Goal: Task Accomplishment & Management: Manage account settings

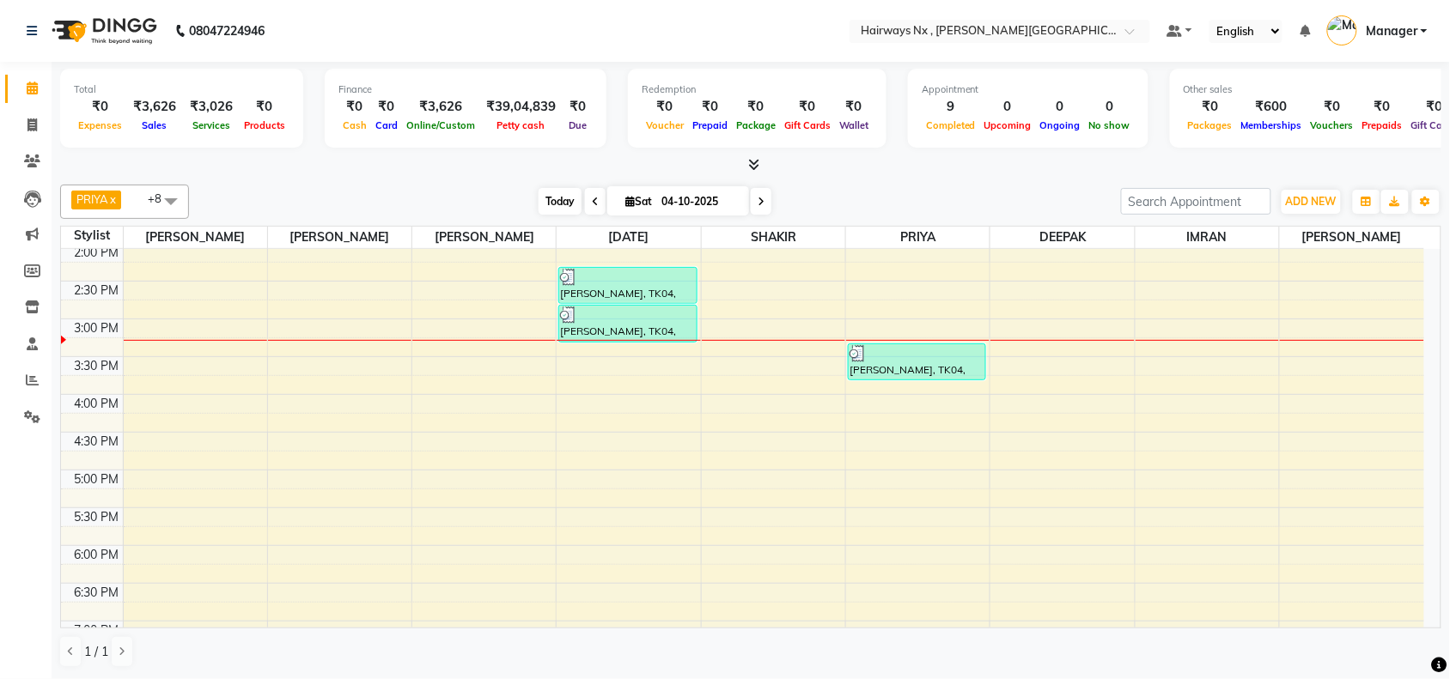
click at [539, 194] on span "Today" at bounding box center [559, 201] width 43 height 27
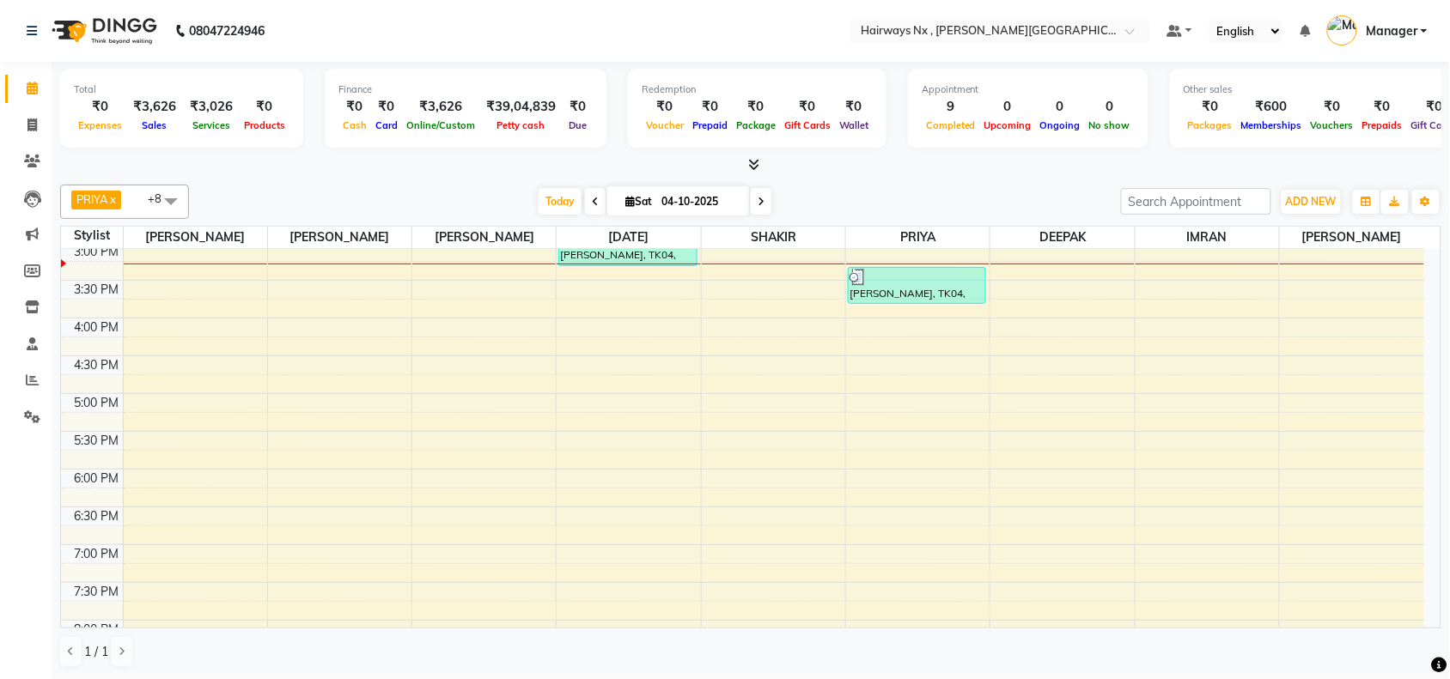
scroll to position [459, 0]
click at [479, 275] on div "9:00 AM 9:30 AM 10:00 AM 10:30 AM 11:00 AM 11:30 AM 12:00 PM 12:30 PM 1:00 PM 1…" at bounding box center [742, 318] width 1363 height 1057
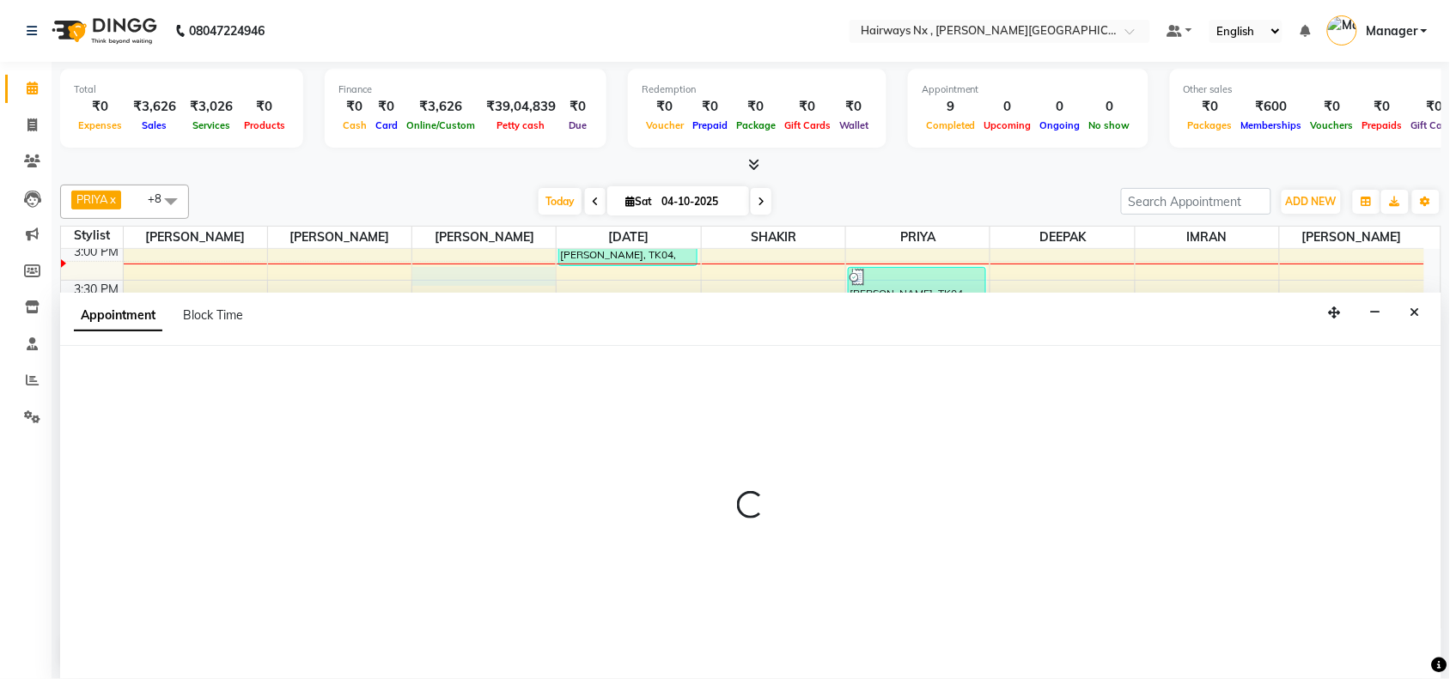
scroll to position [1, 0]
select select "12973"
select select "915"
select select "tentative"
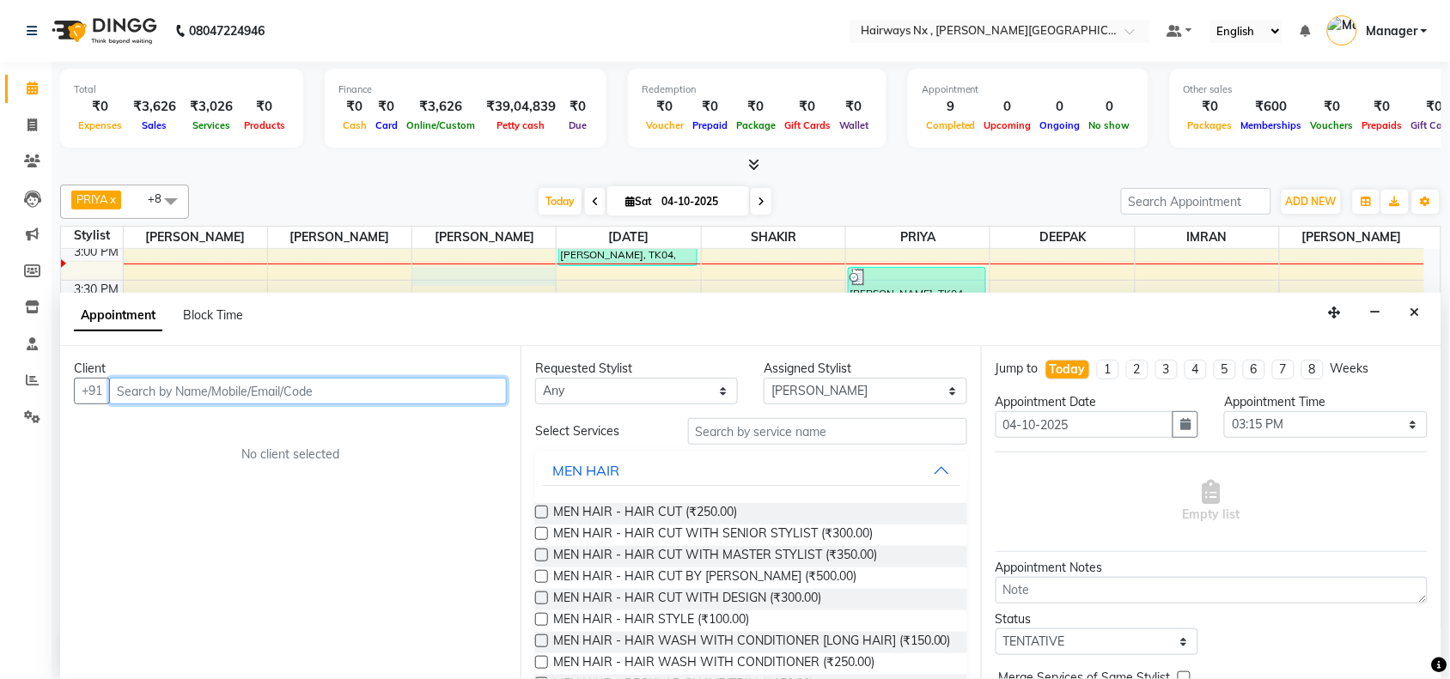
type input "M"
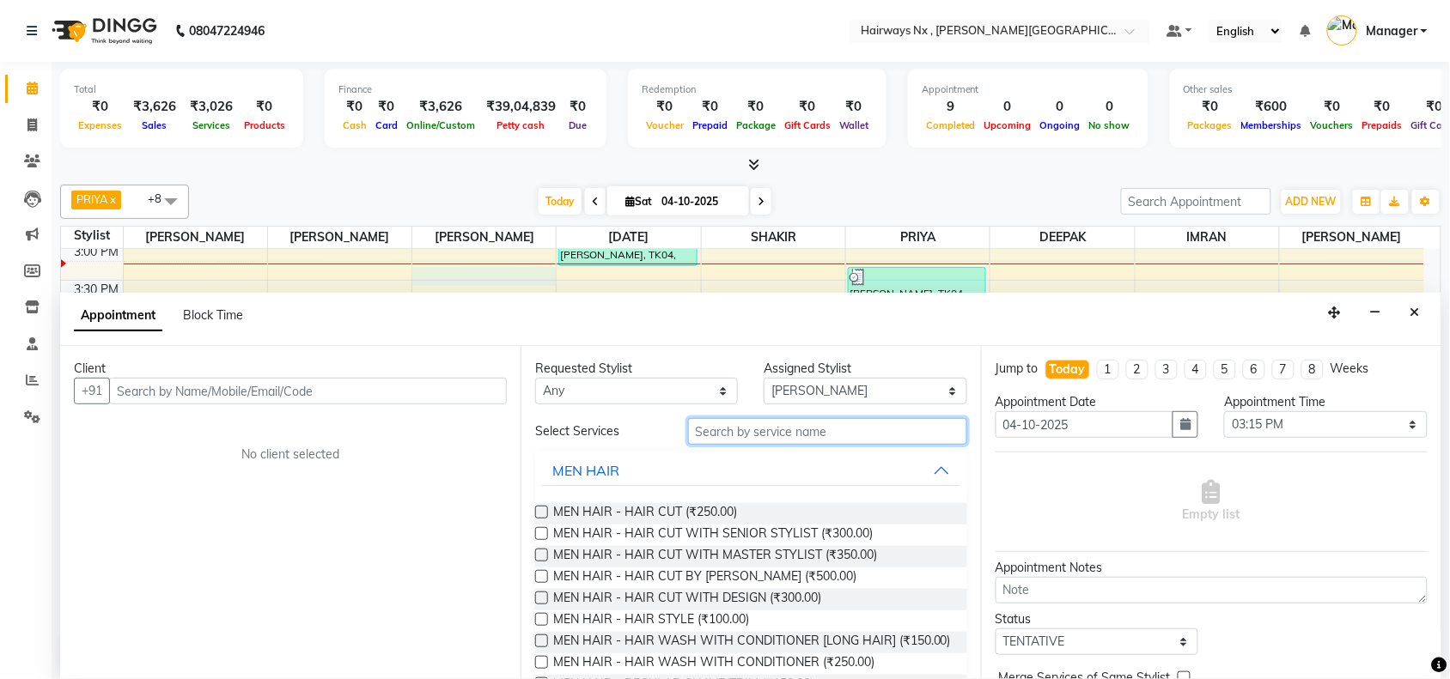
click at [775, 435] on input "text" at bounding box center [827, 431] width 279 height 27
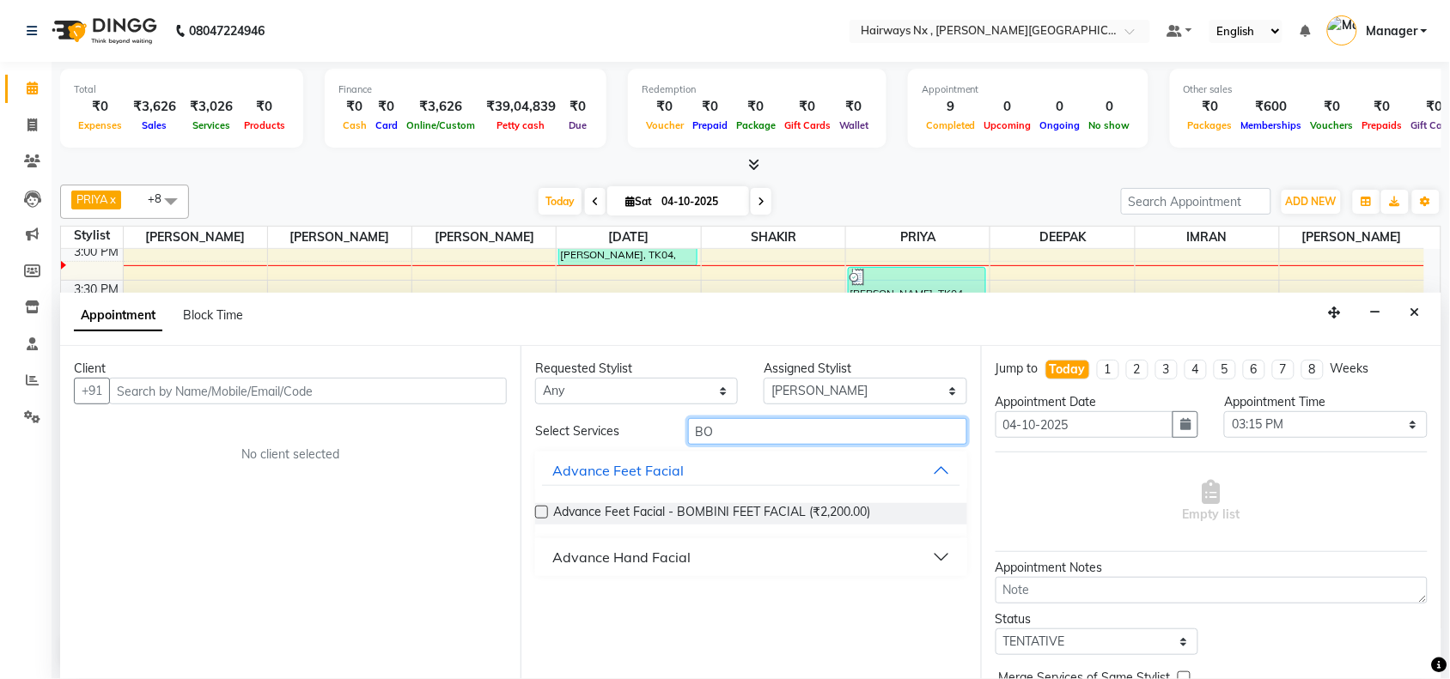
type input "B"
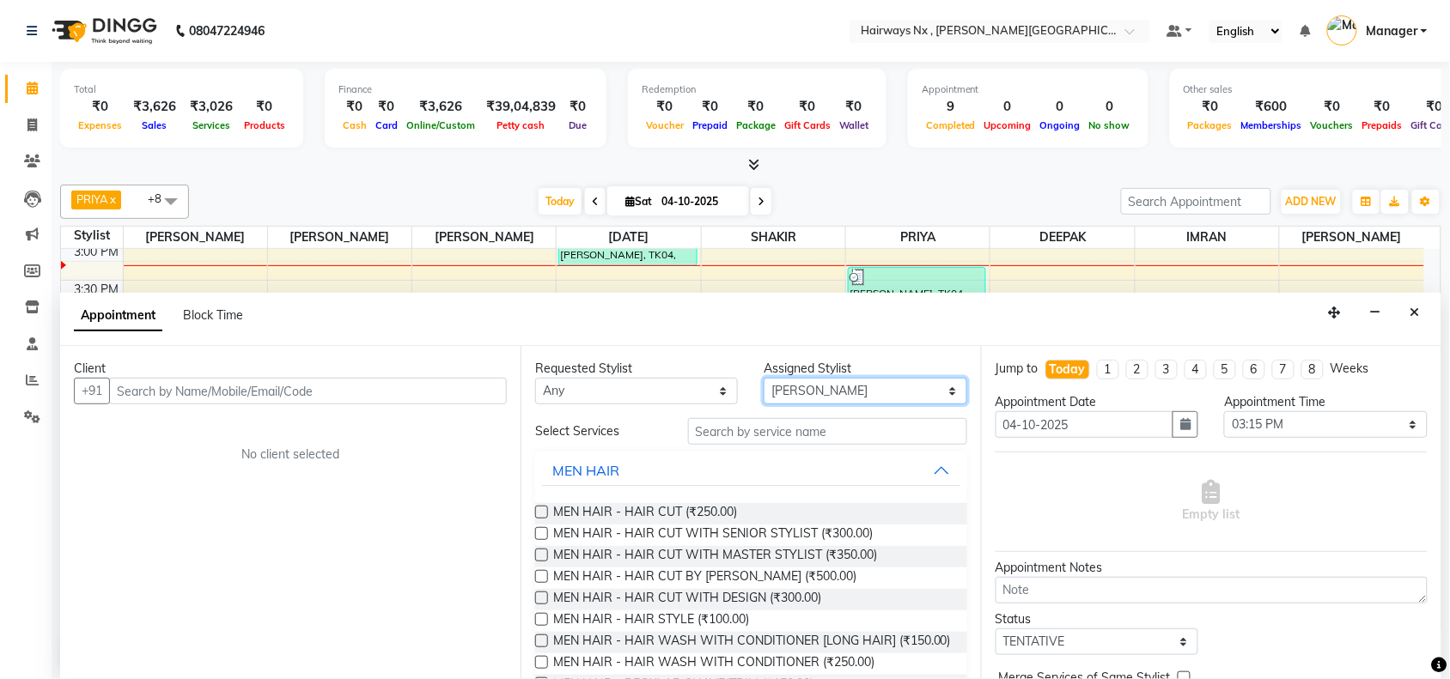
click at [838, 397] on select "Select ALIM AZAD DEEPAK IMRAN KAMAL SALMANI KASHISH Manager MUZZAMIL PRIYA PUMM…" at bounding box center [864, 391] width 203 height 27
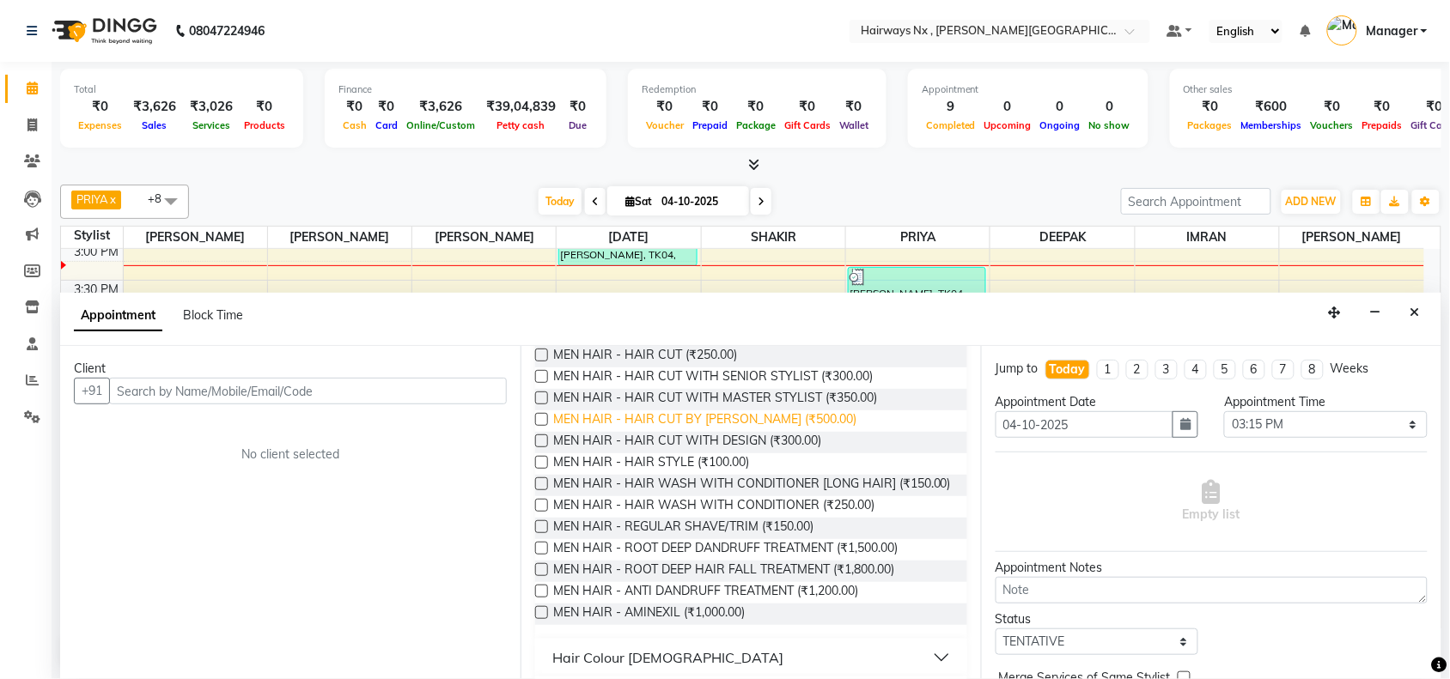
scroll to position [215, 0]
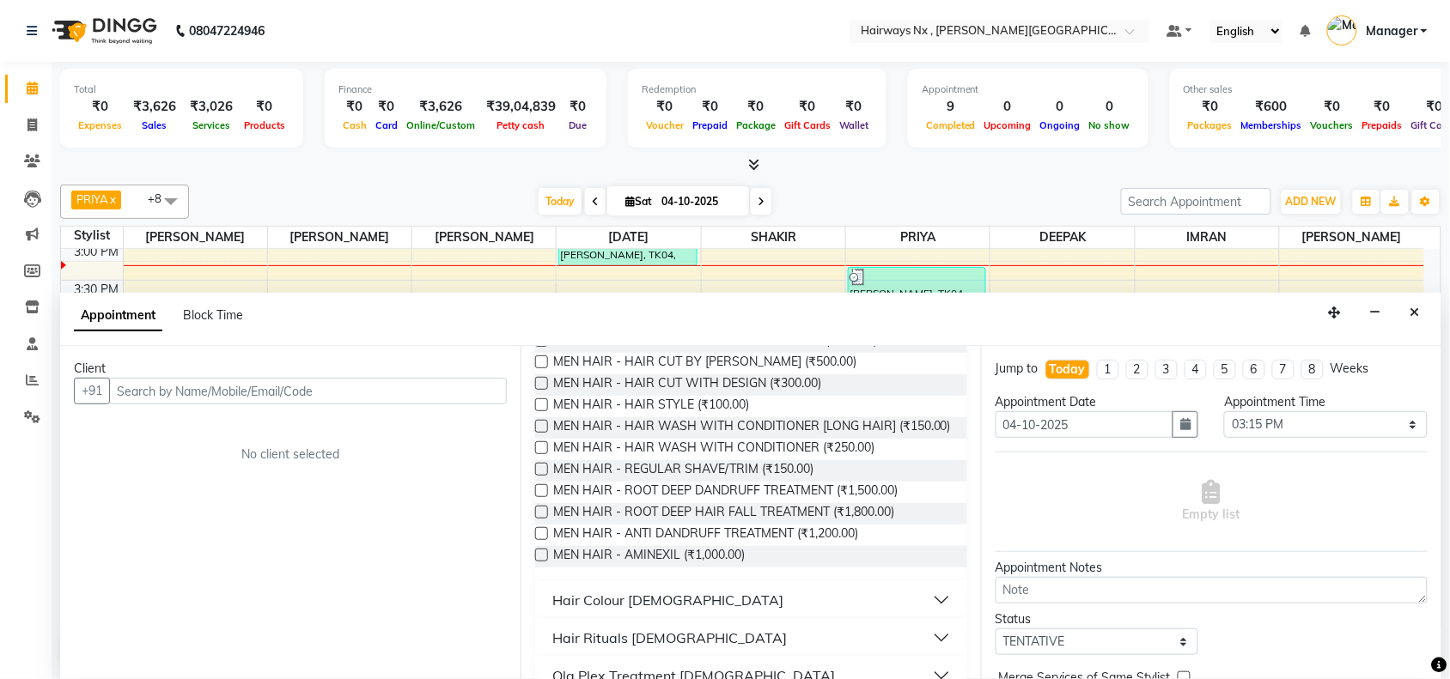
click at [542, 387] on label at bounding box center [541, 383] width 13 height 13
click at [542, 387] on input "checkbox" at bounding box center [540, 385] width 11 height 11
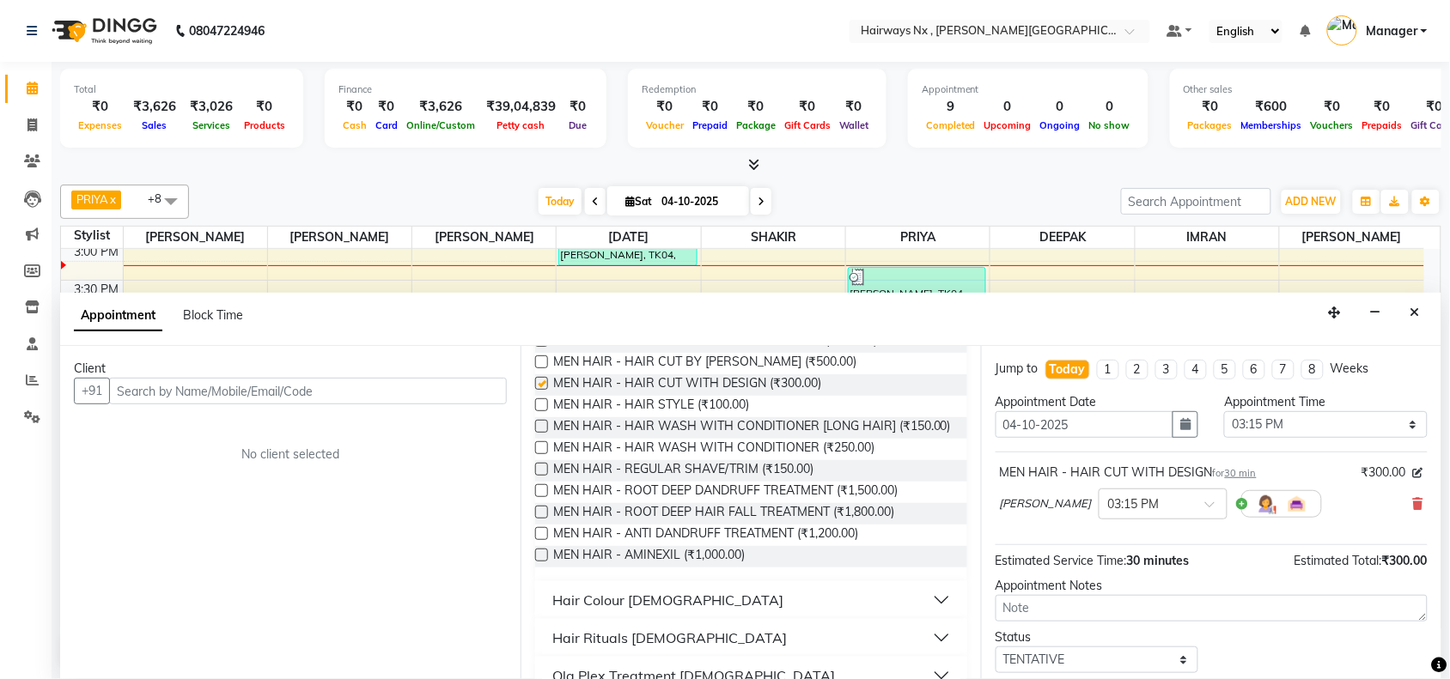
checkbox input "false"
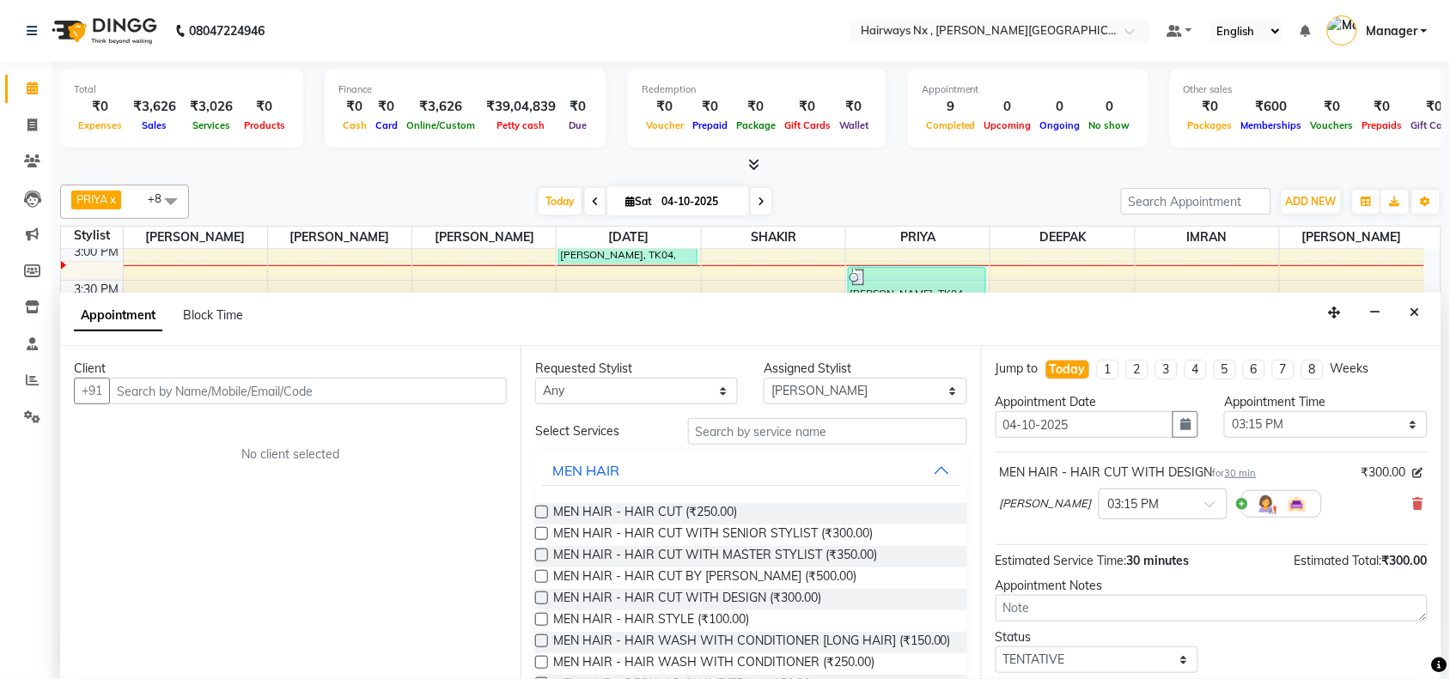
scroll to position [0, 0]
click at [783, 380] on select "Select ALIM AZAD DEEPAK IMRAN KAMAL SALMANI KASHISH Manager MUZZAMIL PRIYA PUMM…" at bounding box center [864, 391] width 203 height 27
select select "76846"
click at [764, 379] on select "Select ALIM AZAD DEEPAK IMRAN KAMAL SALMANI KASHISH Manager MUZZAMIL PRIYA PUMM…" at bounding box center [864, 391] width 203 height 27
click at [760, 428] on input "text" at bounding box center [827, 431] width 279 height 27
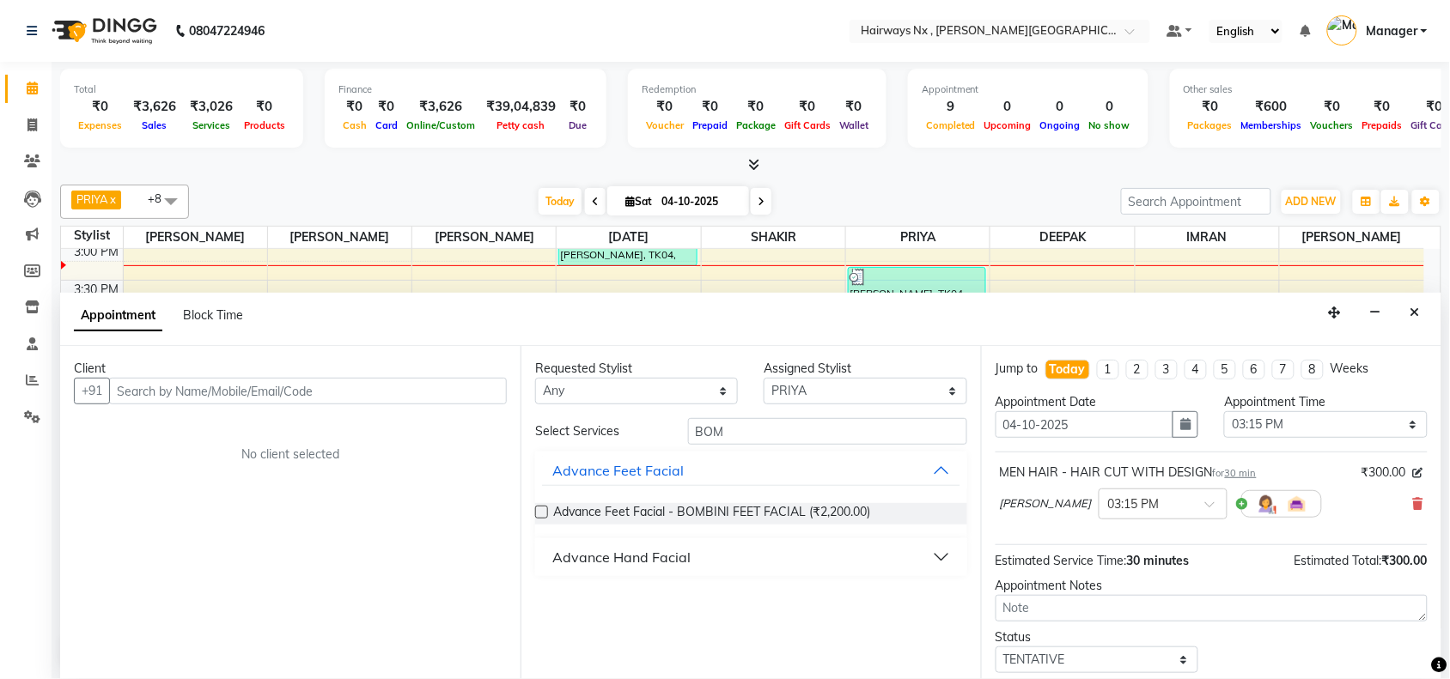
click at [590, 554] on div "Advance Hand Facial" at bounding box center [621, 557] width 138 height 21
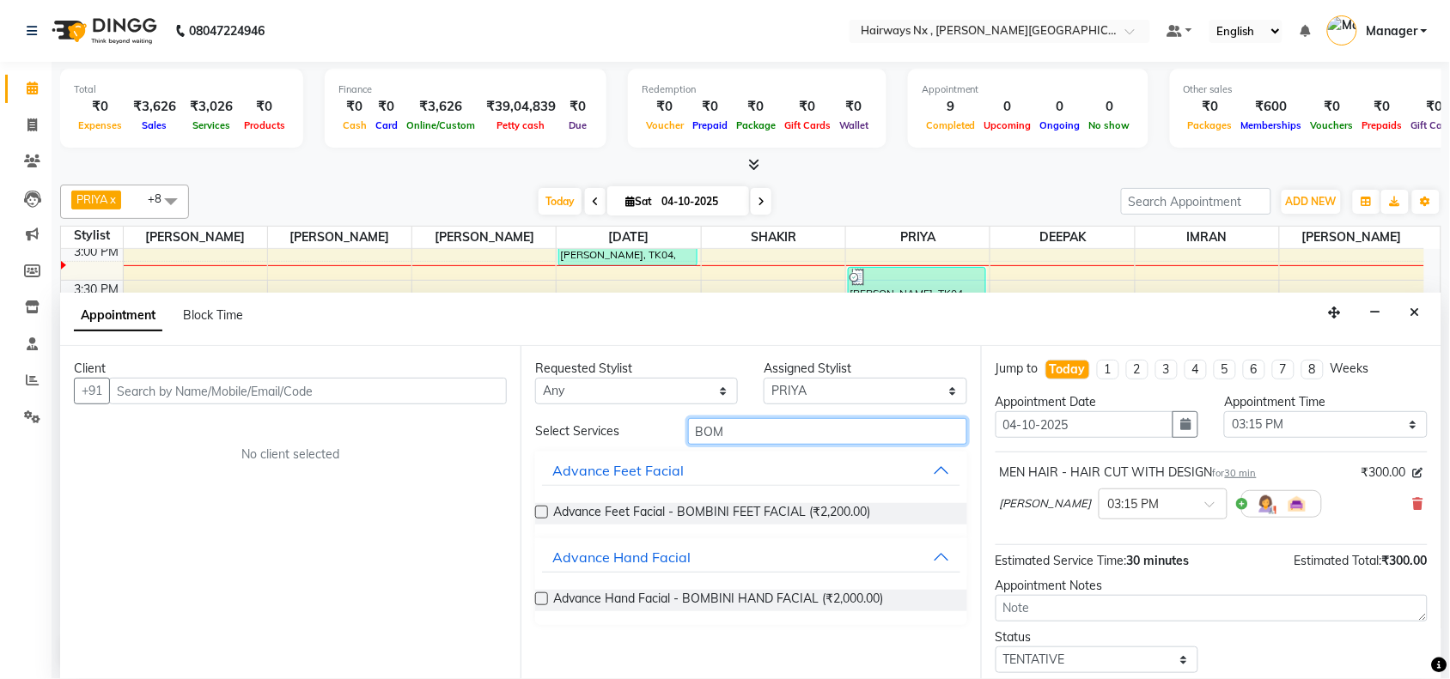
click at [731, 430] on input "BOM" at bounding box center [827, 431] width 279 height 27
type input "B"
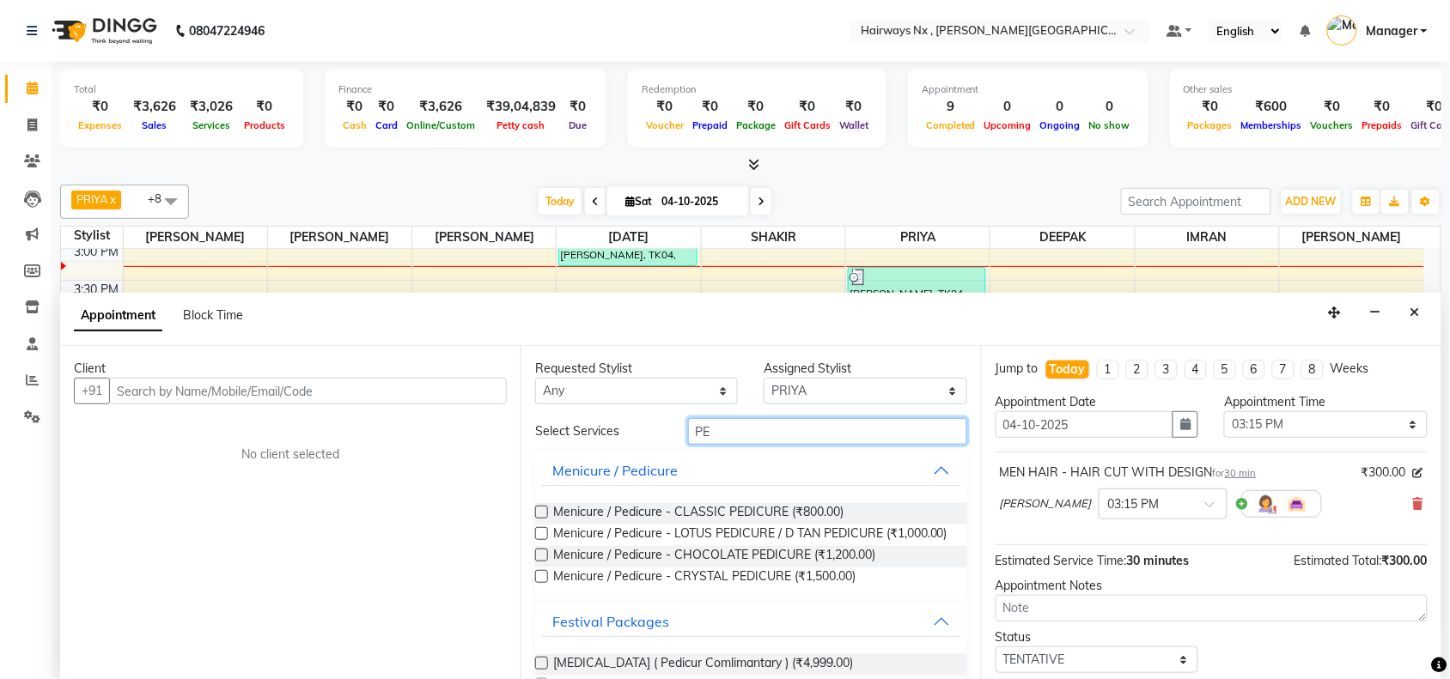
type input "P"
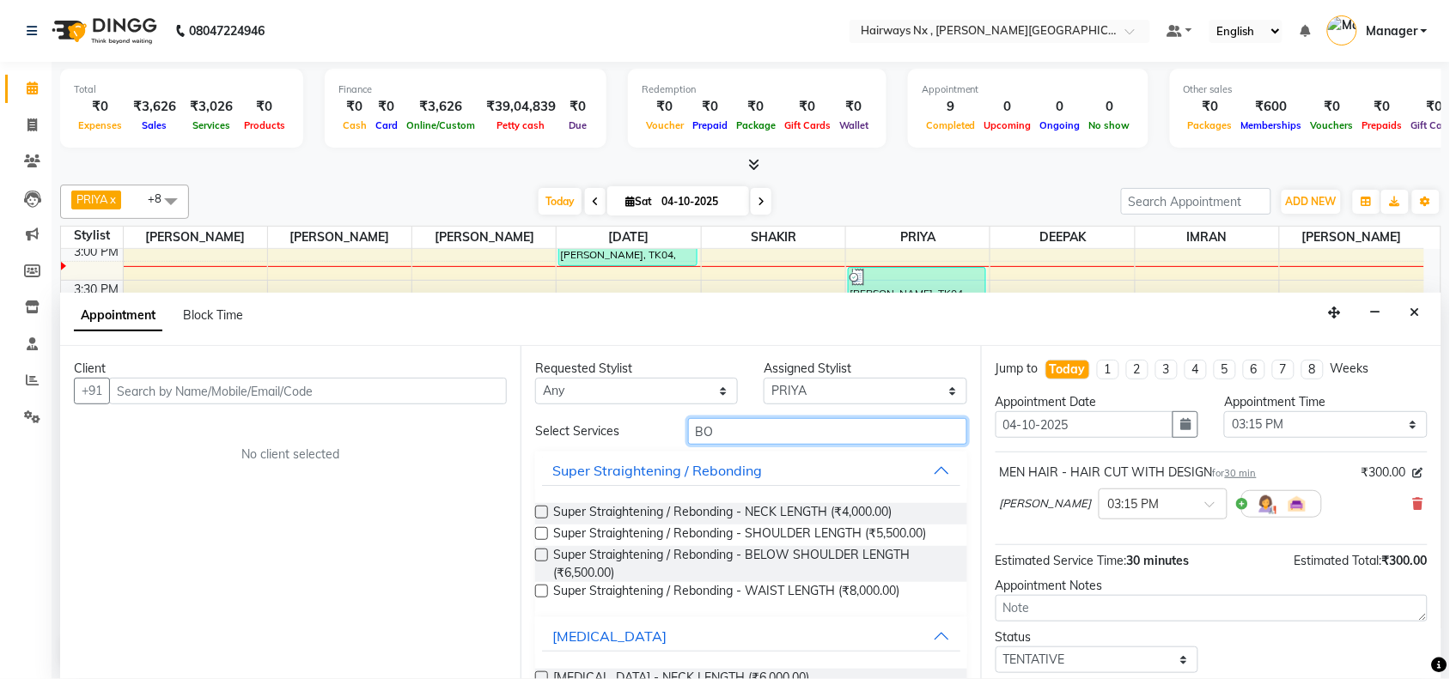
type input "BOM"
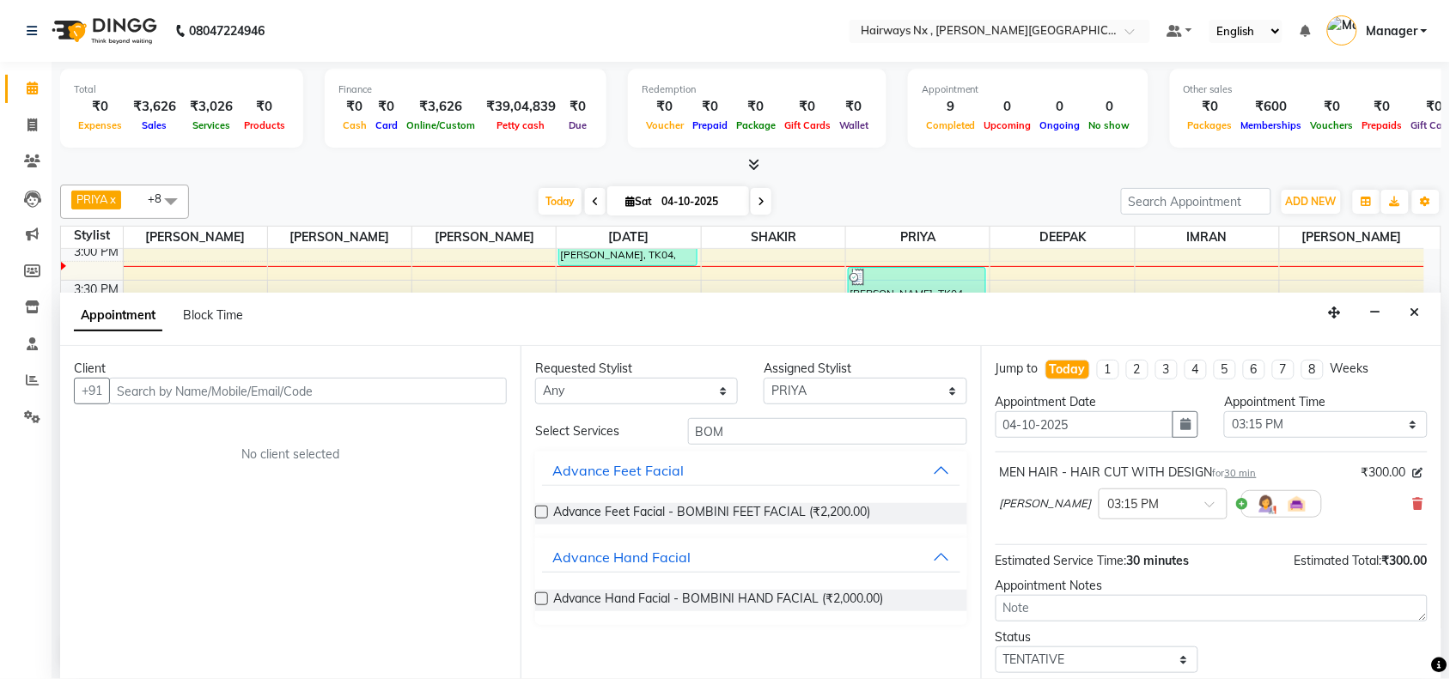
click at [542, 514] on label at bounding box center [541, 512] width 13 height 13
click at [542, 514] on input "checkbox" at bounding box center [540, 513] width 11 height 11
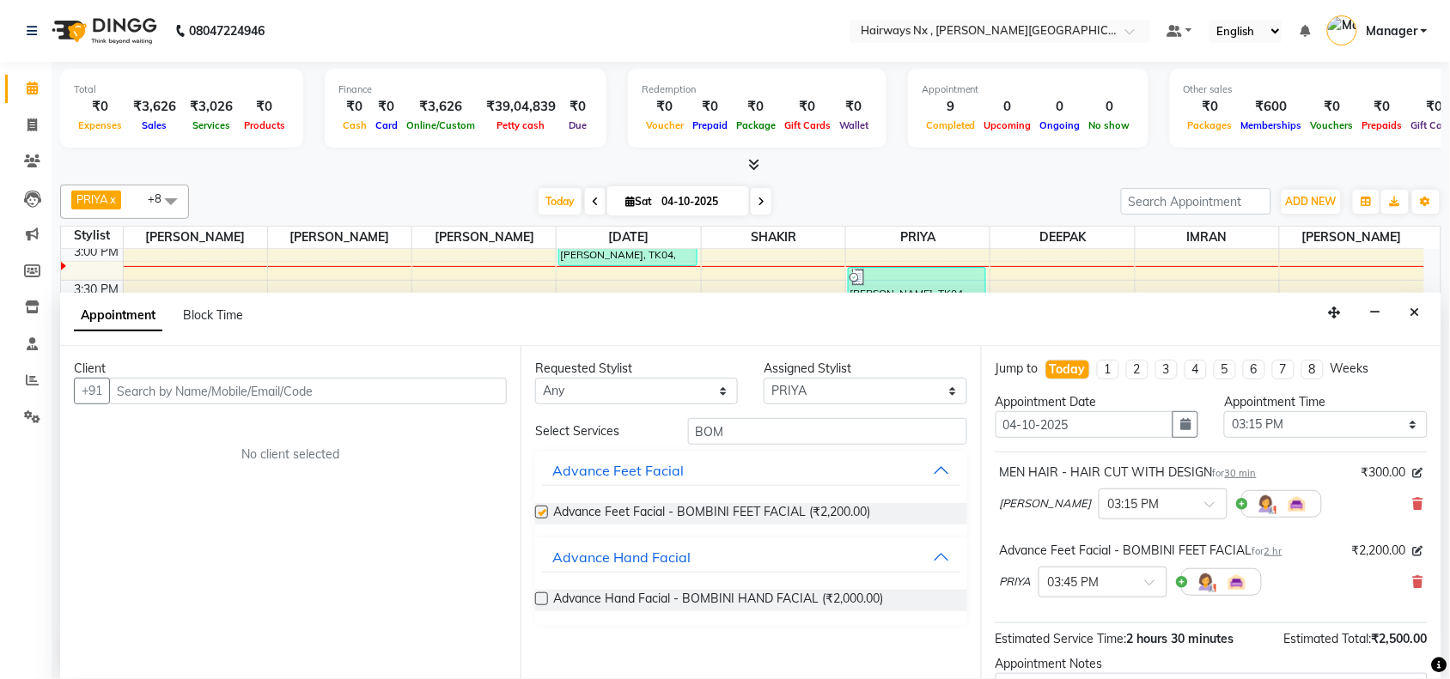
checkbox input "false"
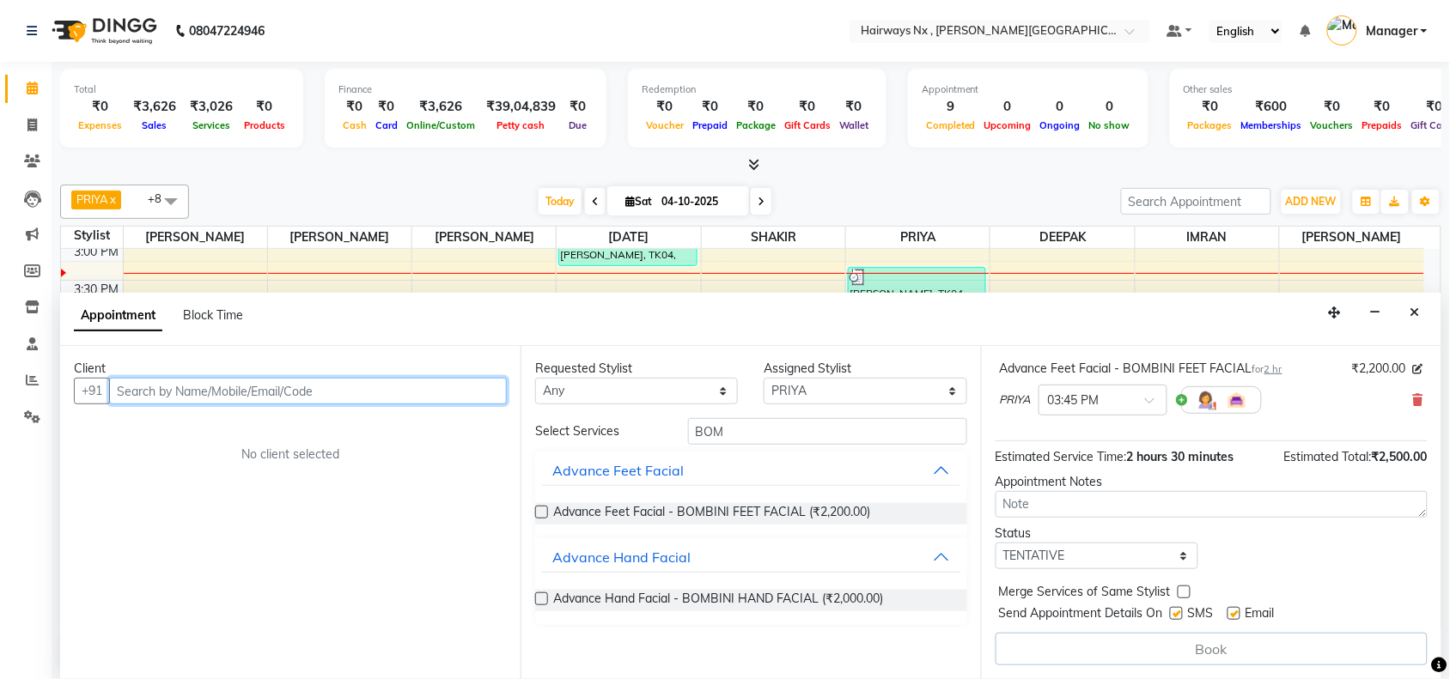
click at [374, 392] on input "text" at bounding box center [308, 391] width 398 height 27
click at [27, 119] on icon at bounding box center [31, 125] width 9 height 13
select select "service"
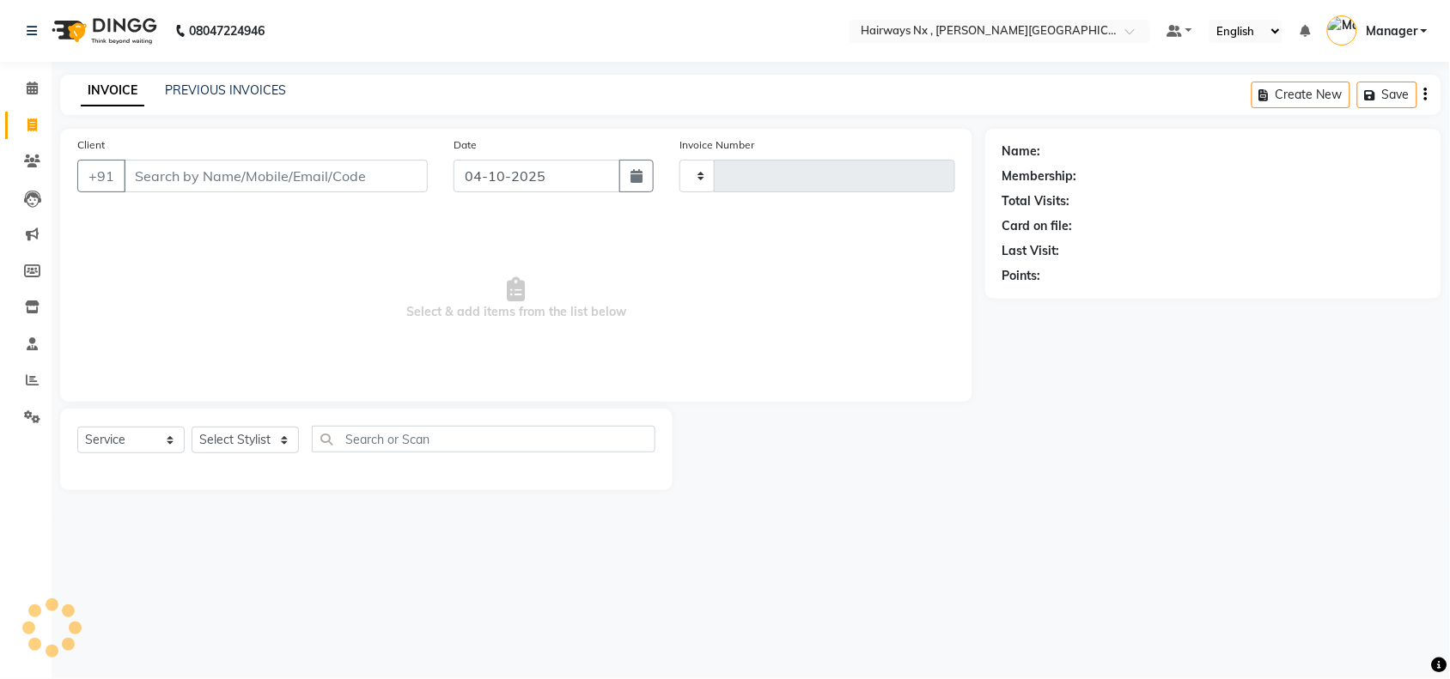
type input "1272"
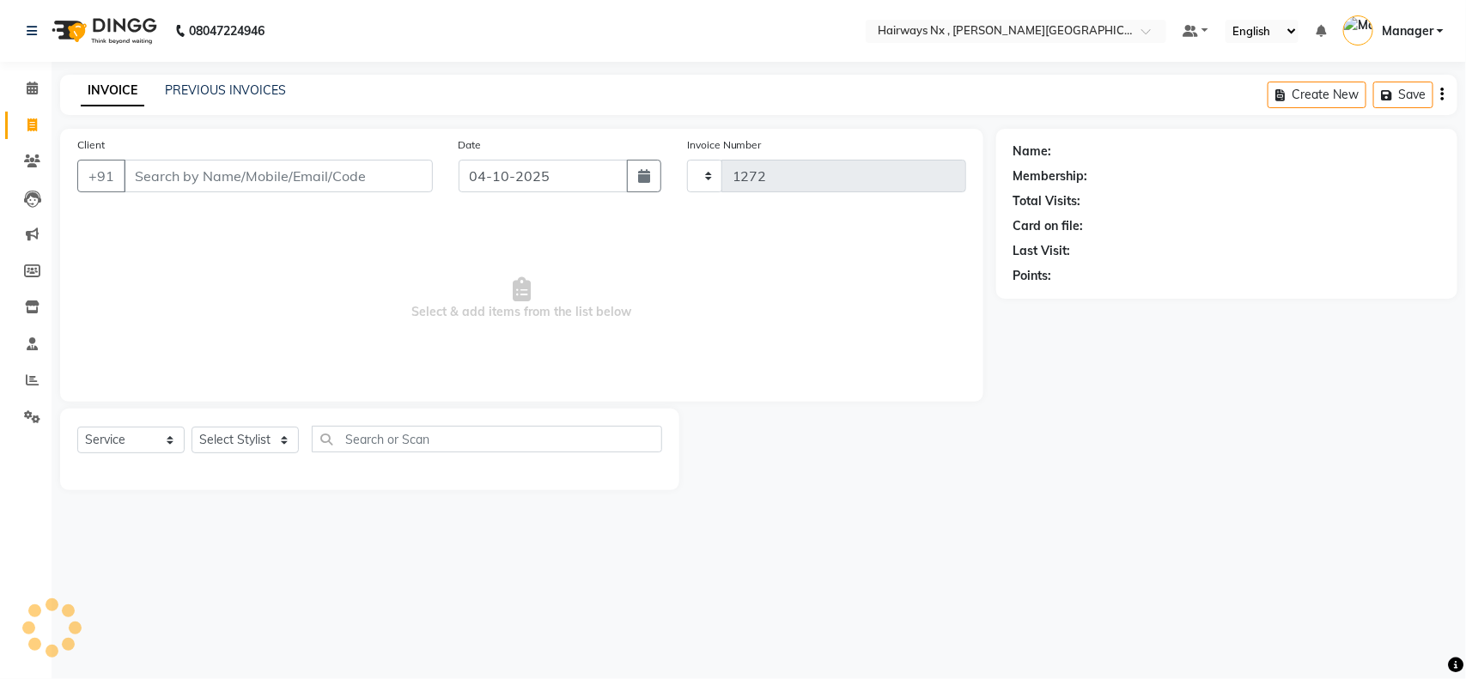
select select "778"
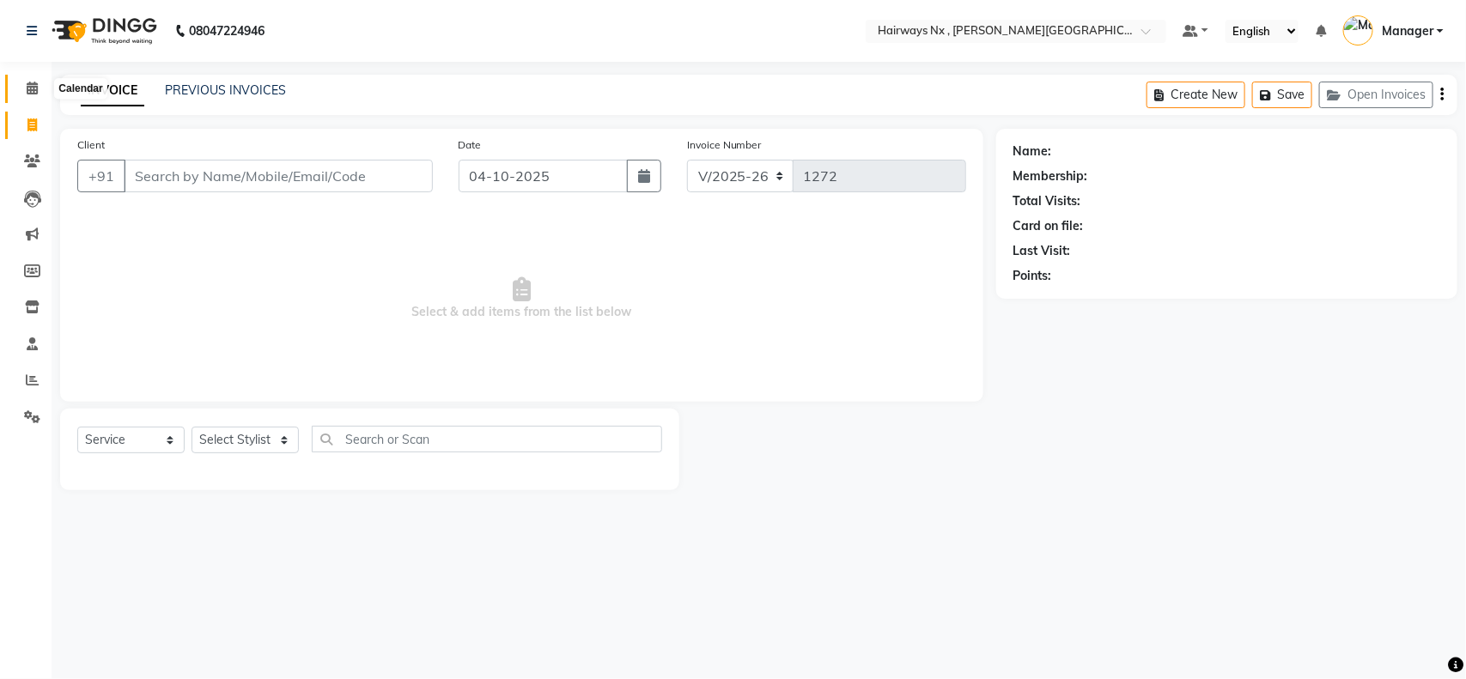
click at [28, 83] on icon at bounding box center [32, 88] width 11 height 13
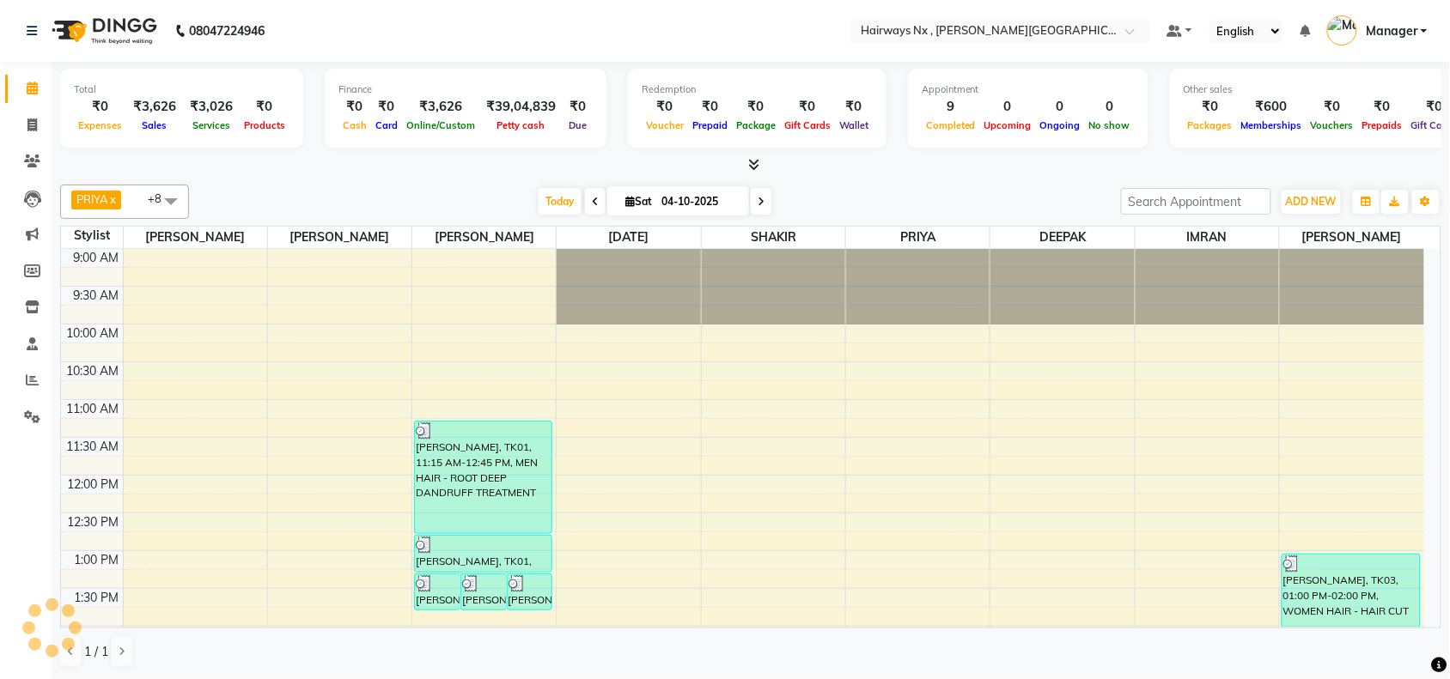
scroll to position [459, 0]
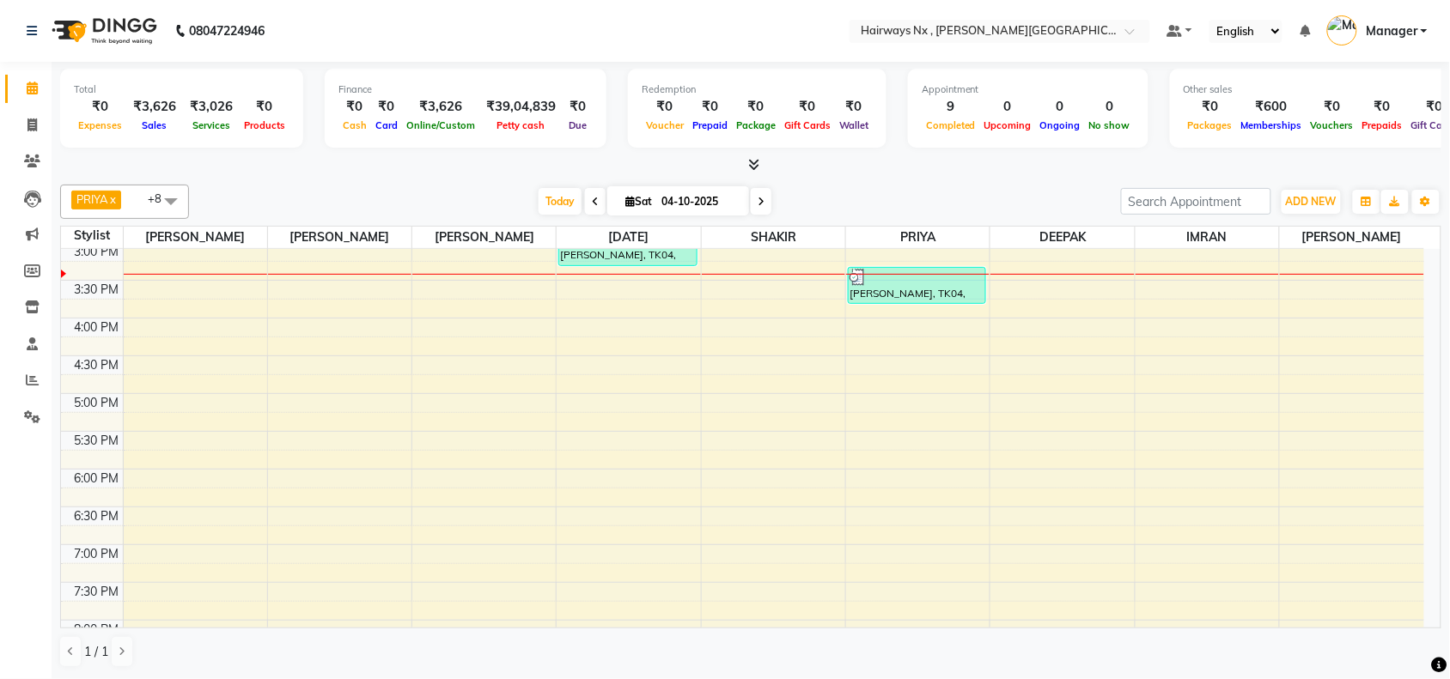
click at [315, 86] on div "Total ₹0 Expenses ₹3,626 Sales ₹3,026 Services ₹0 Products Finance ₹0 Cash ₹0 C…" at bounding box center [750, 111] width 1381 height 84
click at [558, 204] on span "Today" at bounding box center [559, 201] width 43 height 27
click at [478, 268] on div "9:00 AM 9:30 AM 10:00 AM 10:30 AM 11:00 AM 11:30 AM 12:00 PM 12:30 PM 1:00 PM 1…" at bounding box center [742, 318] width 1363 height 1057
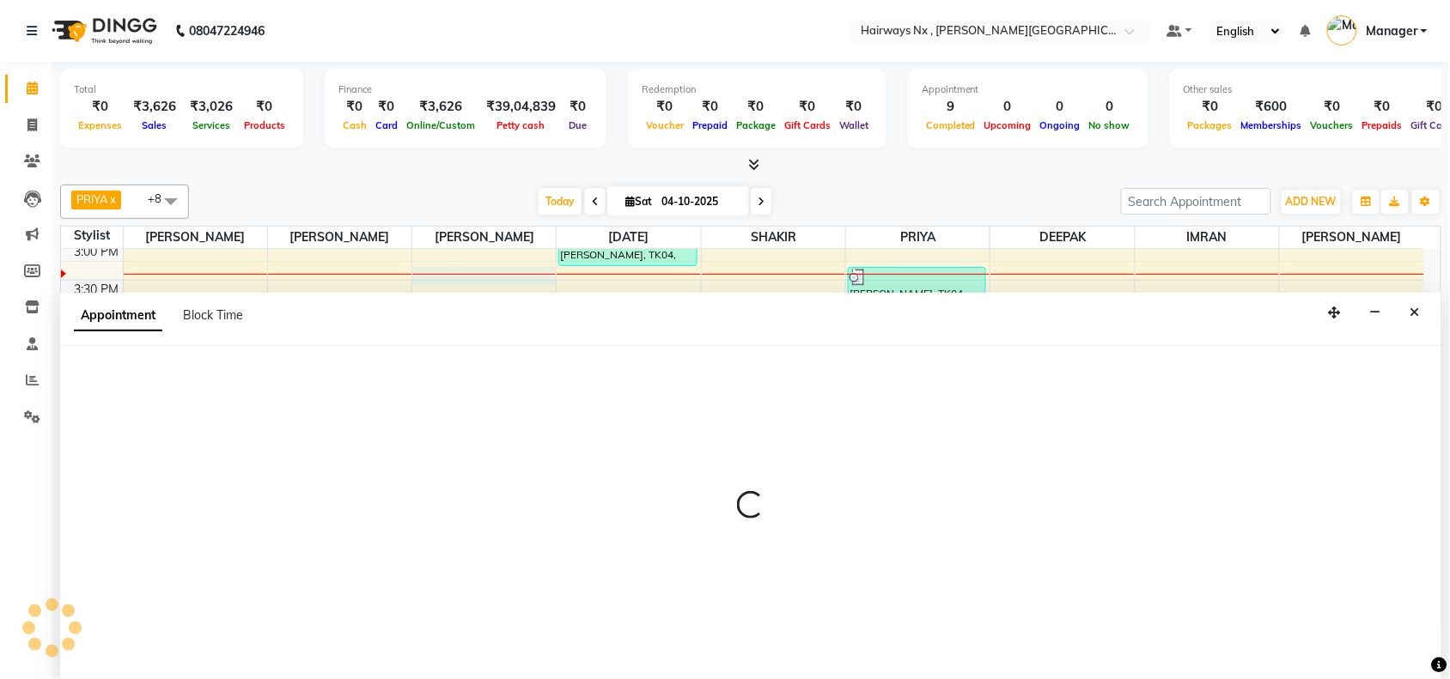
scroll to position [1, 0]
select select "12973"
select select "tentative"
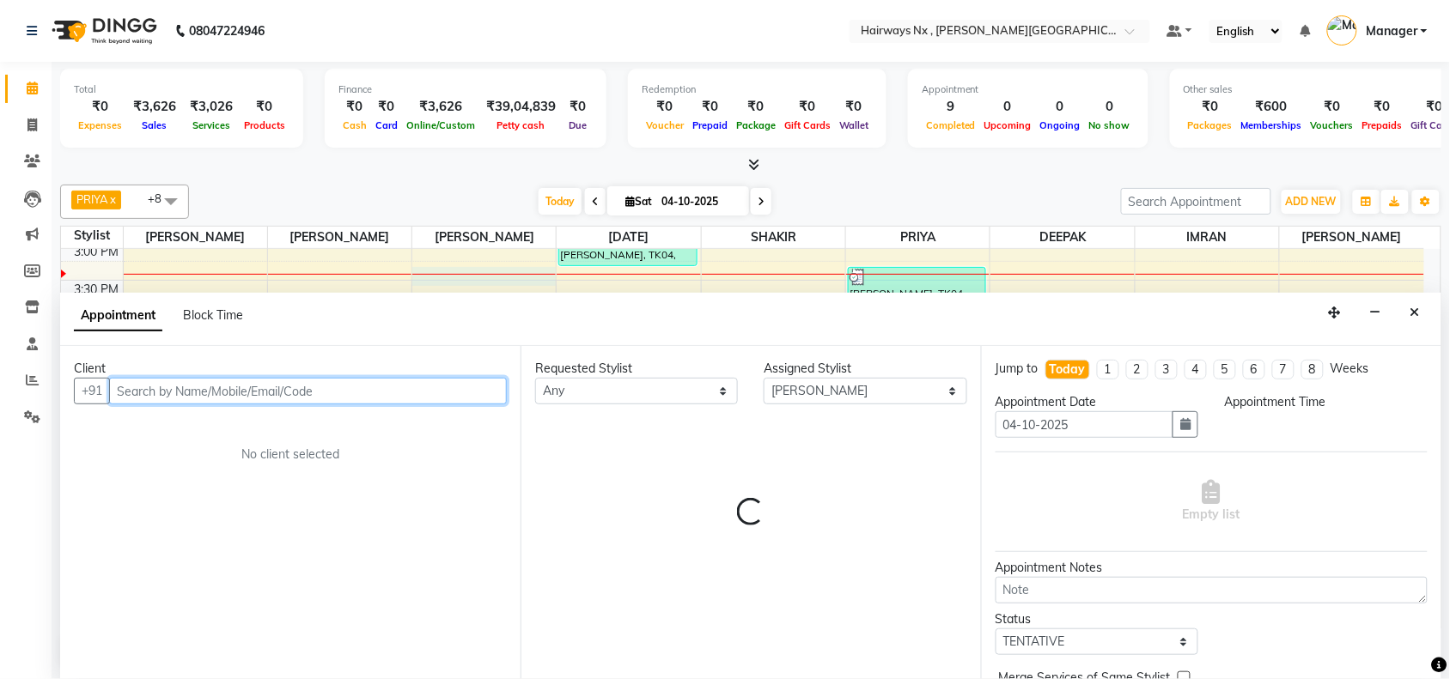
select select "915"
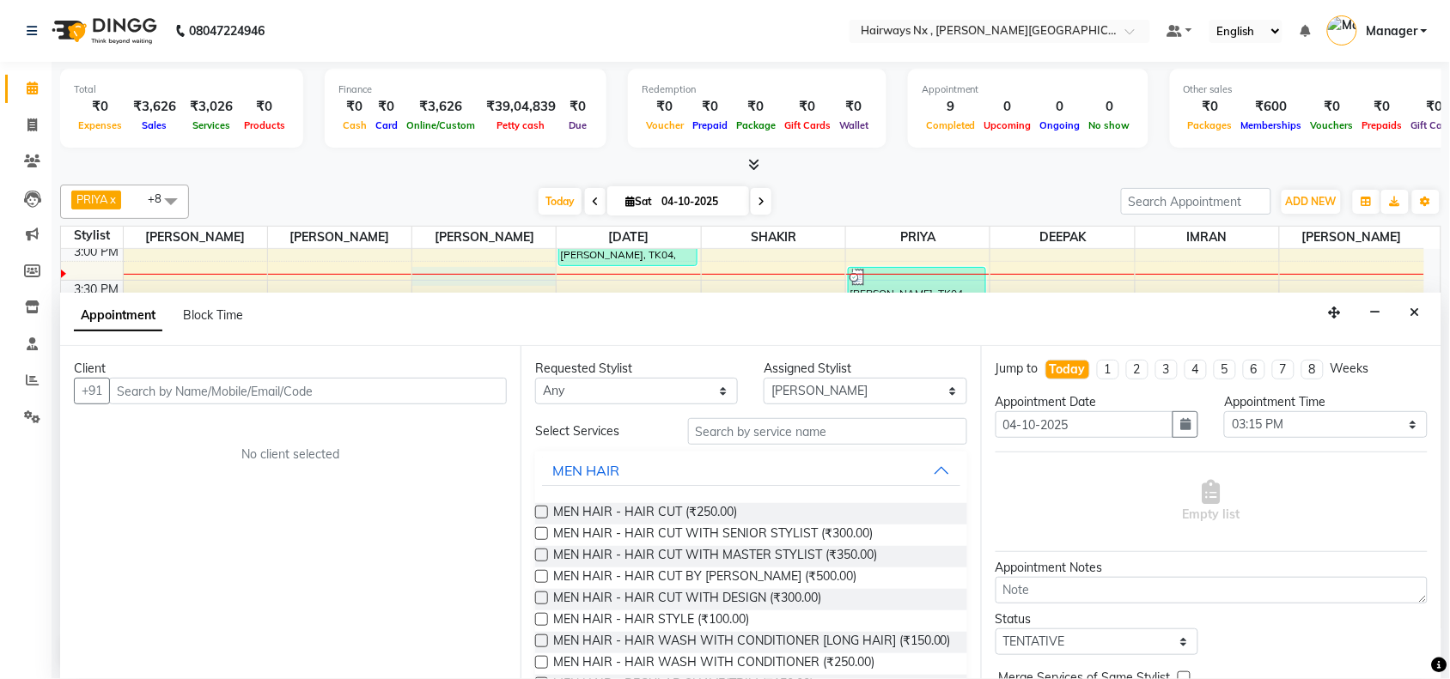
click at [539, 533] on label at bounding box center [541, 533] width 13 height 13
click at [539, 533] on input "checkbox" at bounding box center [540, 535] width 11 height 11
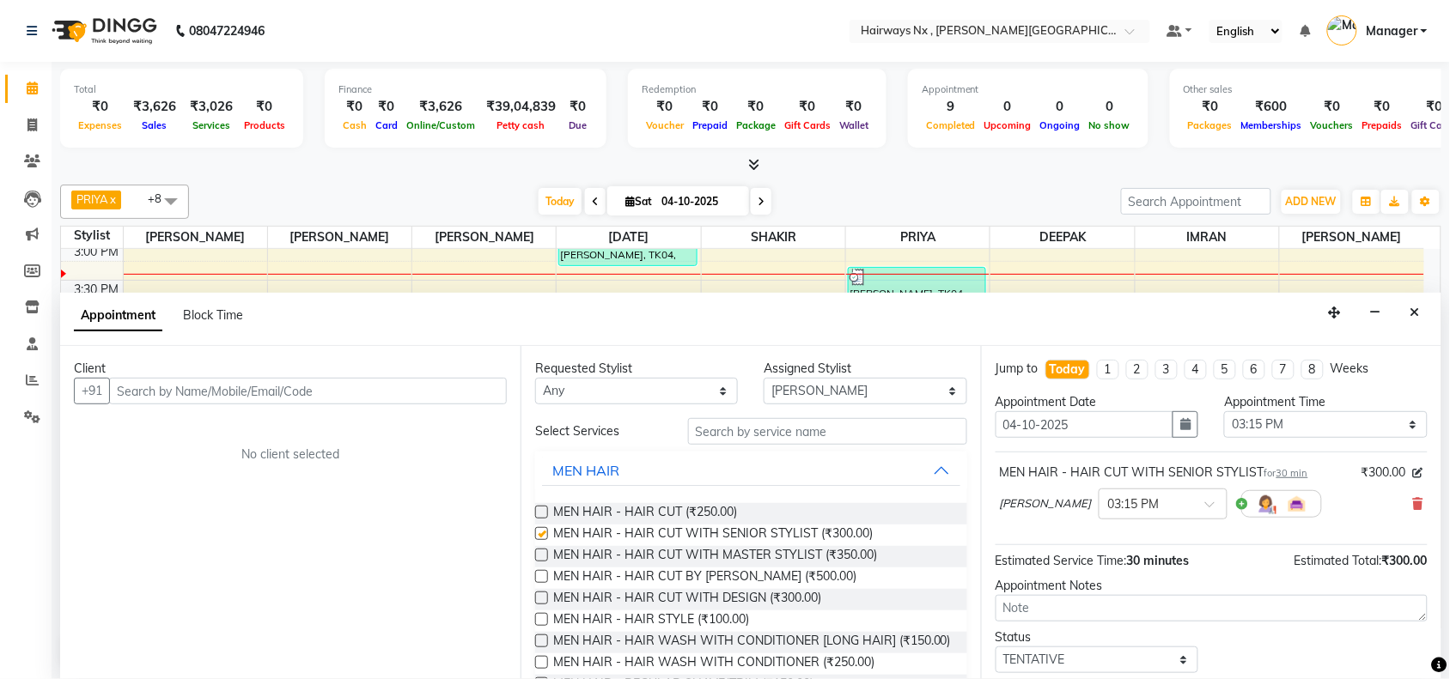
checkbox input "false"
click at [763, 388] on select "Select ALIM AZAD DEEPAK IMRAN KAMAL SALMANI KASHISH Manager MUZZAMIL PRIYA PUMM…" at bounding box center [864, 391] width 203 height 27
select select "76846"
click at [764, 378] on select "Select ALIM AZAD DEEPAK IMRAN KAMAL SALMANI KASHISH Manager MUZZAMIL PRIYA PUMM…" at bounding box center [864, 391] width 203 height 27
click at [745, 425] on input "text" at bounding box center [827, 431] width 279 height 27
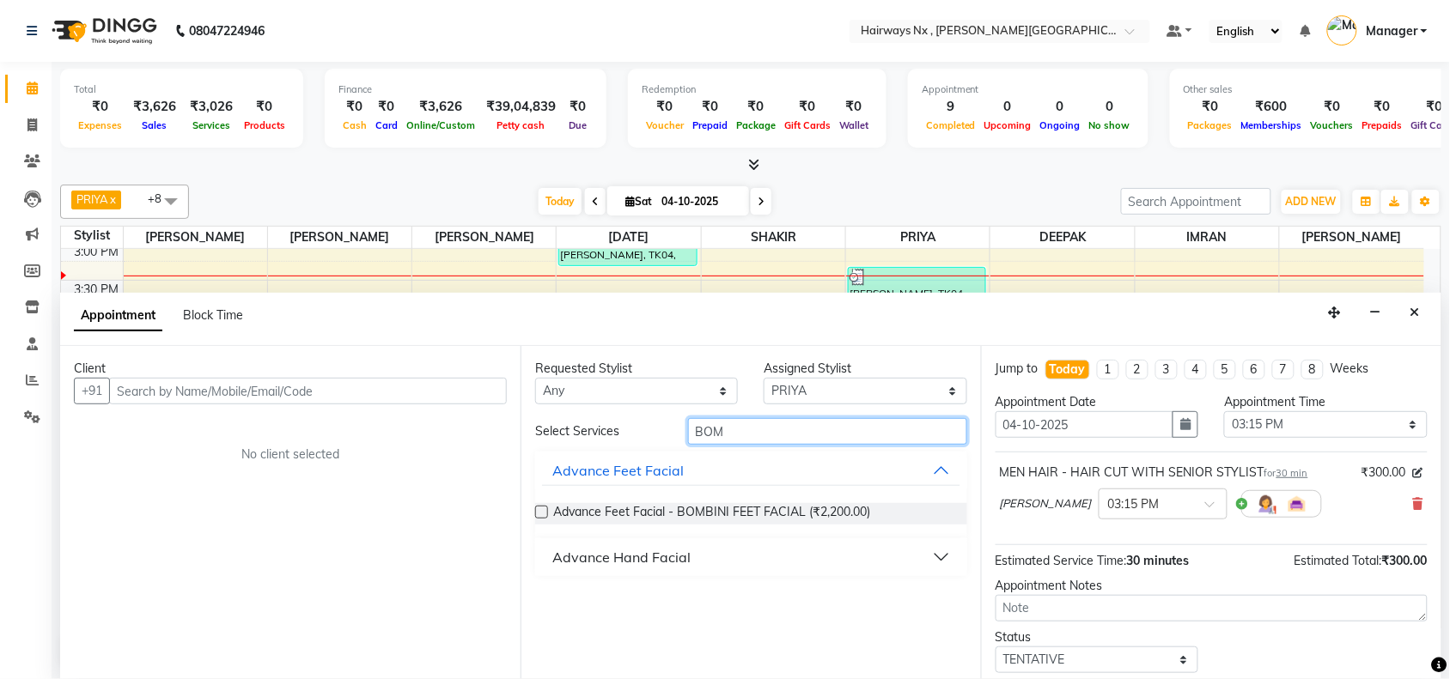
type input "BOM"
click at [539, 511] on label at bounding box center [541, 512] width 13 height 13
click at [539, 511] on input "checkbox" at bounding box center [540, 513] width 11 height 11
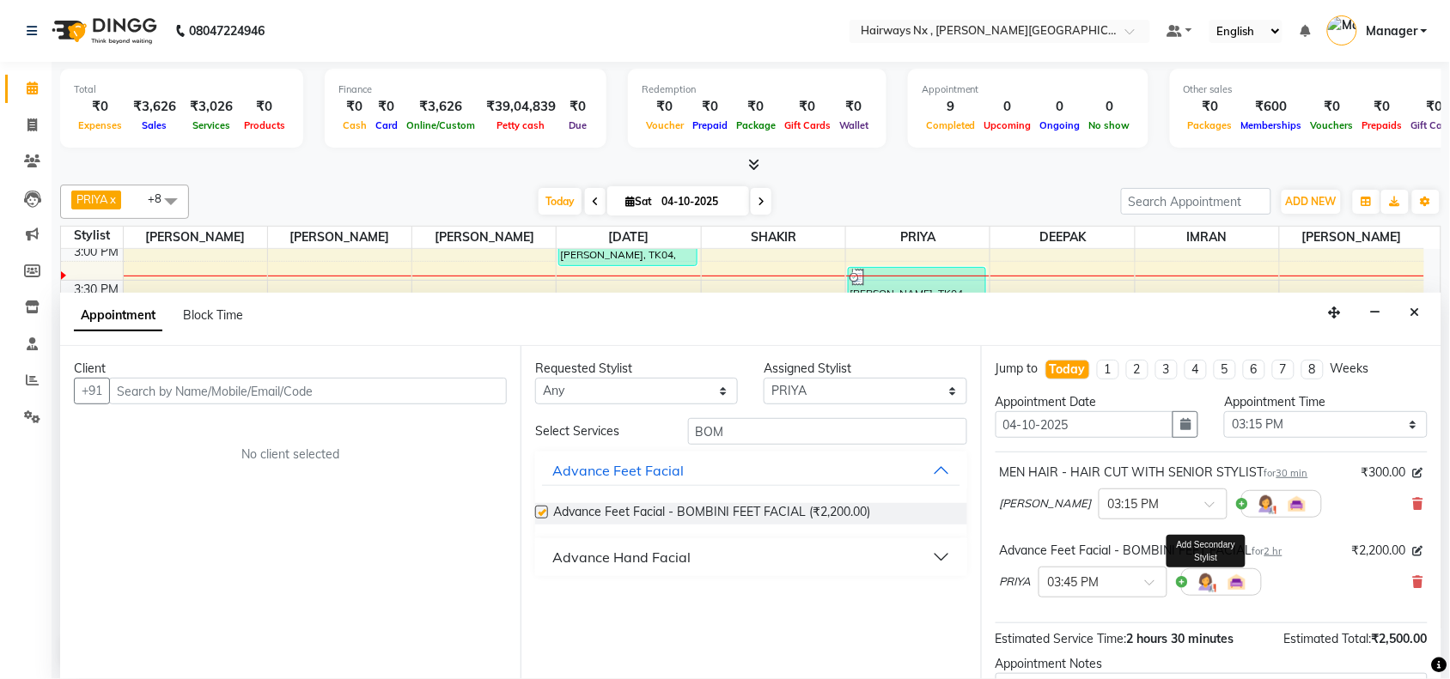
checkbox input "false"
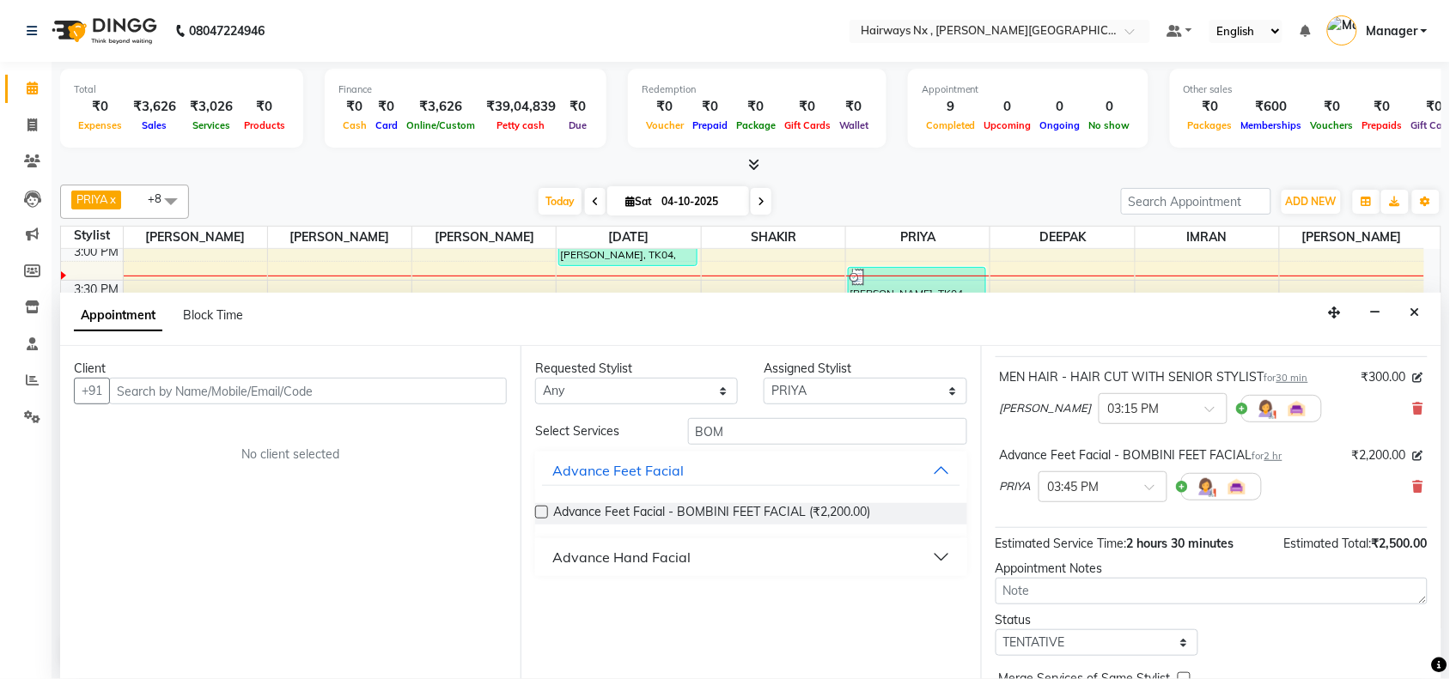
scroll to position [183, 0]
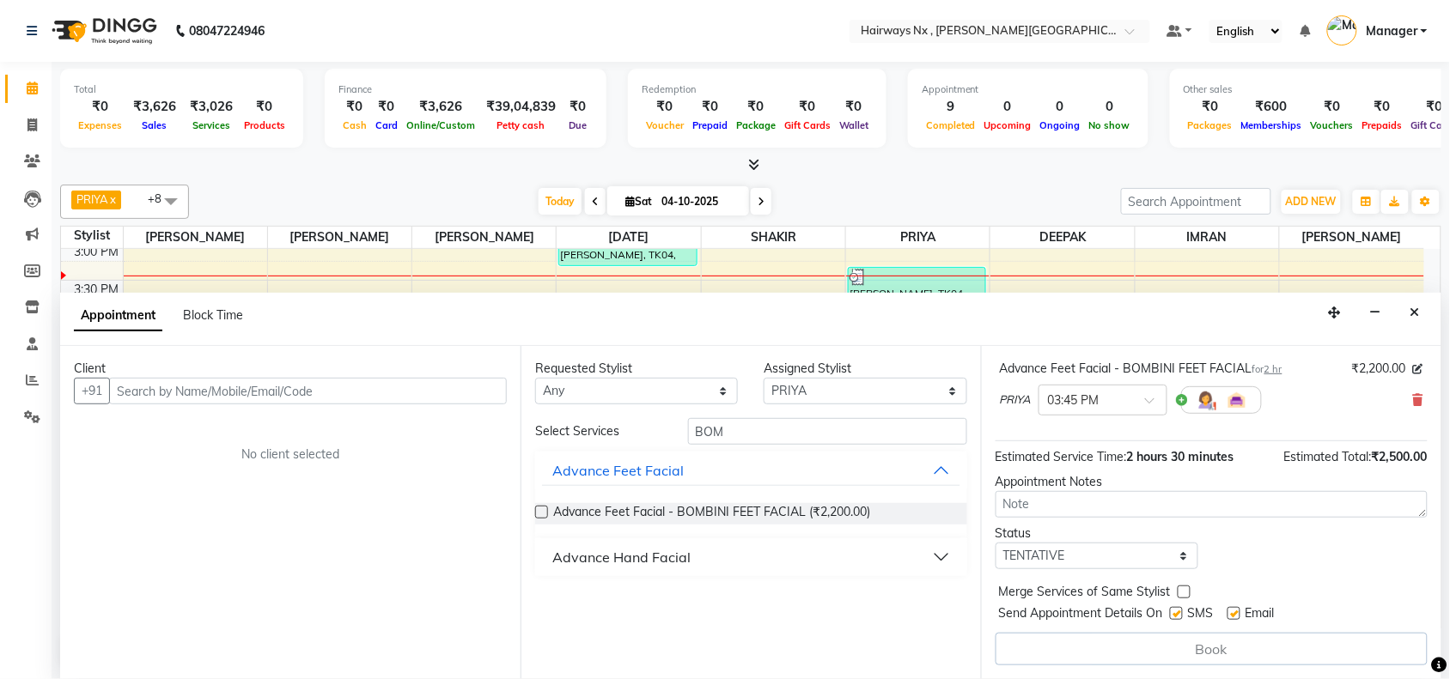
click at [1172, 612] on label at bounding box center [1176, 613] width 13 height 13
click at [1172, 612] on input "checkbox" at bounding box center [1175, 615] width 11 height 11
checkbox input "false"
click at [1225, 608] on div "SMS" at bounding box center [1199, 615] width 58 height 21
click at [1235, 612] on label at bounding box center [1233, 613] width 13 height 13
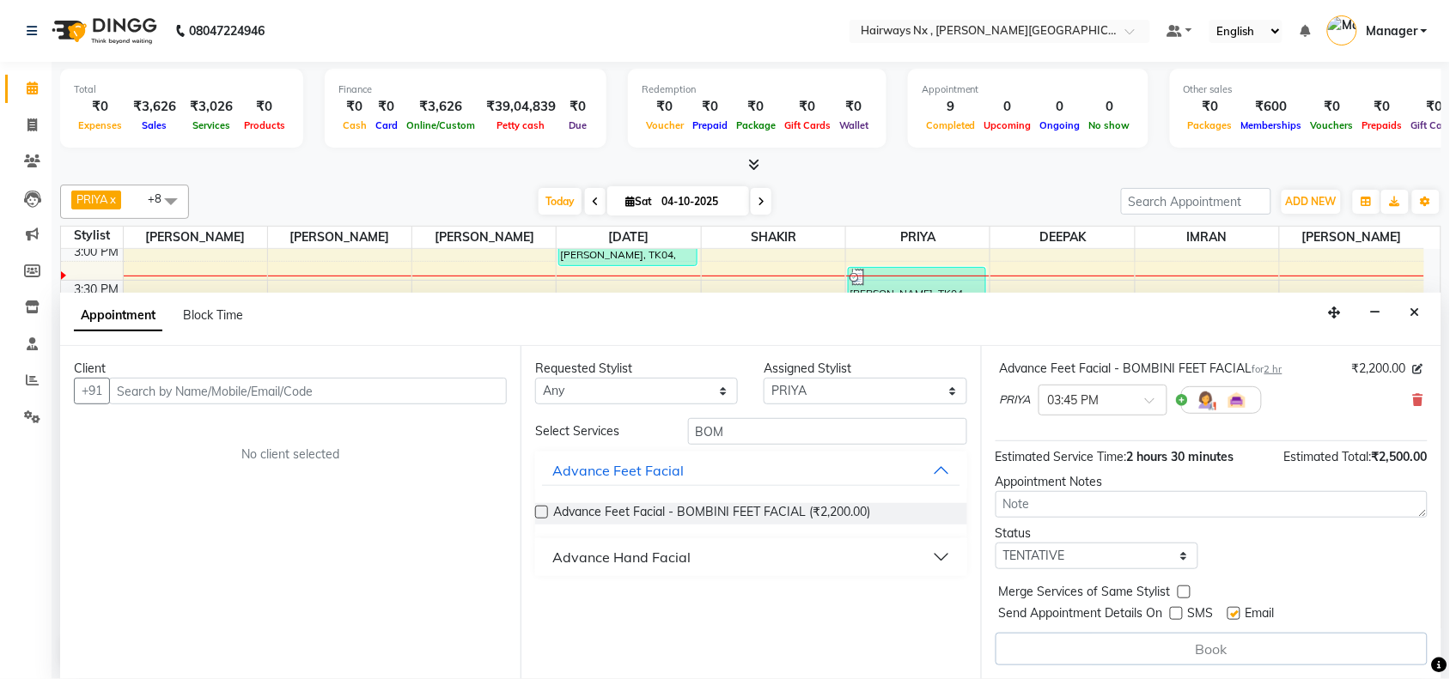
click at [1235, 612] on input "checkbox" at bounding box center [1232, 615] width 11 height 11
checkbox input "false"
click at [268, 392] on input "text" at bounding box center [308, 391] width 398 height 27
click at [438, 551] on div "Client +91 No client selected" at bounding box center [290, 512] width 460 height 333
click at [209, 389] on input "text" at bounding box center [308, 391] width 398 height 27
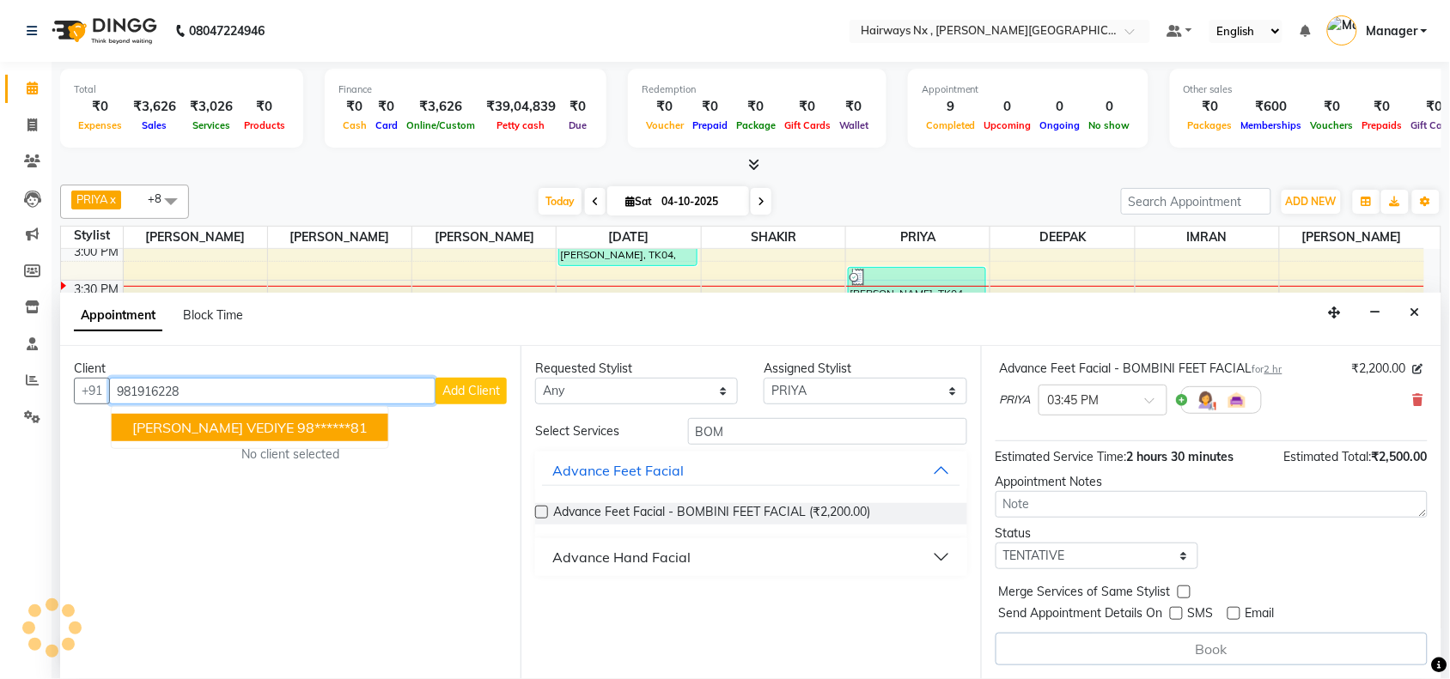
click at [236, 435] on button "OMKAR VEDIYE 98******81" at bounding box center [250, 427] width 277 height 27
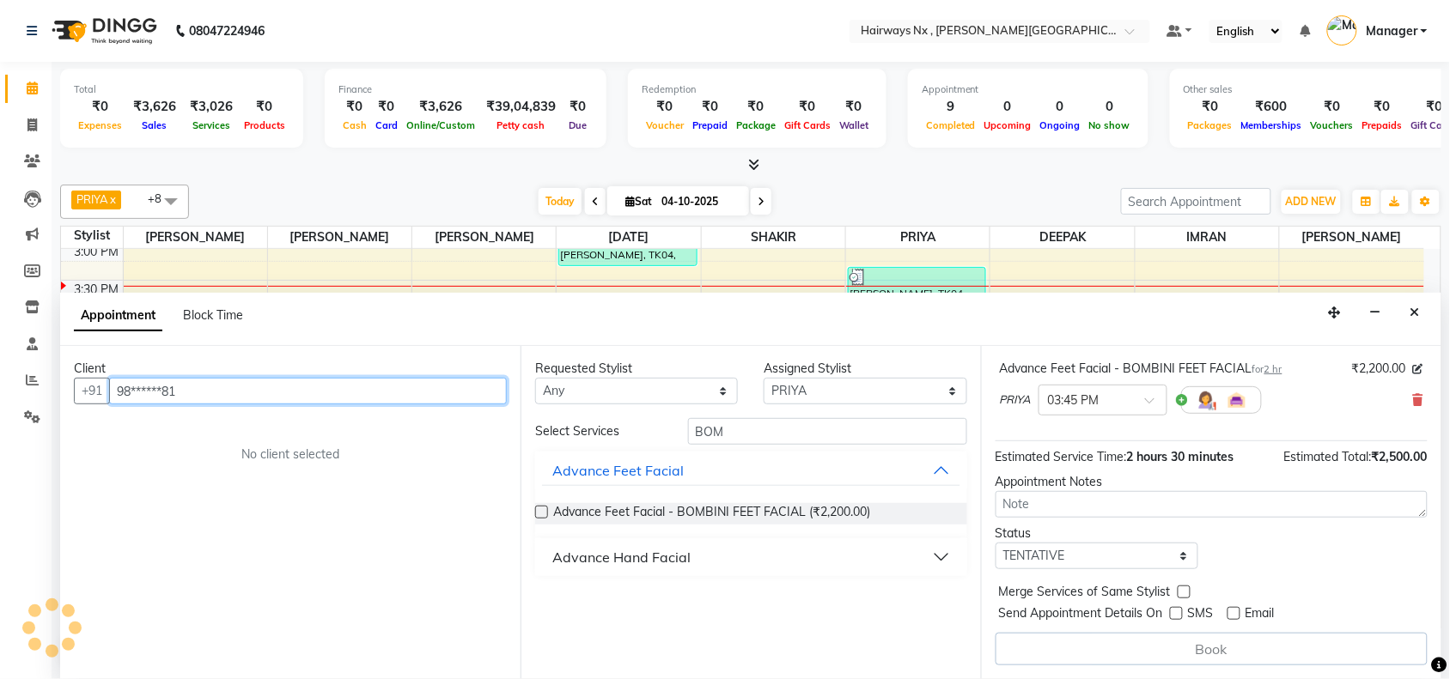
scroll to position [182, 0]
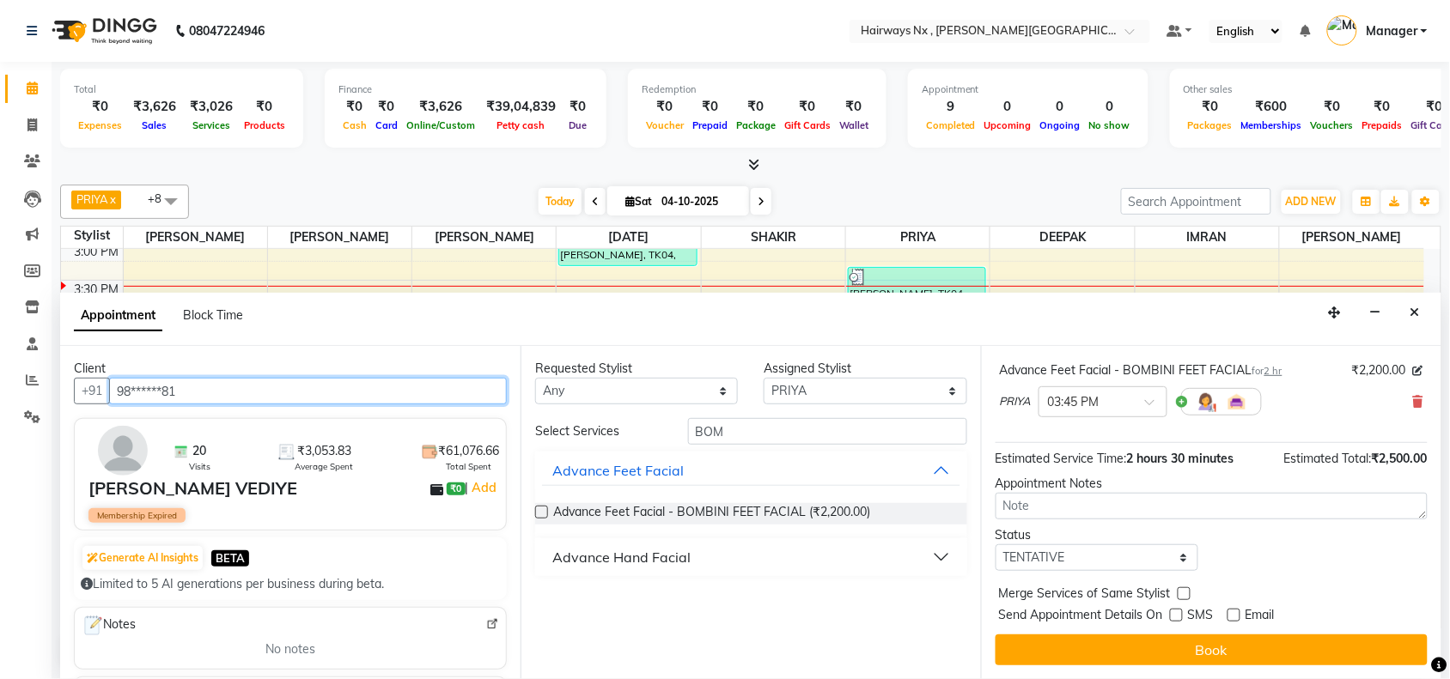
type input "98******81"
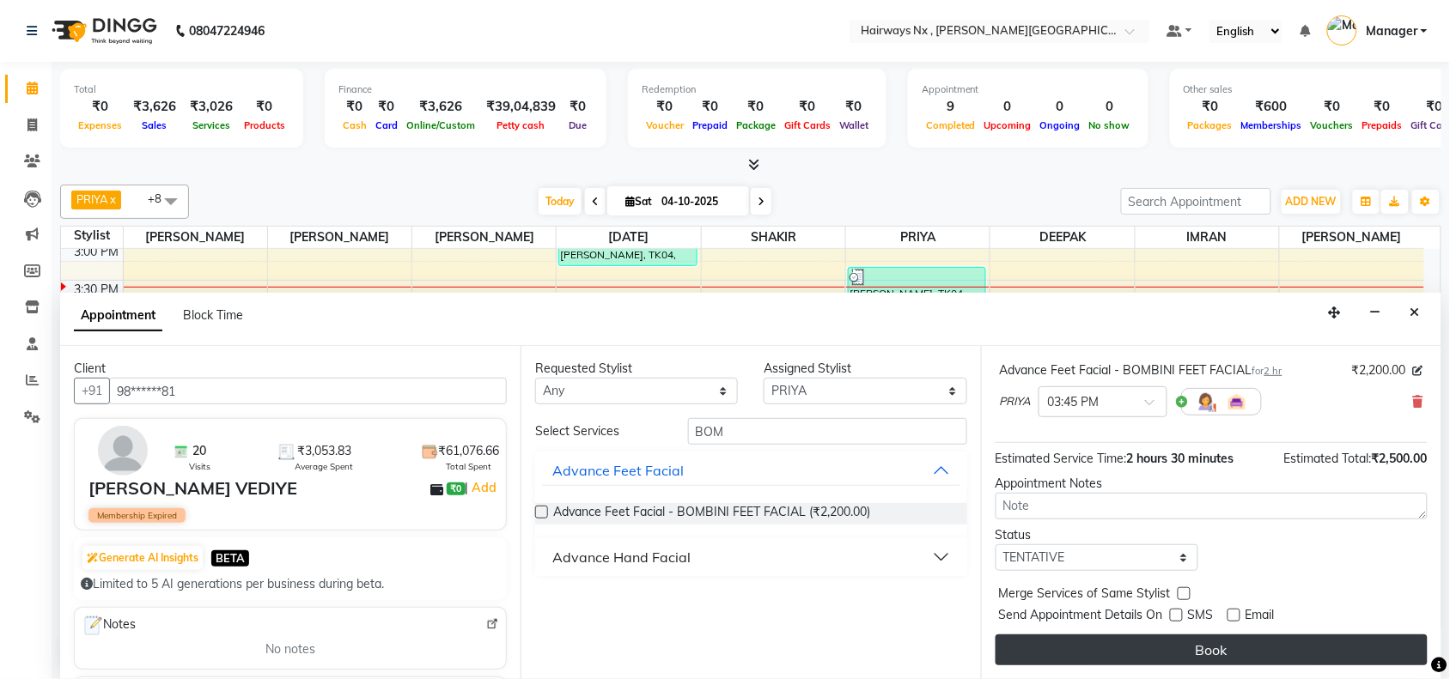
click at [1169, 644] on button "Book" at bounding box center [1211, 650] width 432 height 31
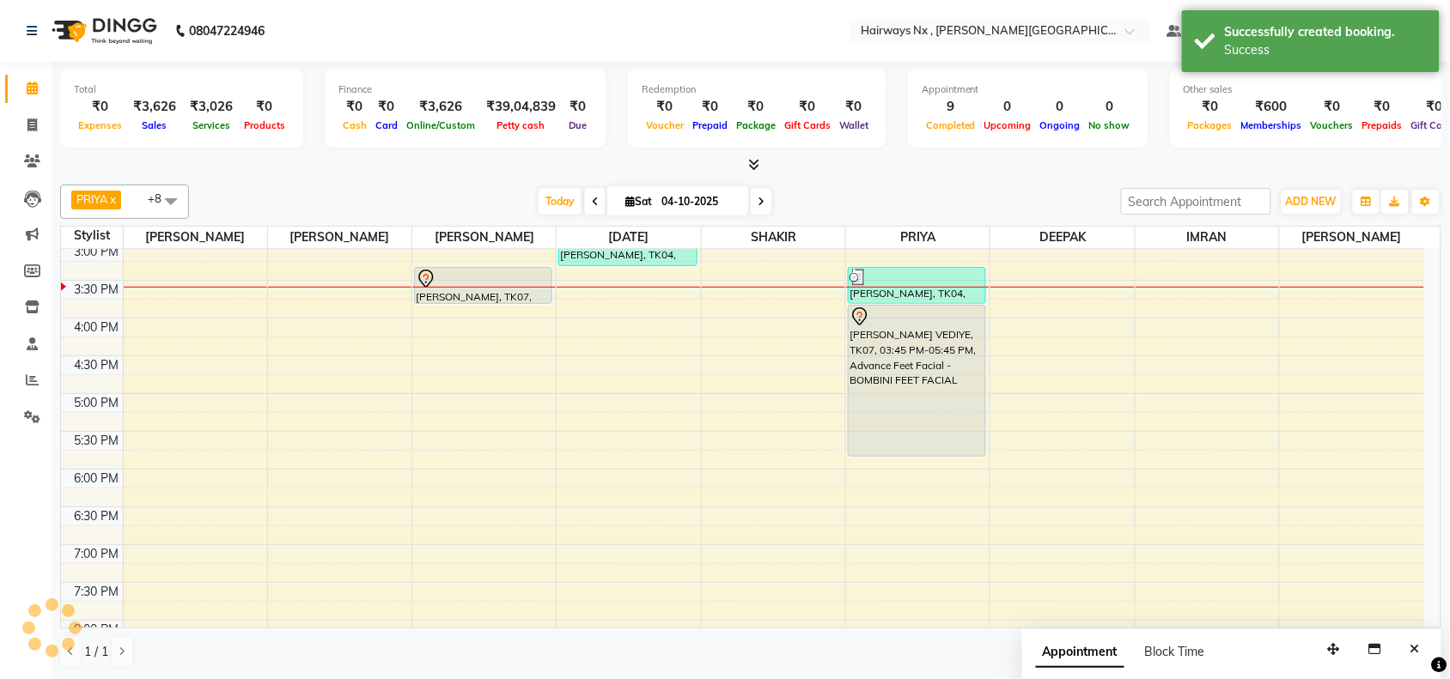
scroll to position [0, 0]
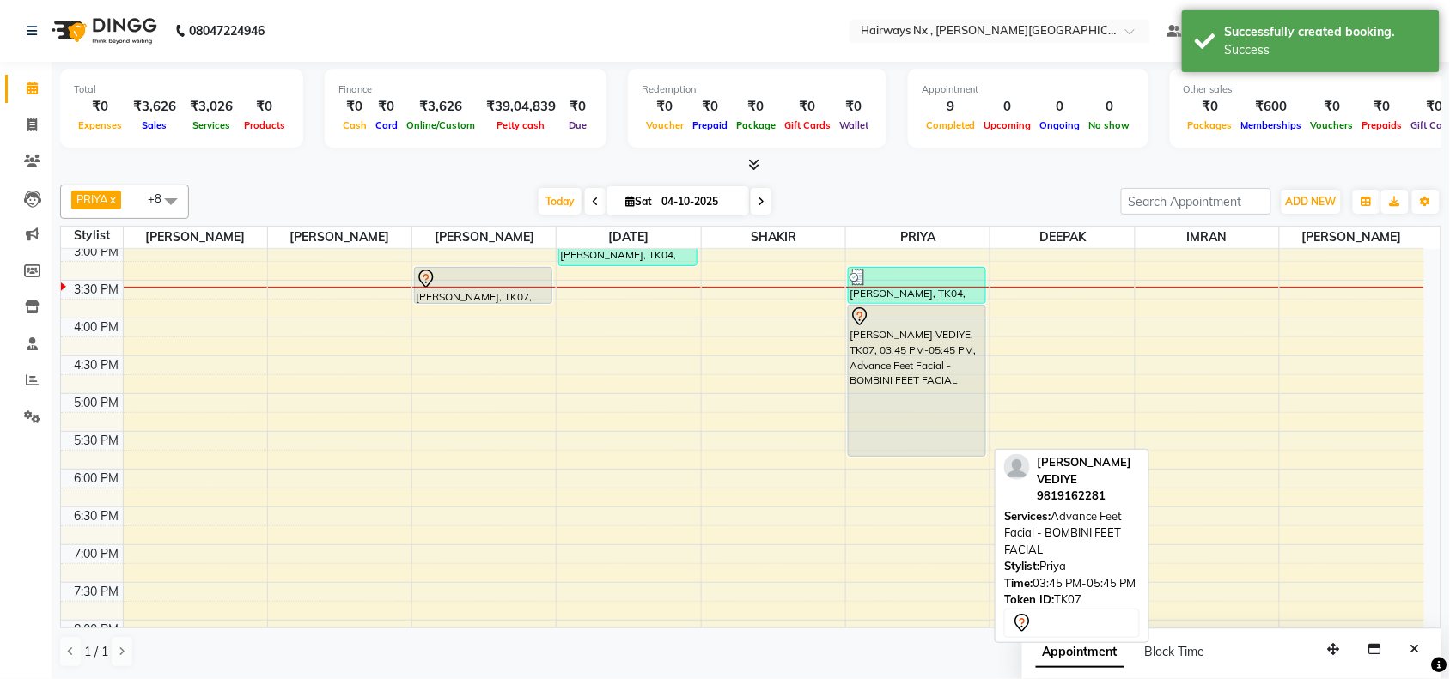
click at [891, 380] on div "[PERSON_NAME] VEDIYE, TK07, 03:45 PM-05:45 PM, Advance Feet Facial - BOMBINI FE…" at bounding box center [916, 381] width 137 height 150
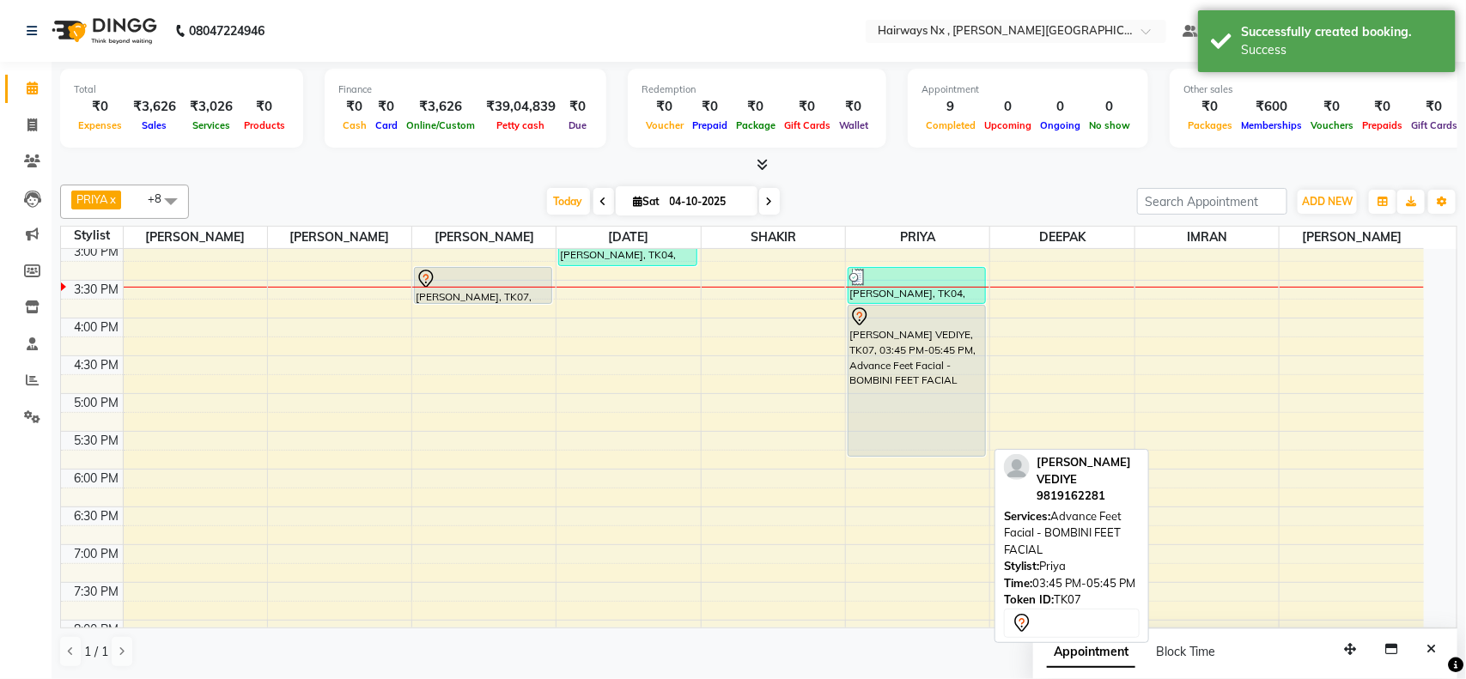
select select "7"
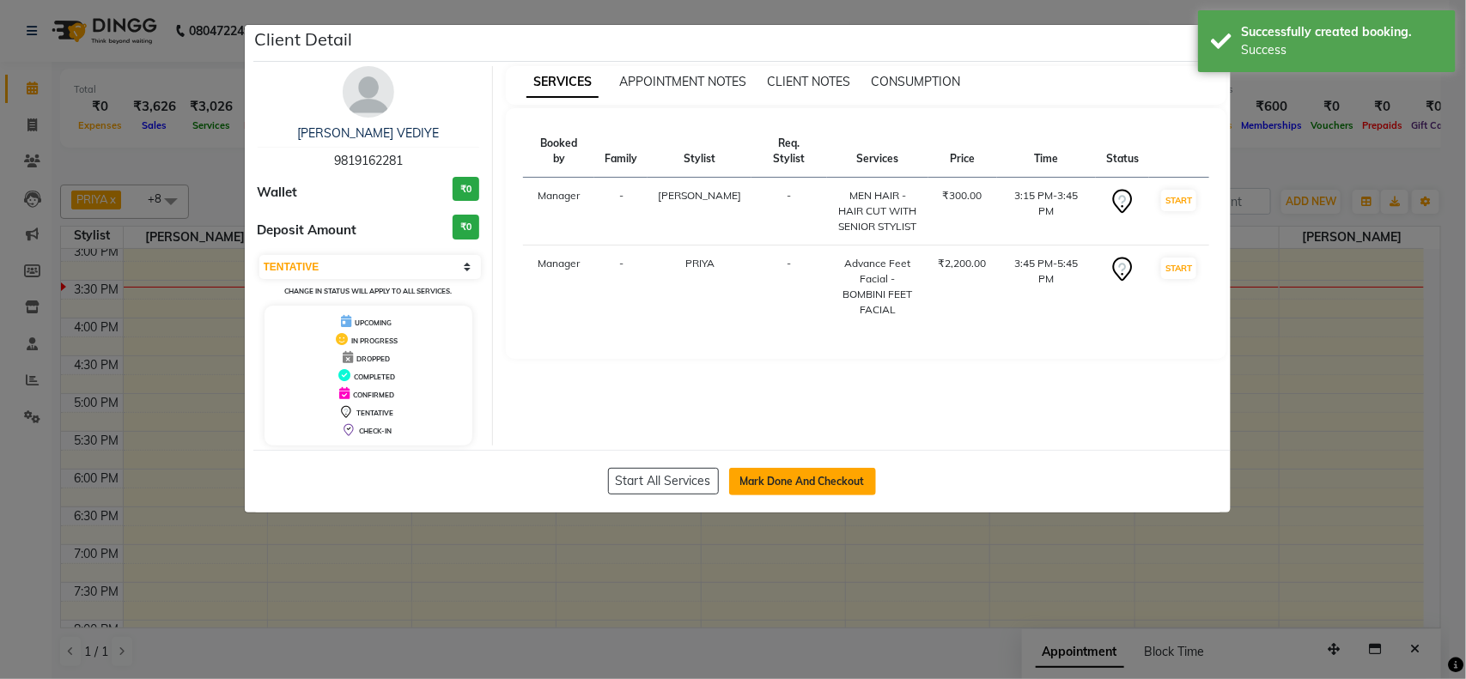
click at [799, 477] on button "Mark Done And Checkout" at bounding box center [802, 481] width 147 height 27
select select "service"
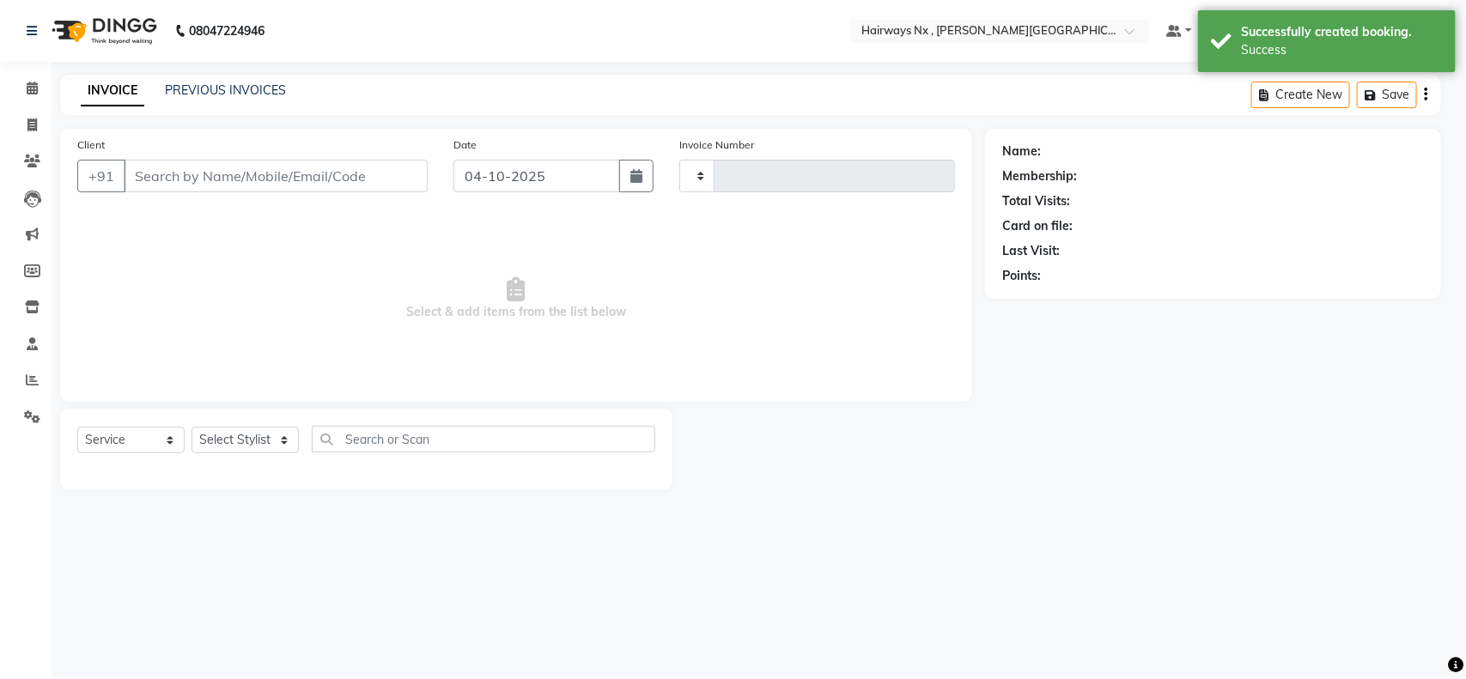
type input "1272"
select select "778"
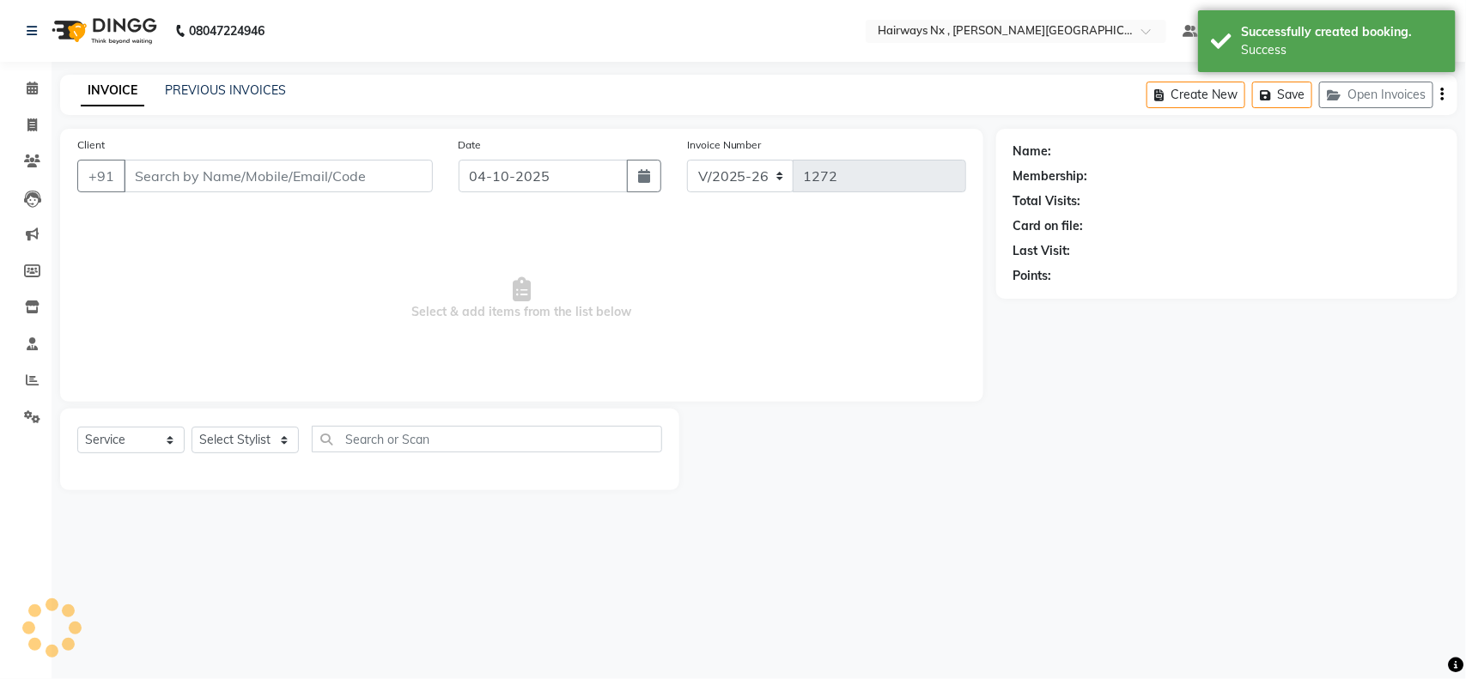
type input "98******81"
select select "76846"
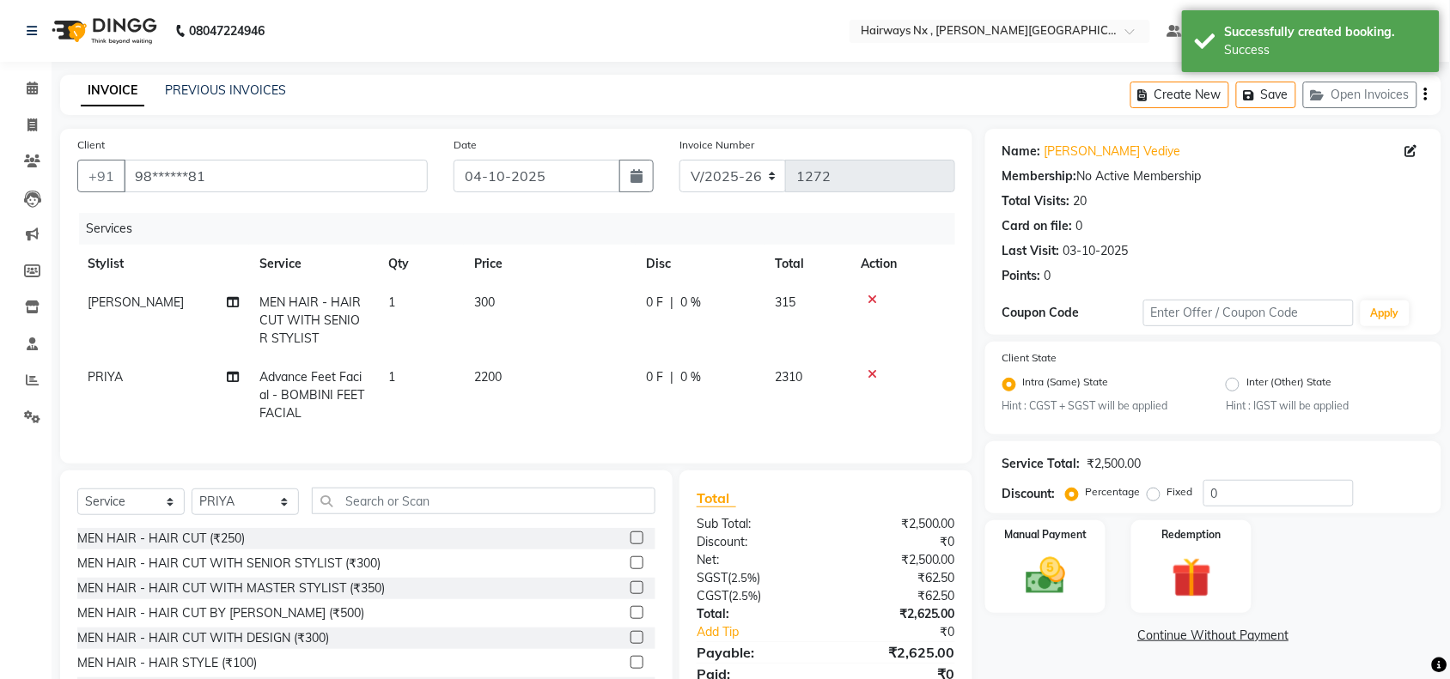
click at [972, 97] on div "INVOICE PREVIOUS INVOICES Create New Save Open Invoices" at bounding box center [750, 95] width 1381 height 40
click at [1045, 553] on img at bounding box center [1045, 576] width 67 height 47
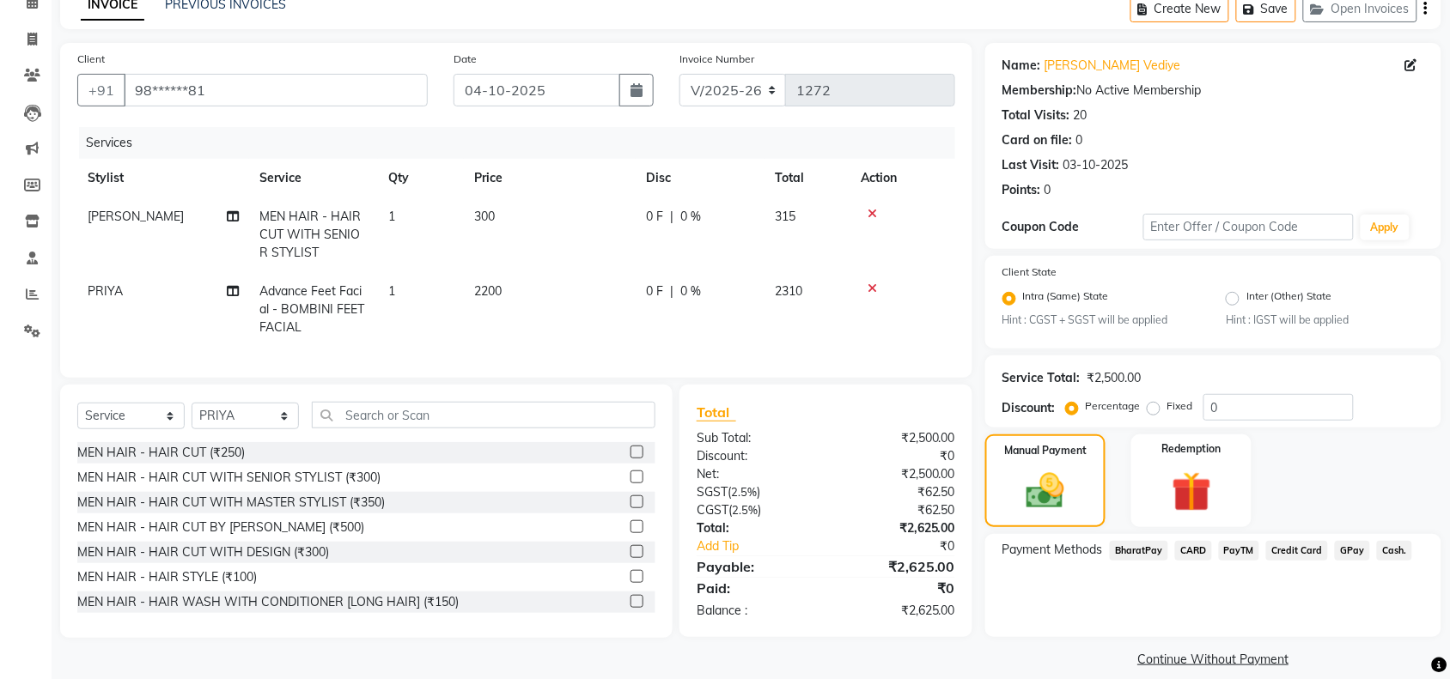
scroll to position [103, 0]
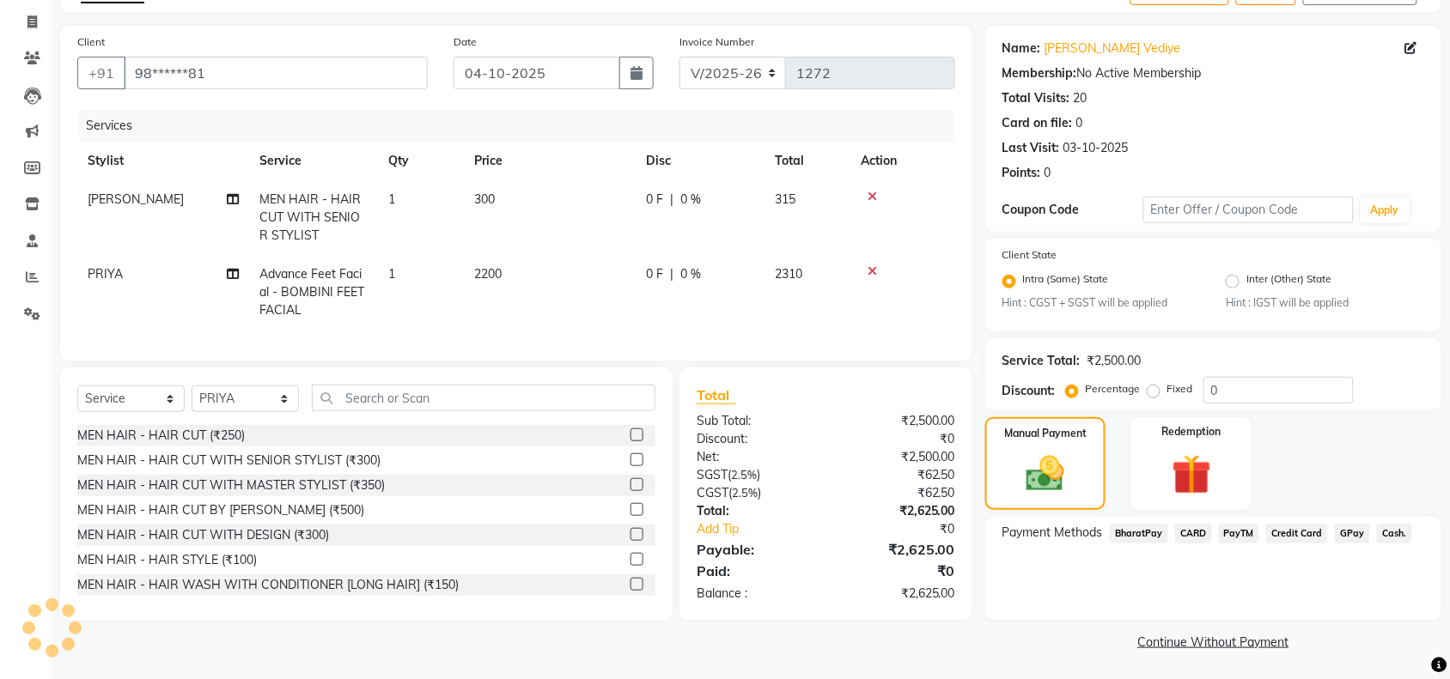
click at [1341, 529] on span "GPay" at bounding box center [1352, 534] width 35 height 20
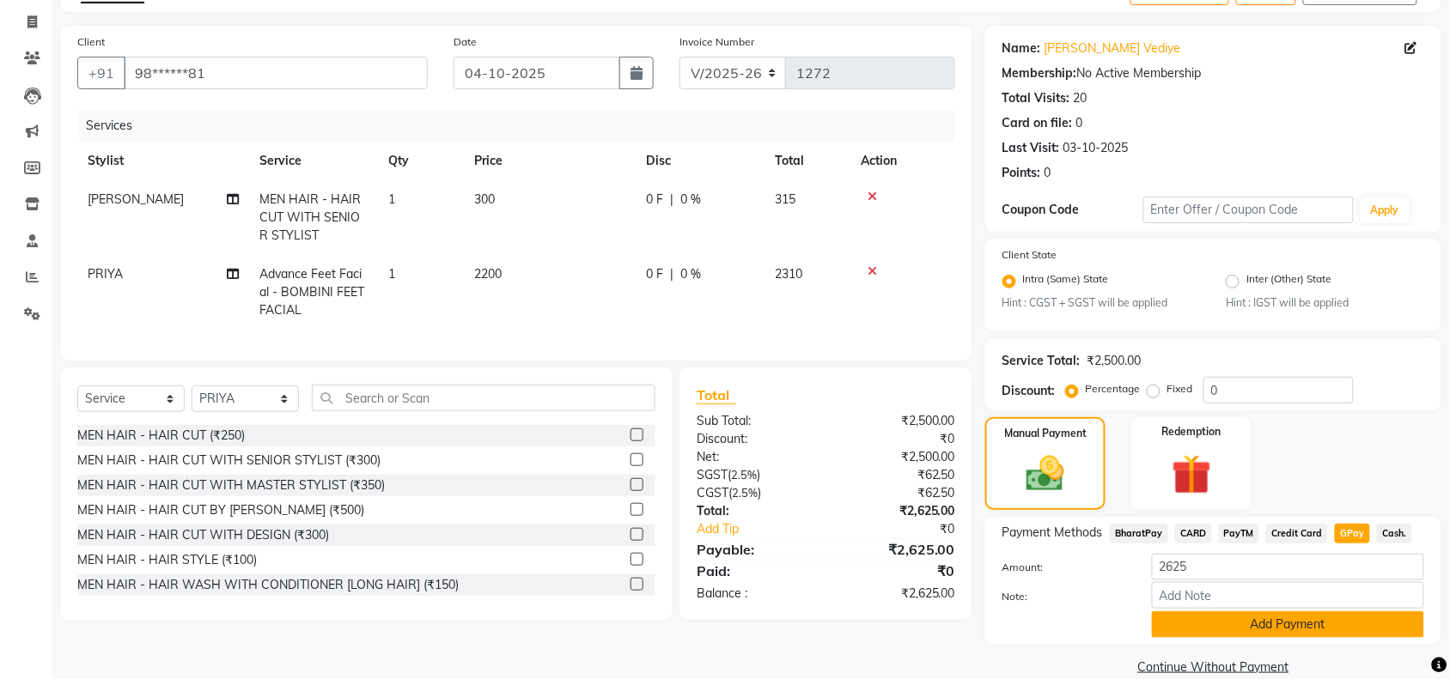
click at [1260, 611] on button "Add Payment" at bounding box center [1288, 624] width 272 height 27
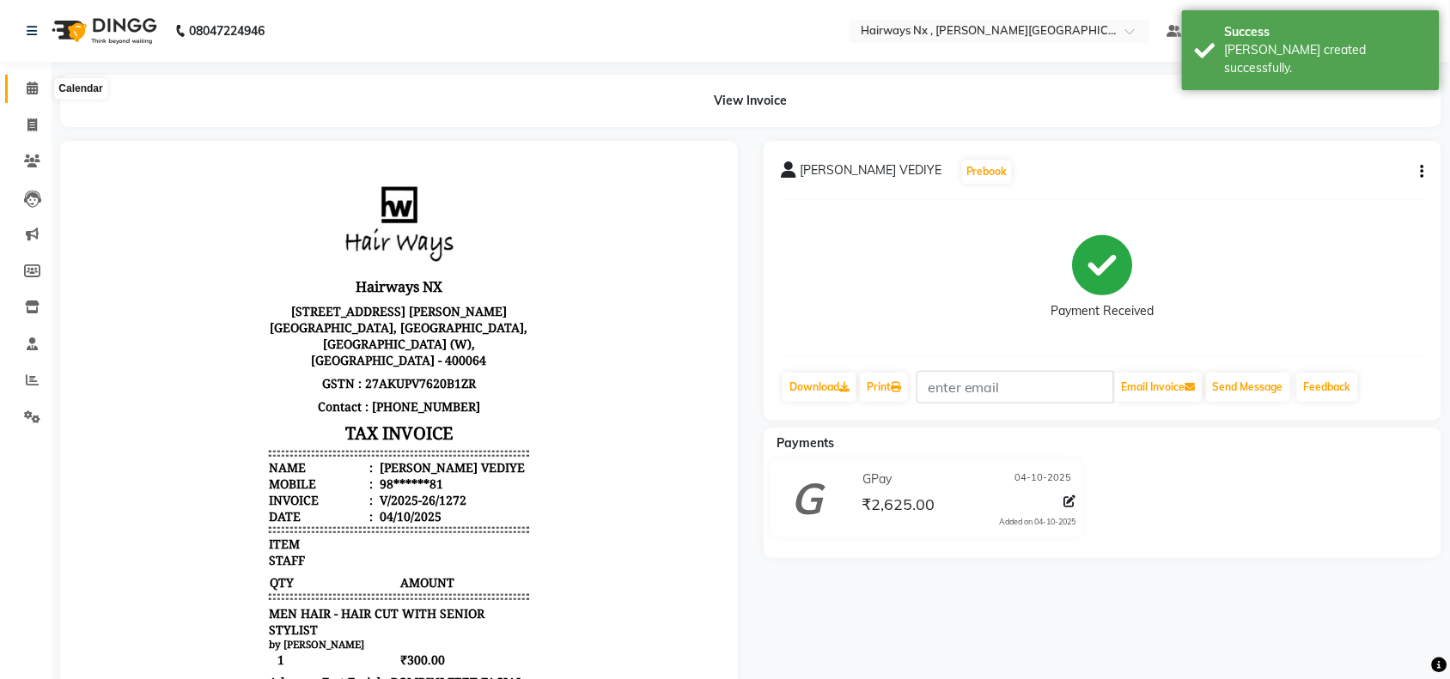
click at [39, 86] on span at bounding box center [32, 89] width 30 height 20
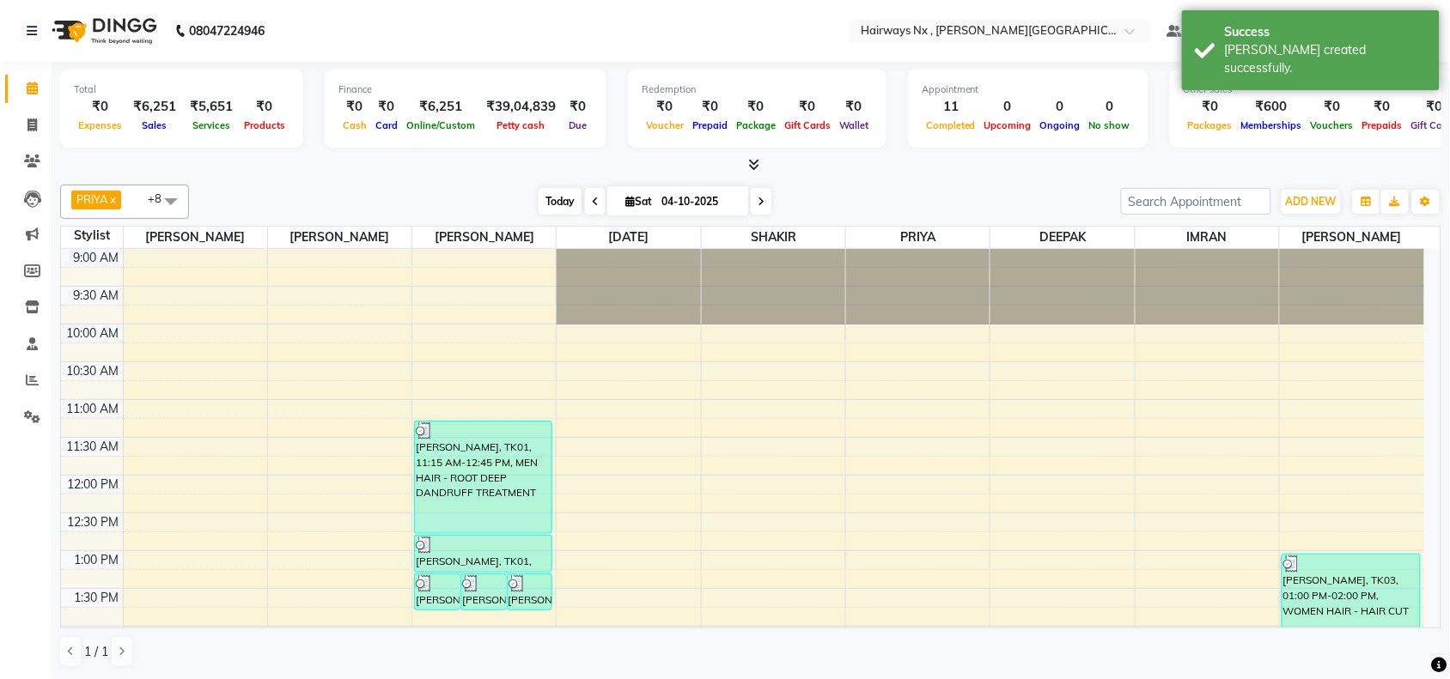
click at [542, 198] on span "Today" at bounding box center [559, 201] width 43 height 27
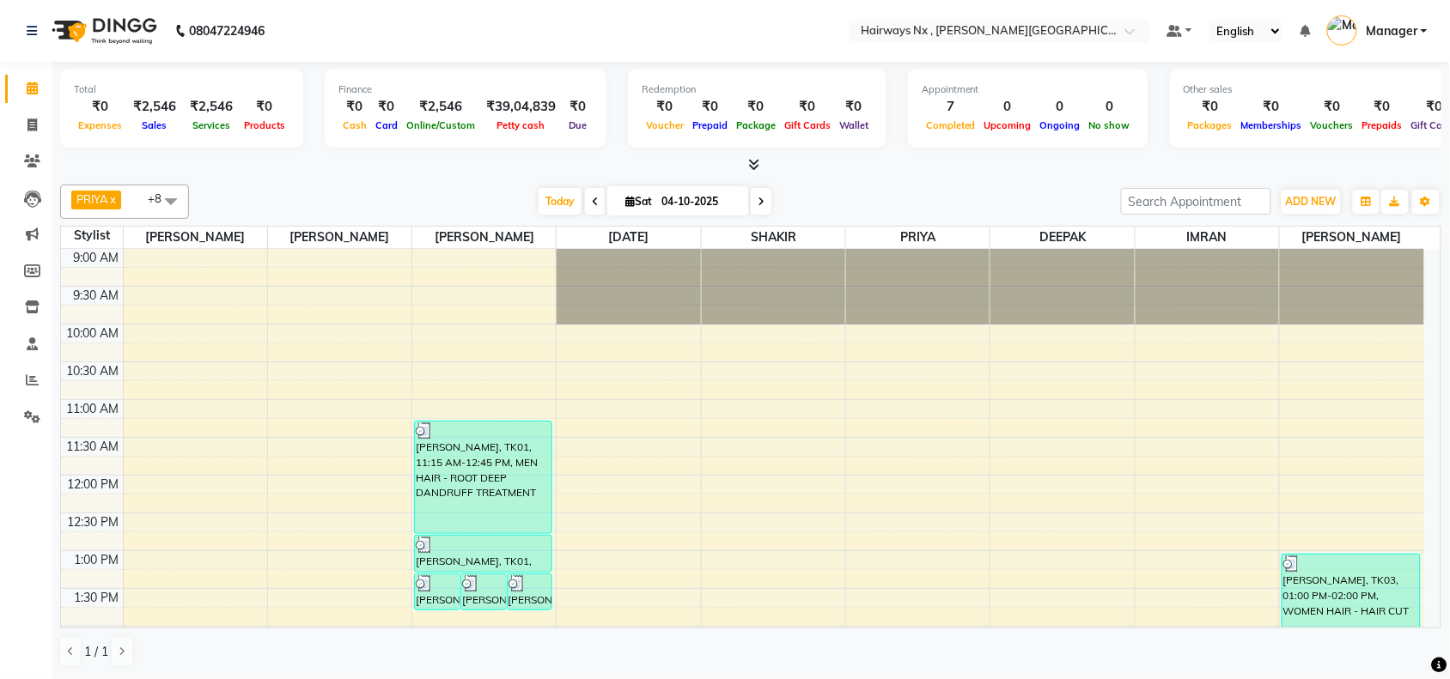
scroll to position [383, 0]
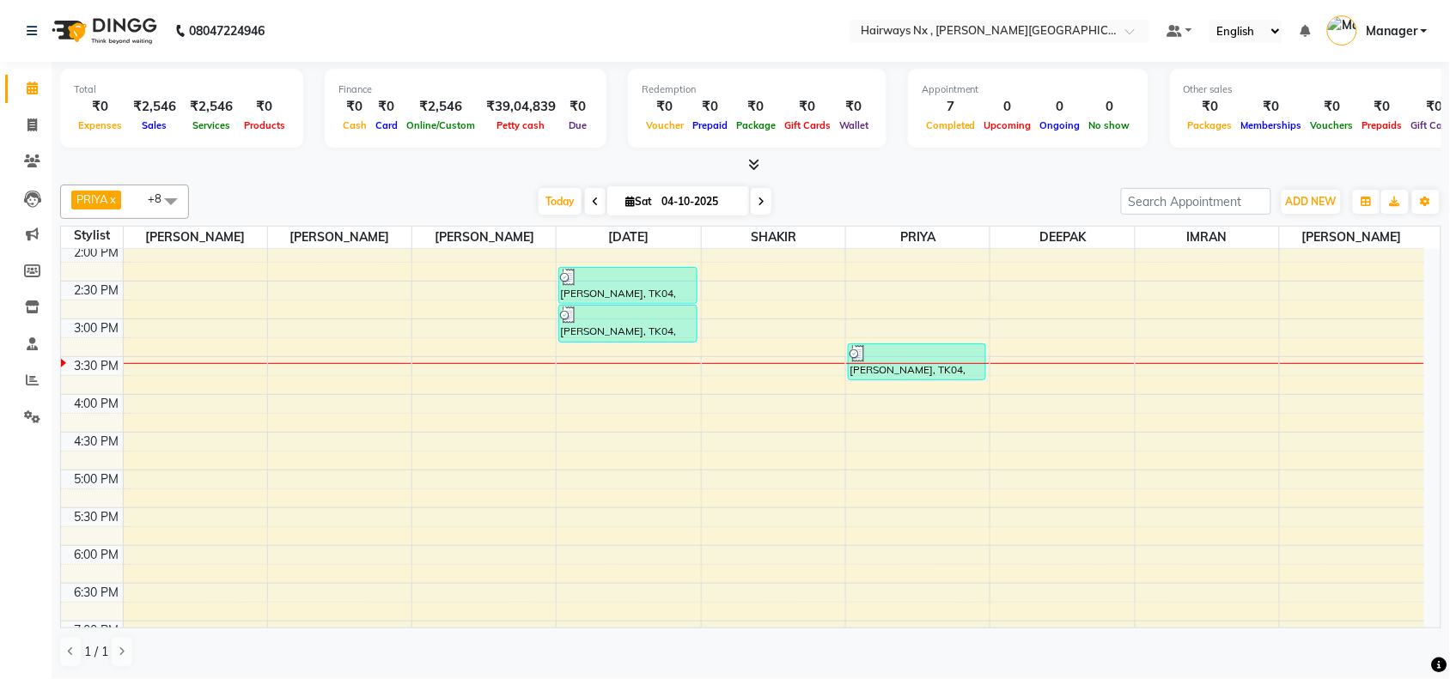
drag, startPoint x: 546, startPoint y: 190, endPoint x: 560, endPoint y: 267, distance: 78.5
click at [547, 191] on span "Today" at bounding box center [559, 201] width 43 height 27
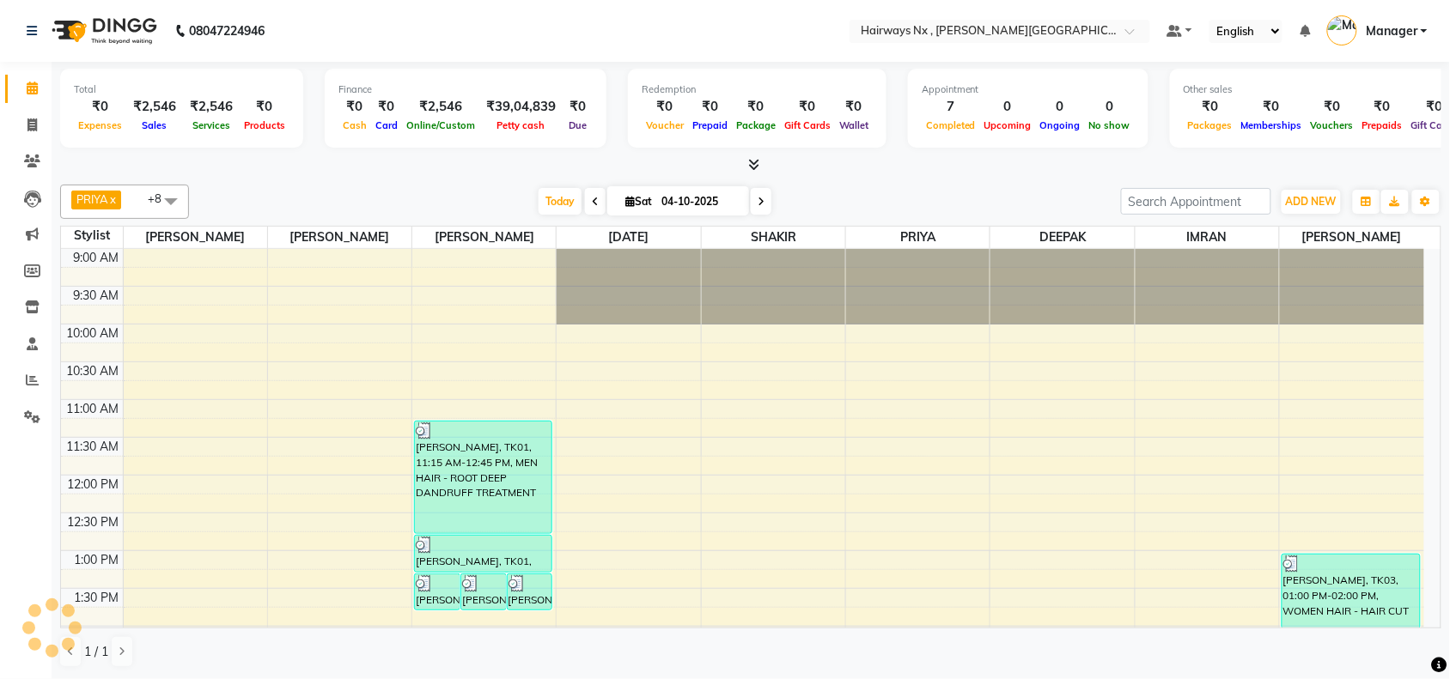
scroll to position [459, 0]
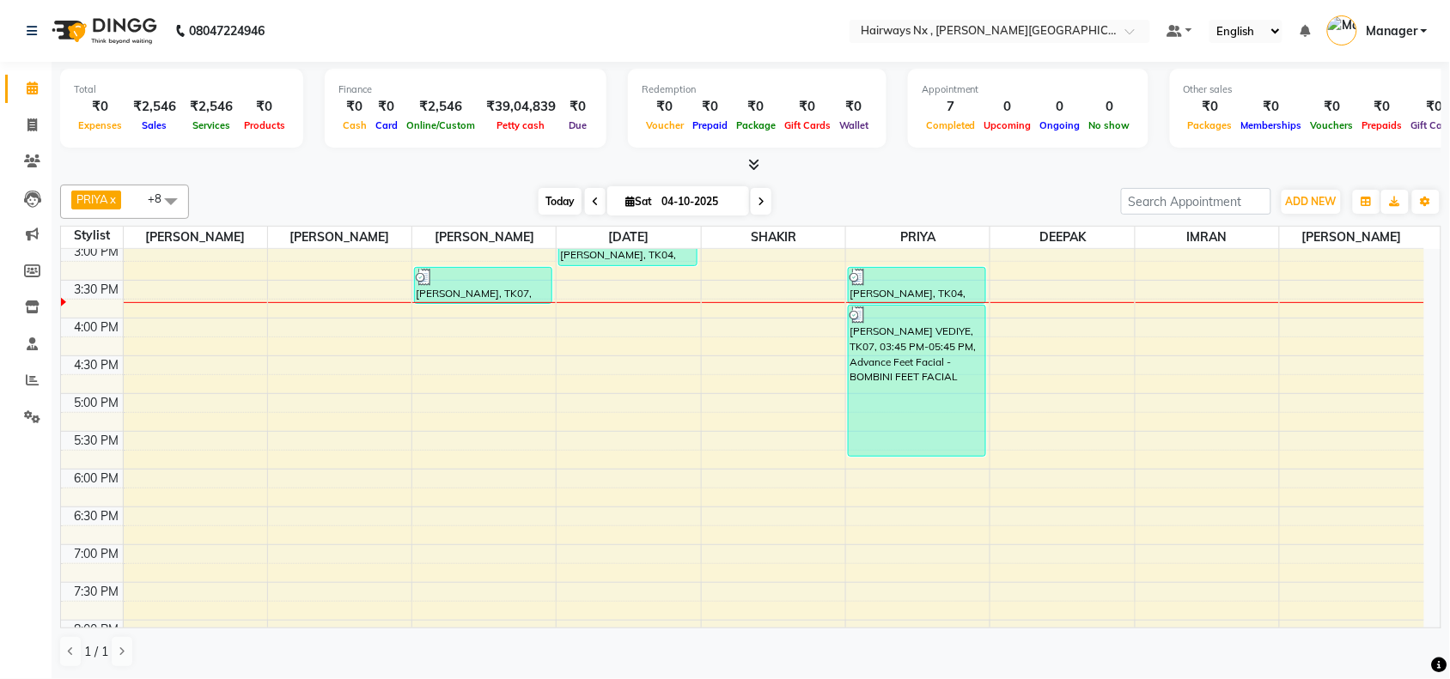
click at [552, 203] on span "Today" at bounding box center [559, 201] width 43 height 27
click at [749, 285] on div "9:00 AM 9:30 AM 10:00 AM 10:30 AM 11:00 AM 11:30 AM 12:00 PM 12:30 PM 1:00 PM 1…" at bounding box center [742, 318] width 1363 height 1057
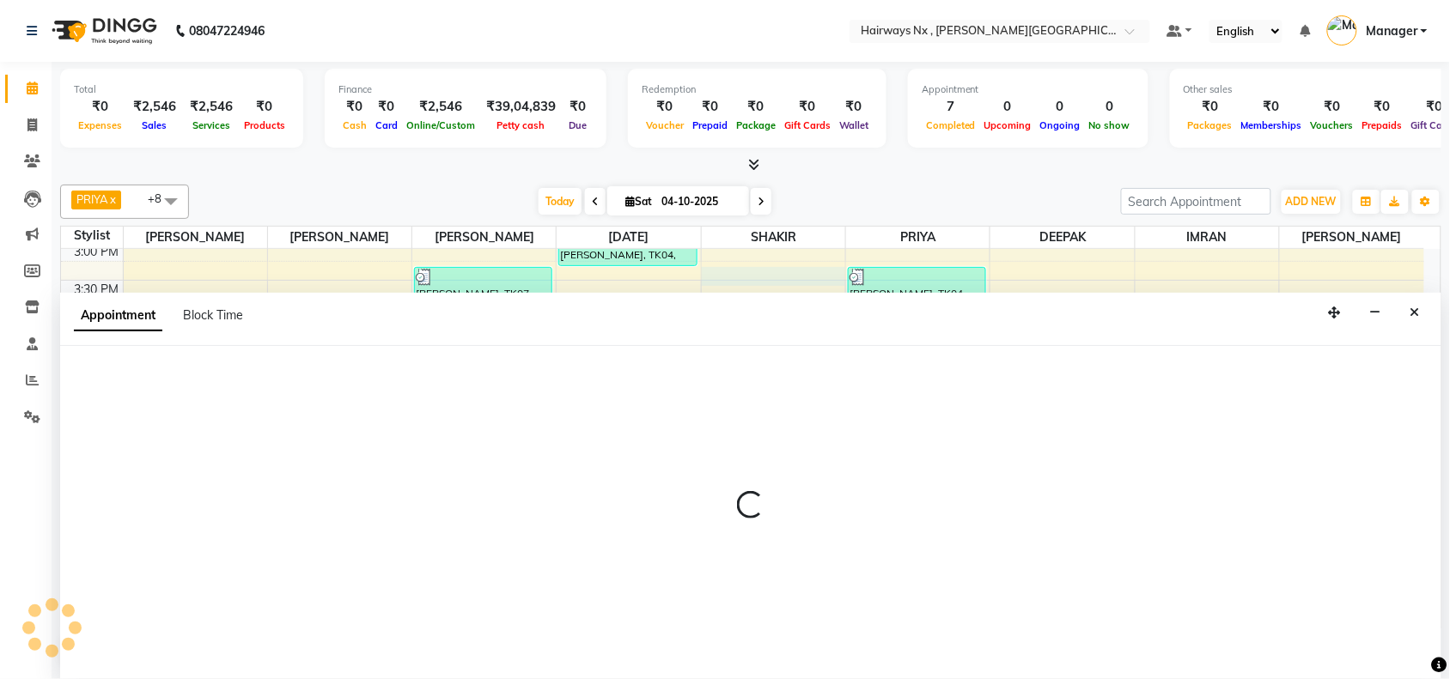
scroll to position [1, 0]
select select "67654"
select select "tentative"
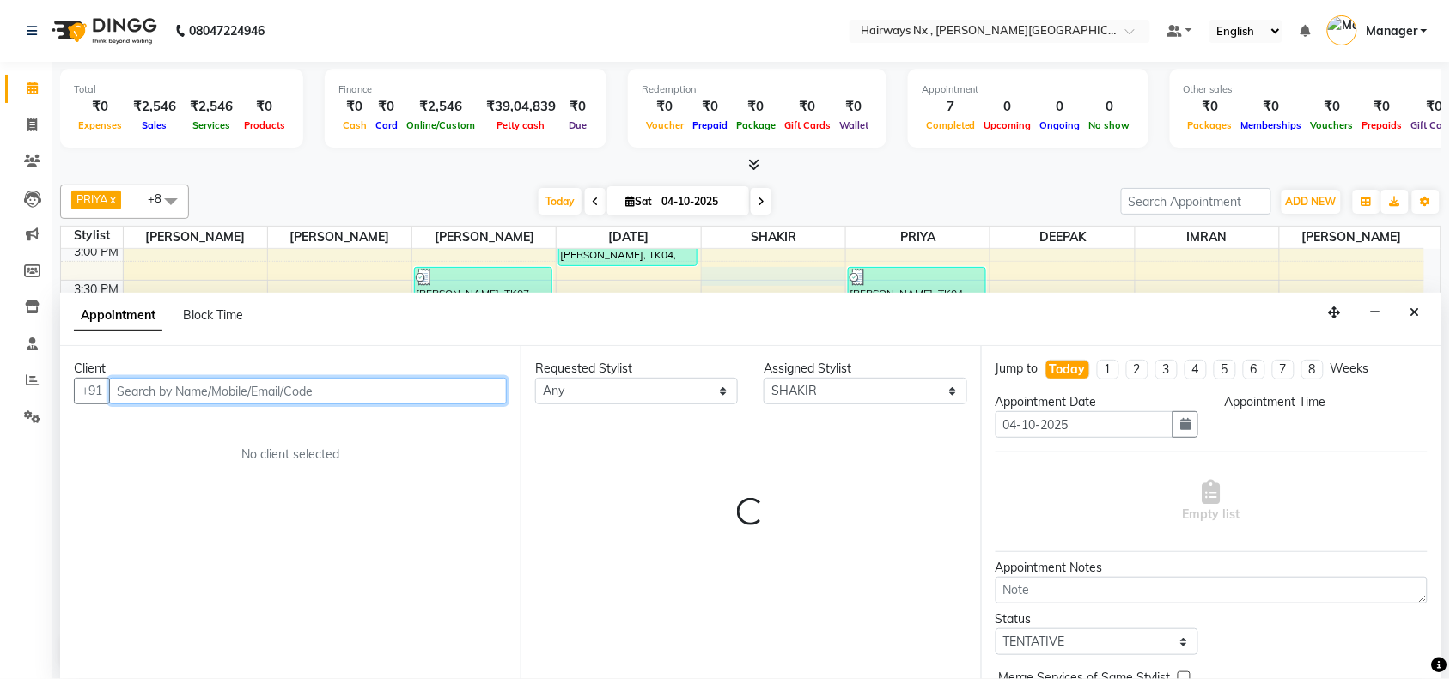
select select "915"
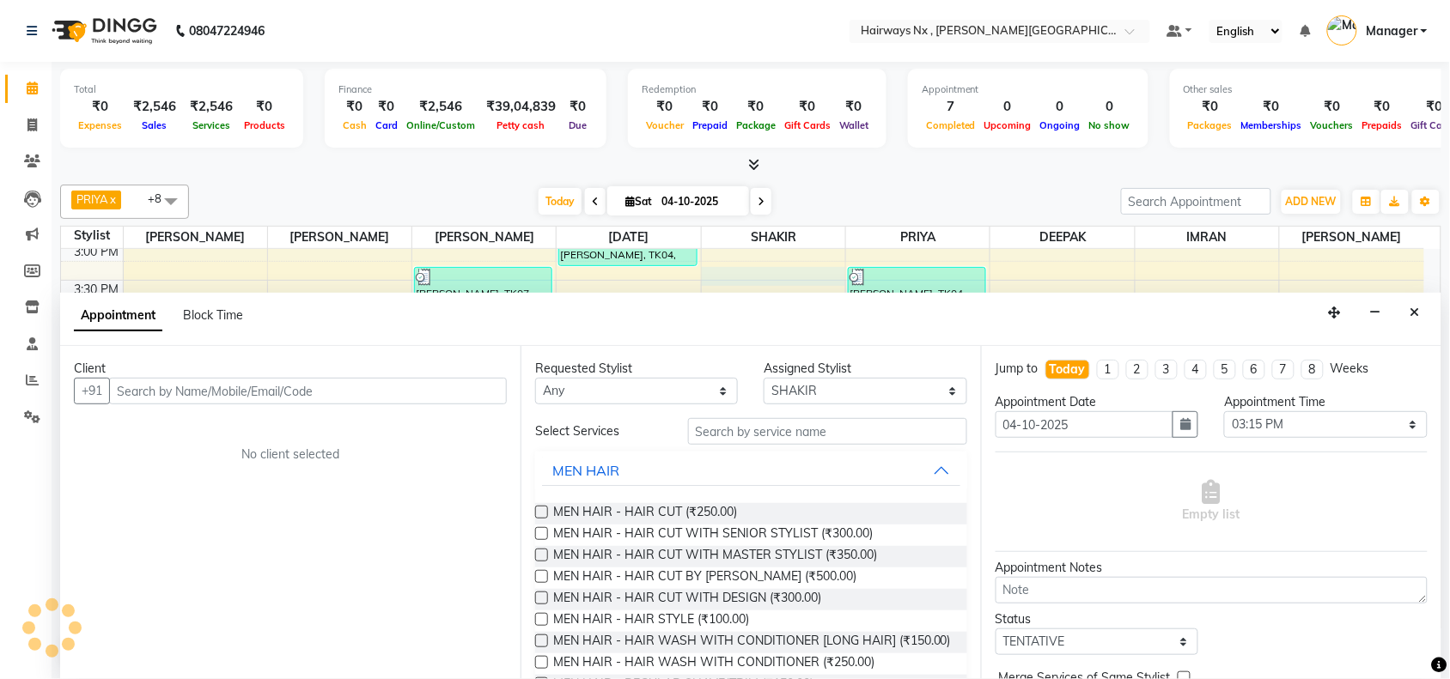
click at [1445, 389] on div "Total ₹0 Expenses ₹2,546 Sales ₹2,546 Services ₹0 Products Finance ₹0 Cash ₹0 C…" at bounding box center [751, 370] width 1398 height 617
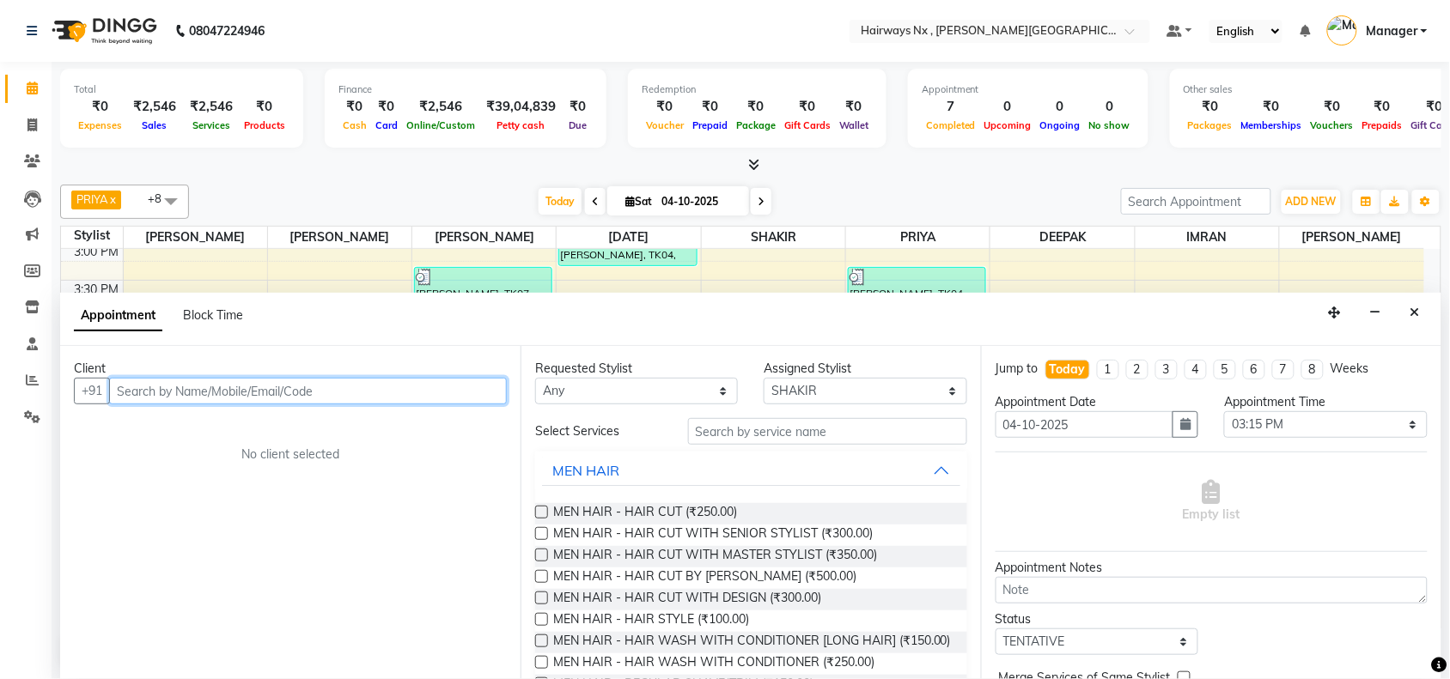
click at [255, 389] on input "text" at bounding box center [308, 391] width 398 height 27
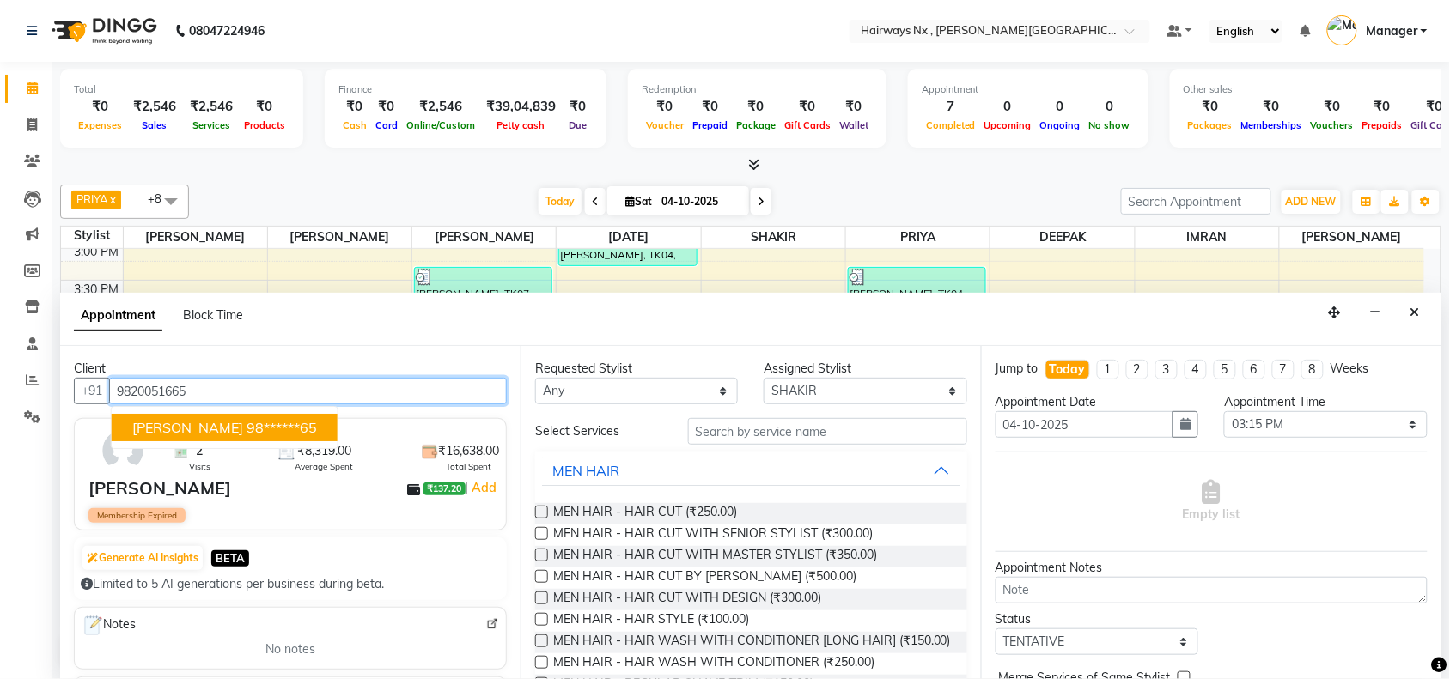
click at [316, 432] on ngb-highlight "98******65" at bounding box center [281, 427] width 70 height 17
type input "98******65"
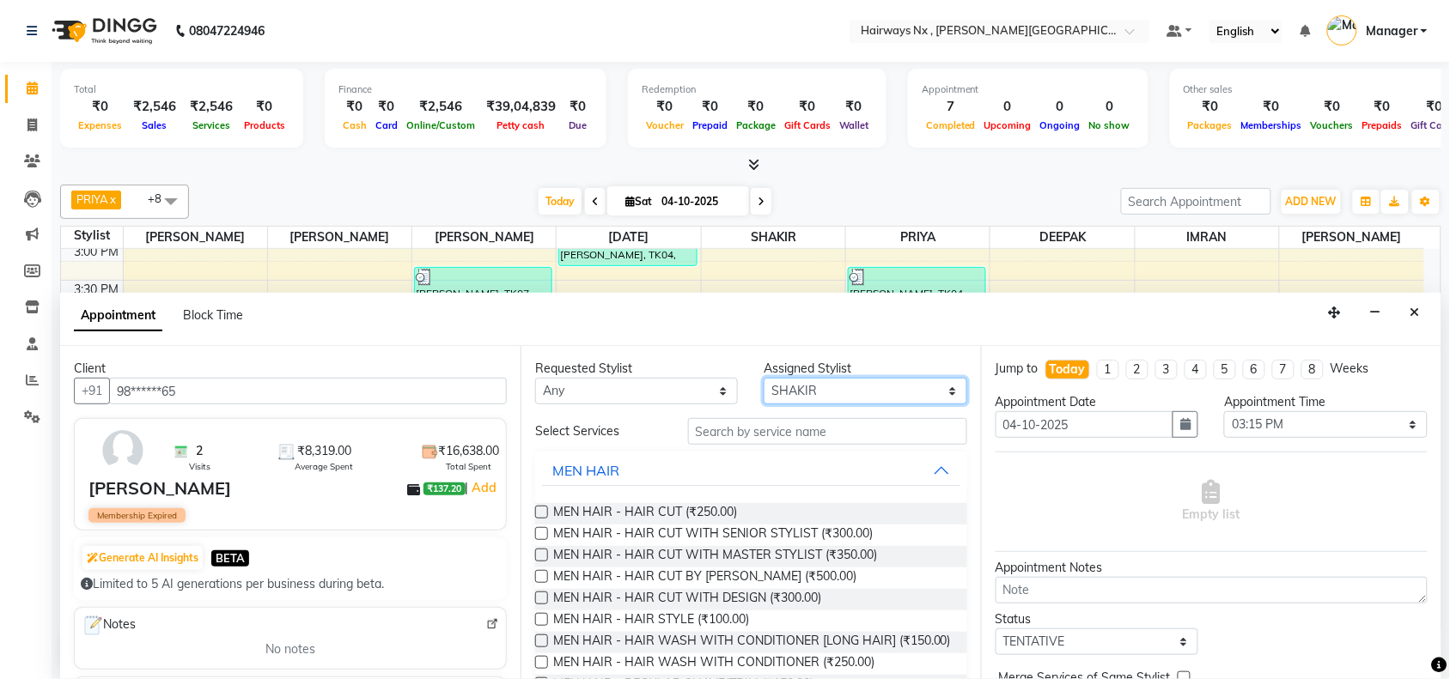
click at [829, 391] on select "Select ALIM AZAD DEEPAK IMRAN KAMAL SALMANI KASHISH Manager MUZZAMIL PRIYA PUMM…" at bounding box center [864, 391] width 203 height 27
select select "66431"
click at [764, 378] on select "Select ALIM AZAD DEEPAK IMRAN KAMAL SALMANI KASHISH Manager MUZZAMIL PRIYA PUMM…" at bounding box center [864, 391] width 203 height 27
click at [538, 537] on label at bounding box center [541, 533] width 13 height 13
click at [538, 537] on input "checkbox" at bounding box center [540, 535] width 11 height 11
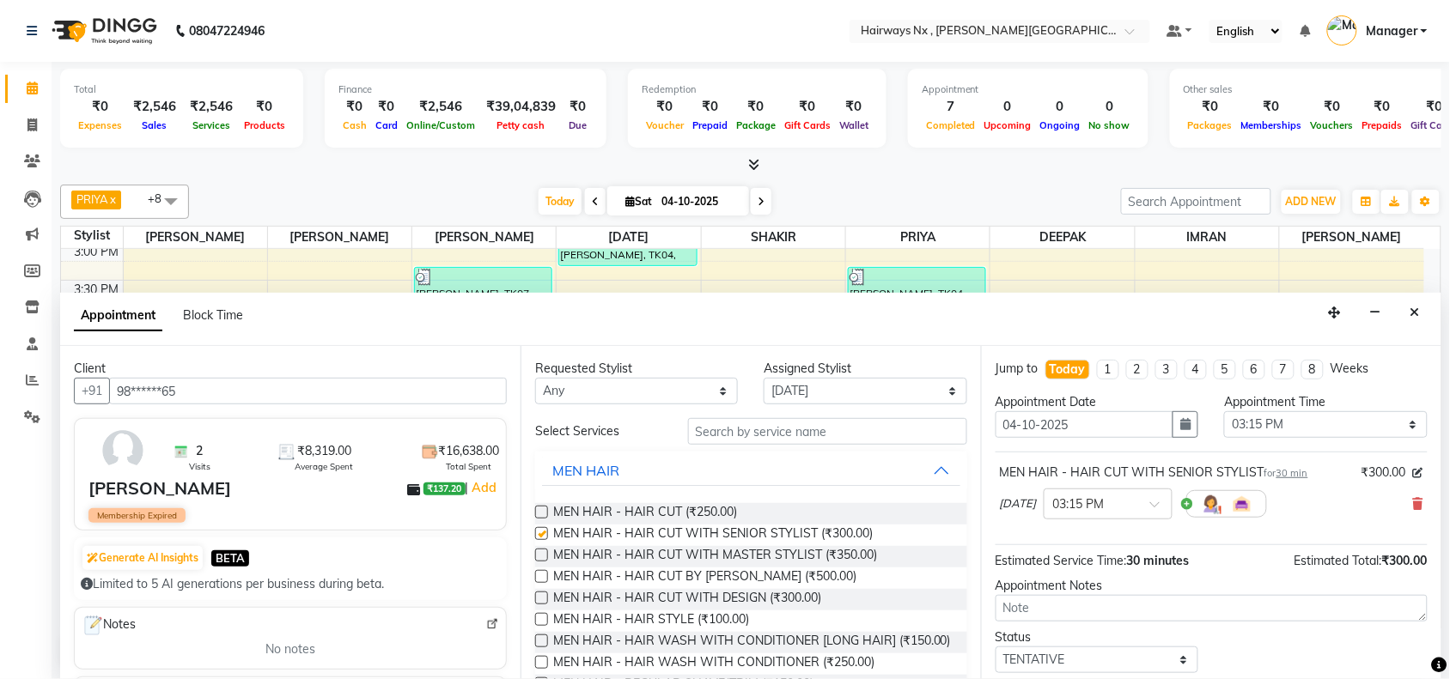
checkbox input "false"
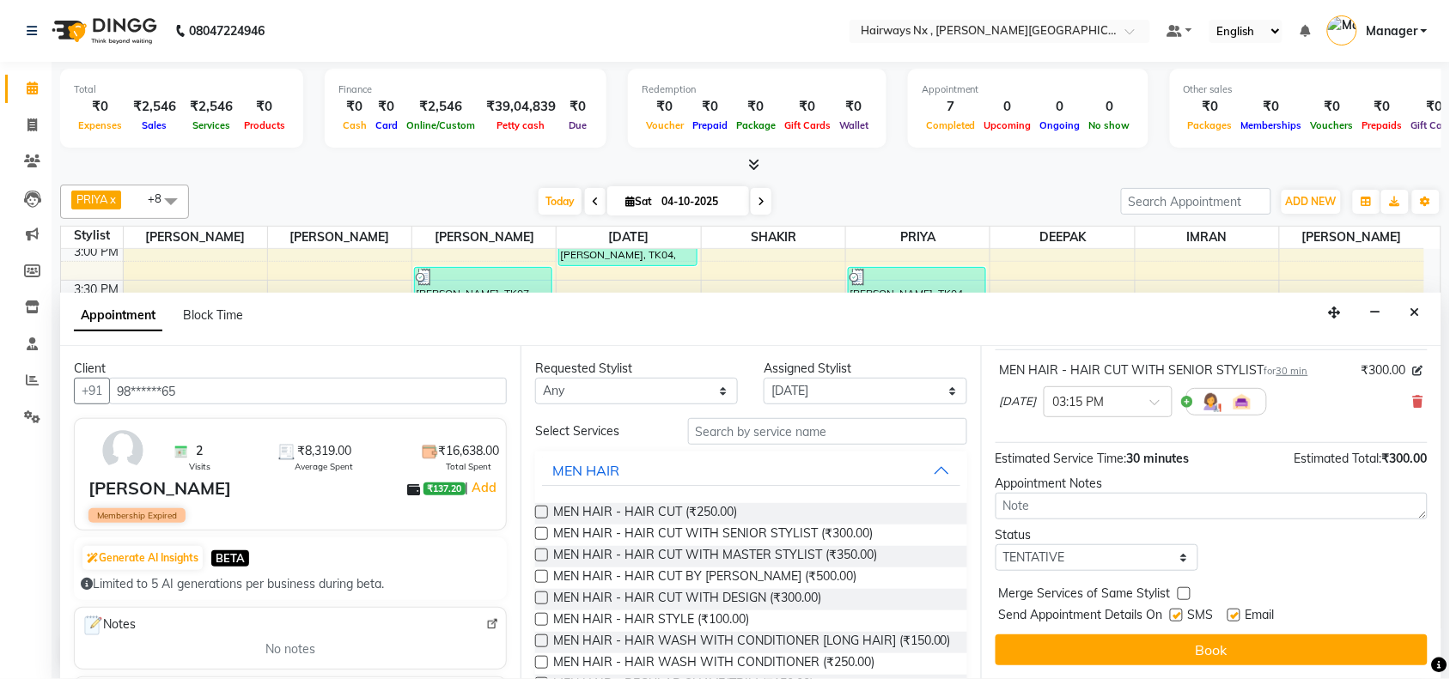
drag, startPoint x: 1172, startPoint y: 616, endPoint x: 1229, endPoint y: 623, distance: 57.1
click at [1174, 617] on label at bounding box center [1176, 615] width 13 height 13
click at [1174, 617] on input "checkbox" at bounding box center [1175, 616] width 11 height 11
checkbox input "false"
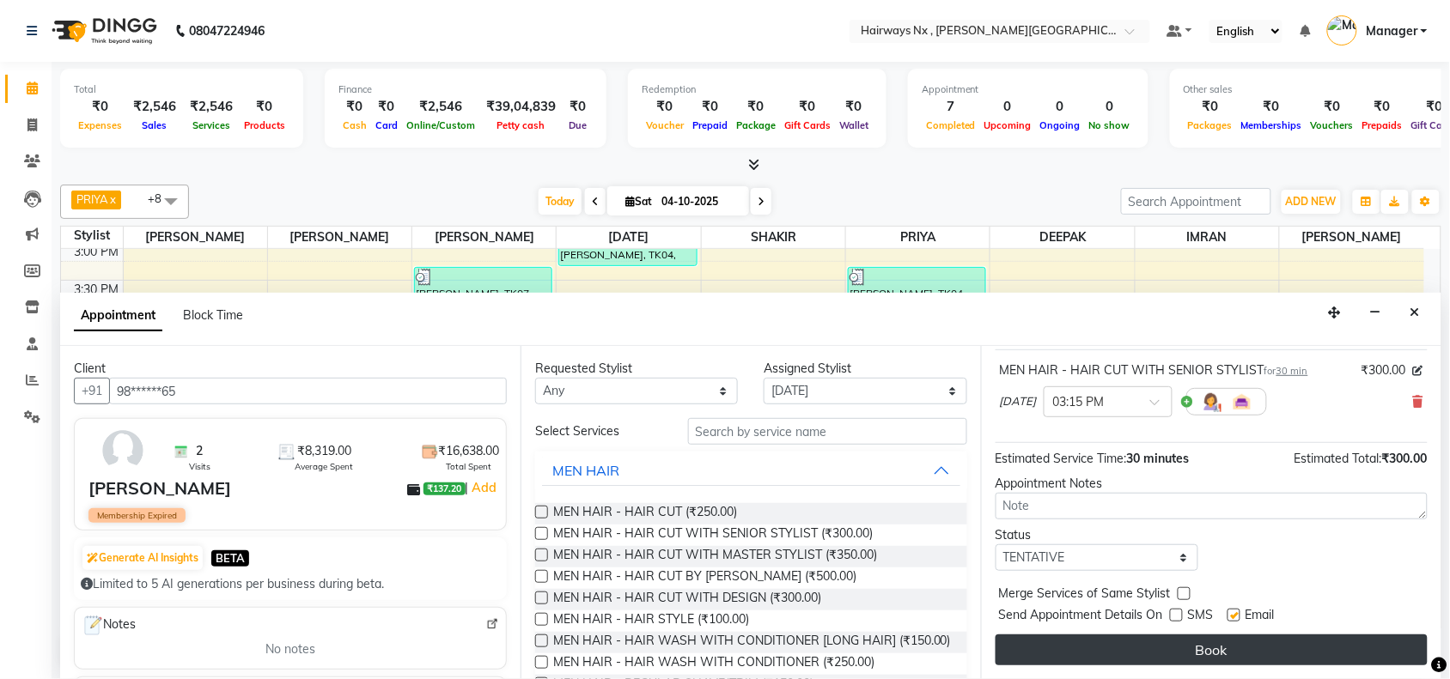
drag, startPoint x: 1235, startPoint y: 617, endPoint x: 1237, endPoint y: 644, distance: 27.6
click at [1237, 627] on div at bounding box center [1232, 619] width 11 height 18
click at [1237, 644] on button "Book" at bounding box center [1211, 650] width 432 height 31
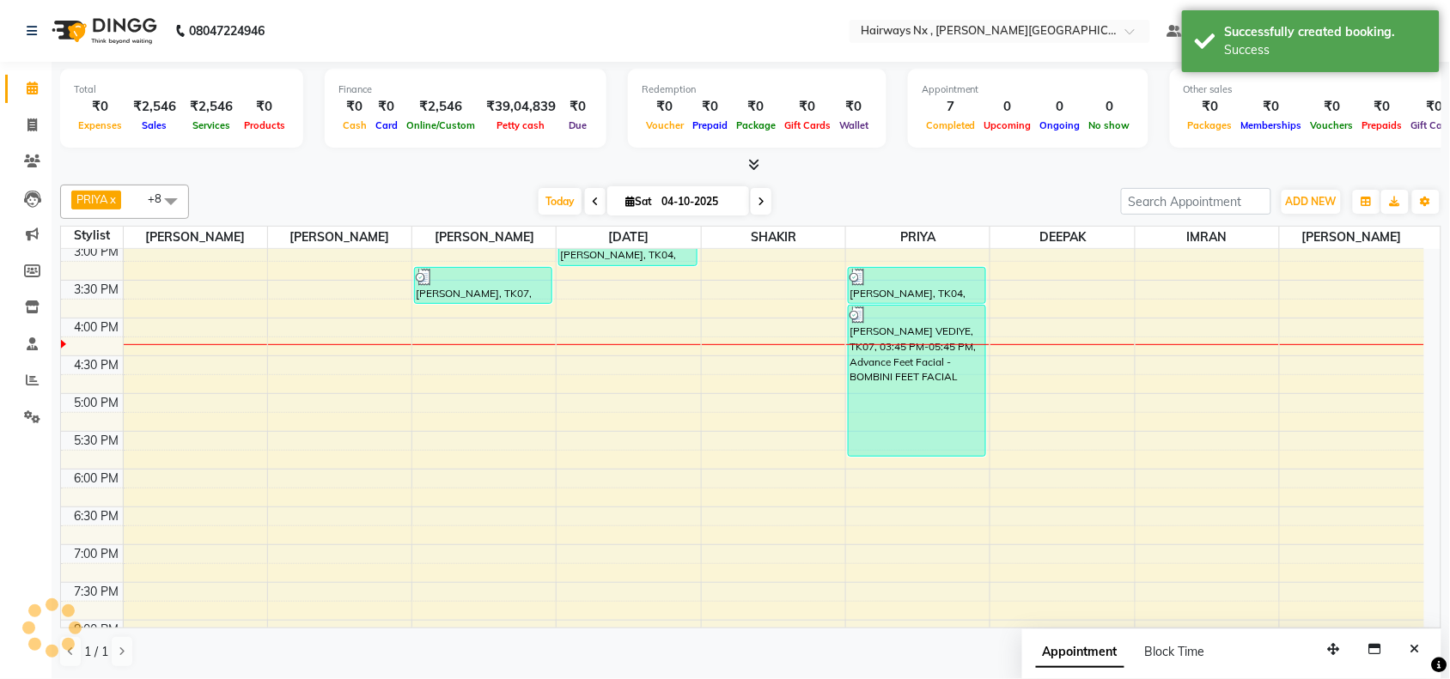
scroll to position [0, 0]
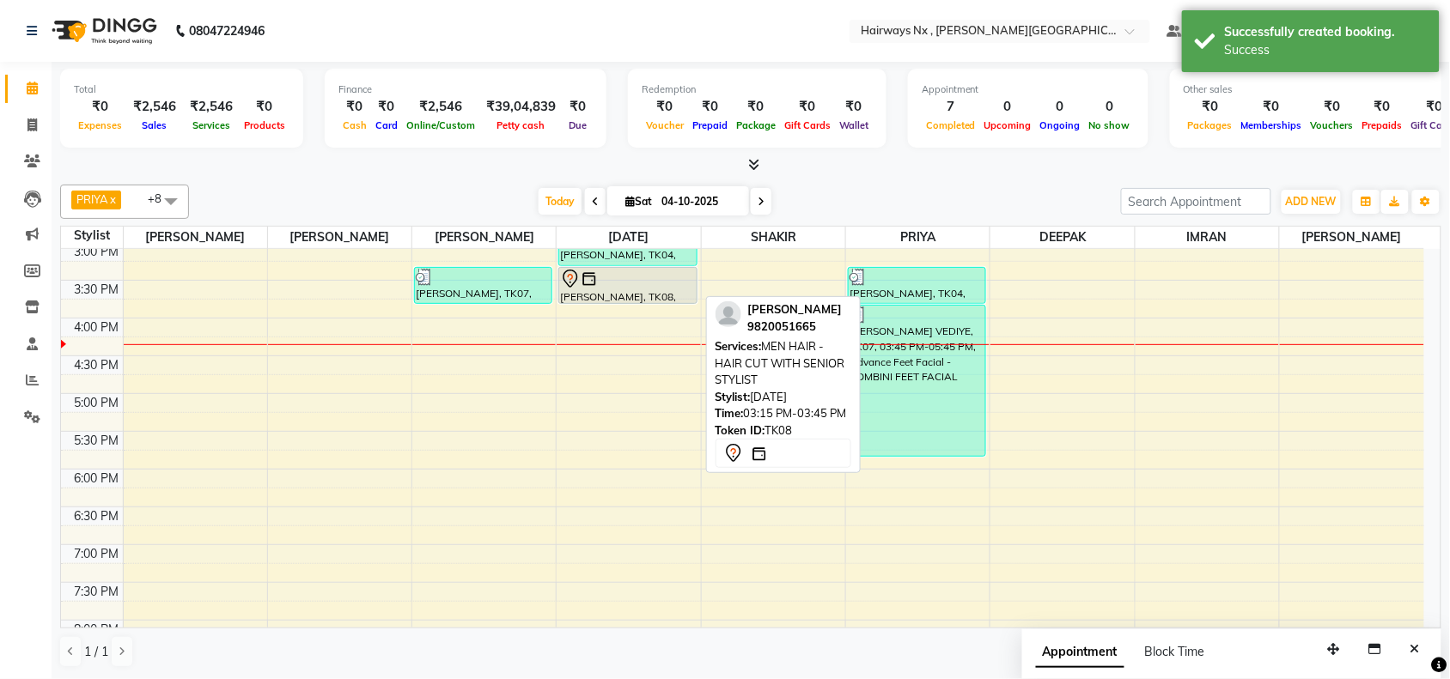
click at [634, 290] on div "[PERSON_NAME], TK08, 03:15 PM-03:45 PM, MEN HAIR - HAIR CUT WITH SENIOR STYLIST" at bounding box center [627, 285] width 137 height 35
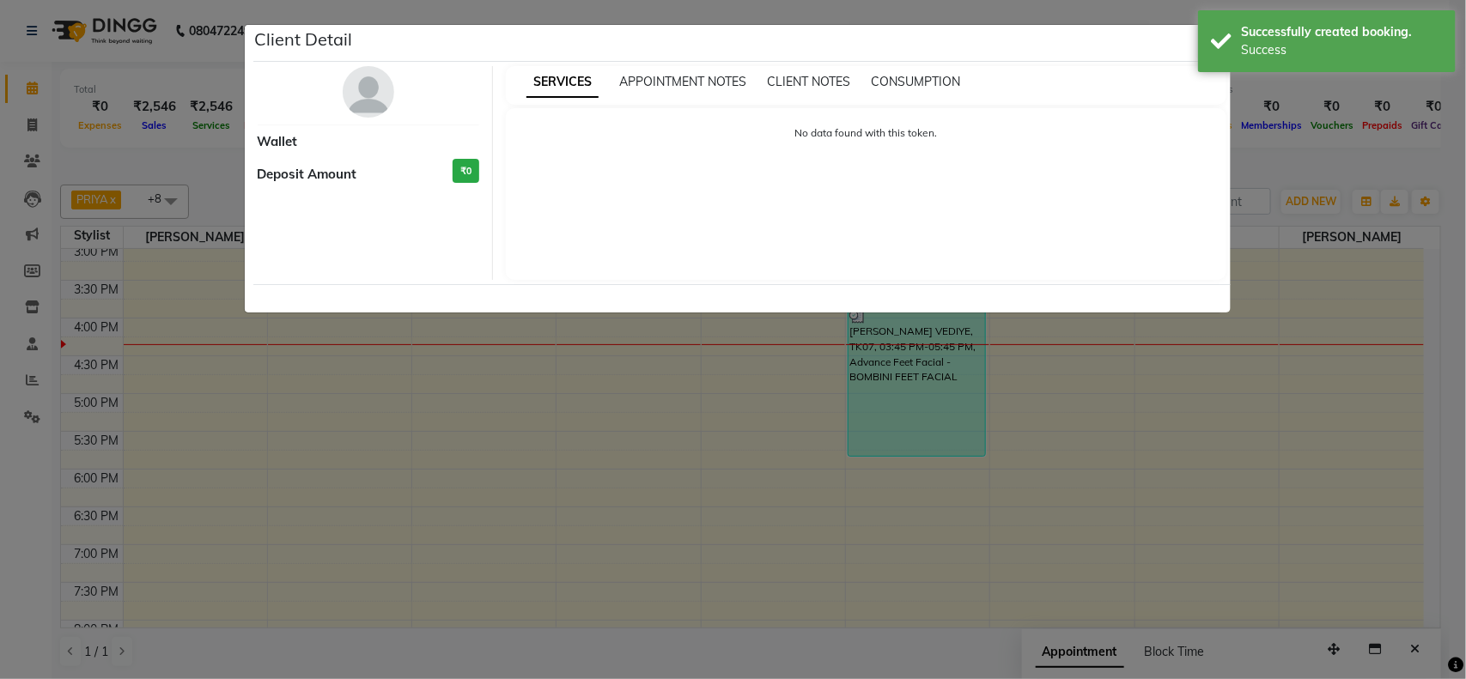
select select "7"
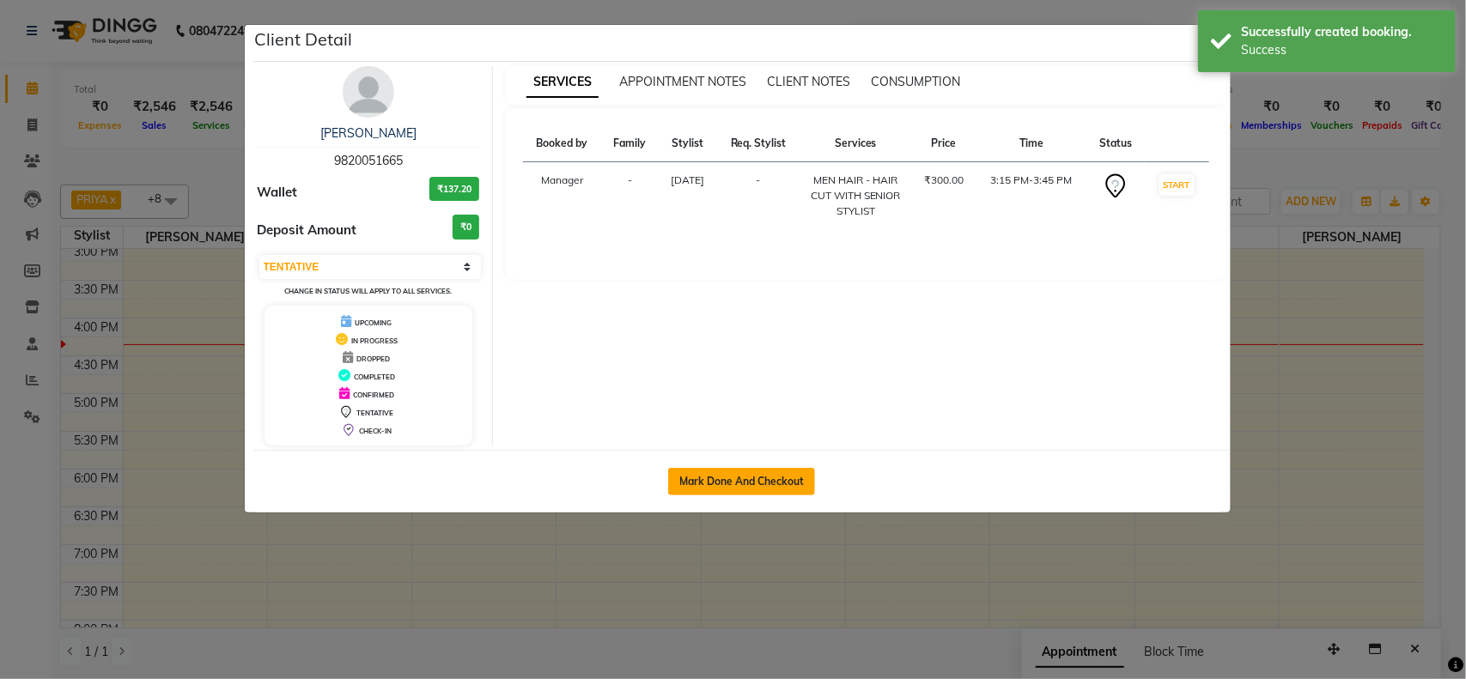
click at [741, 479] on button "Mark Done And Checkout" at bounding box center [741, 481] width 147 height 27
select select "service"
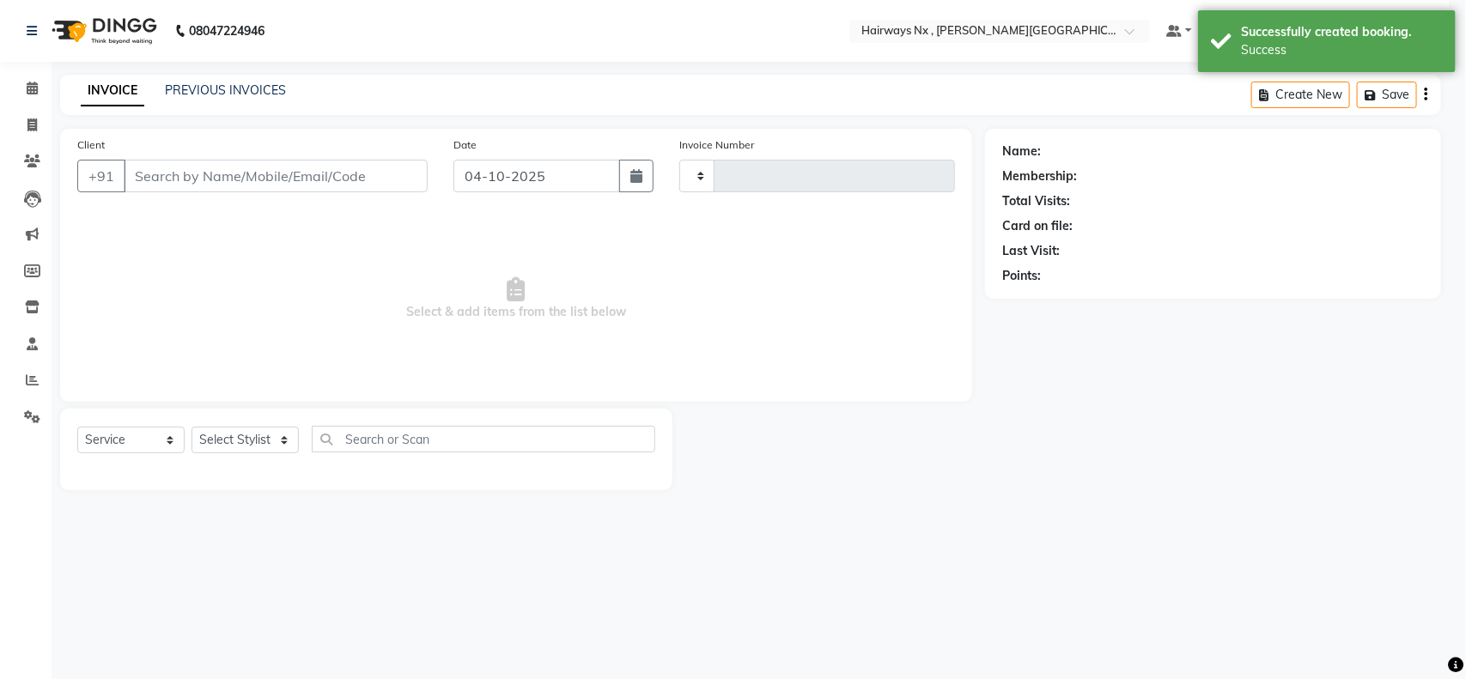
type input "1273"
select select "778"
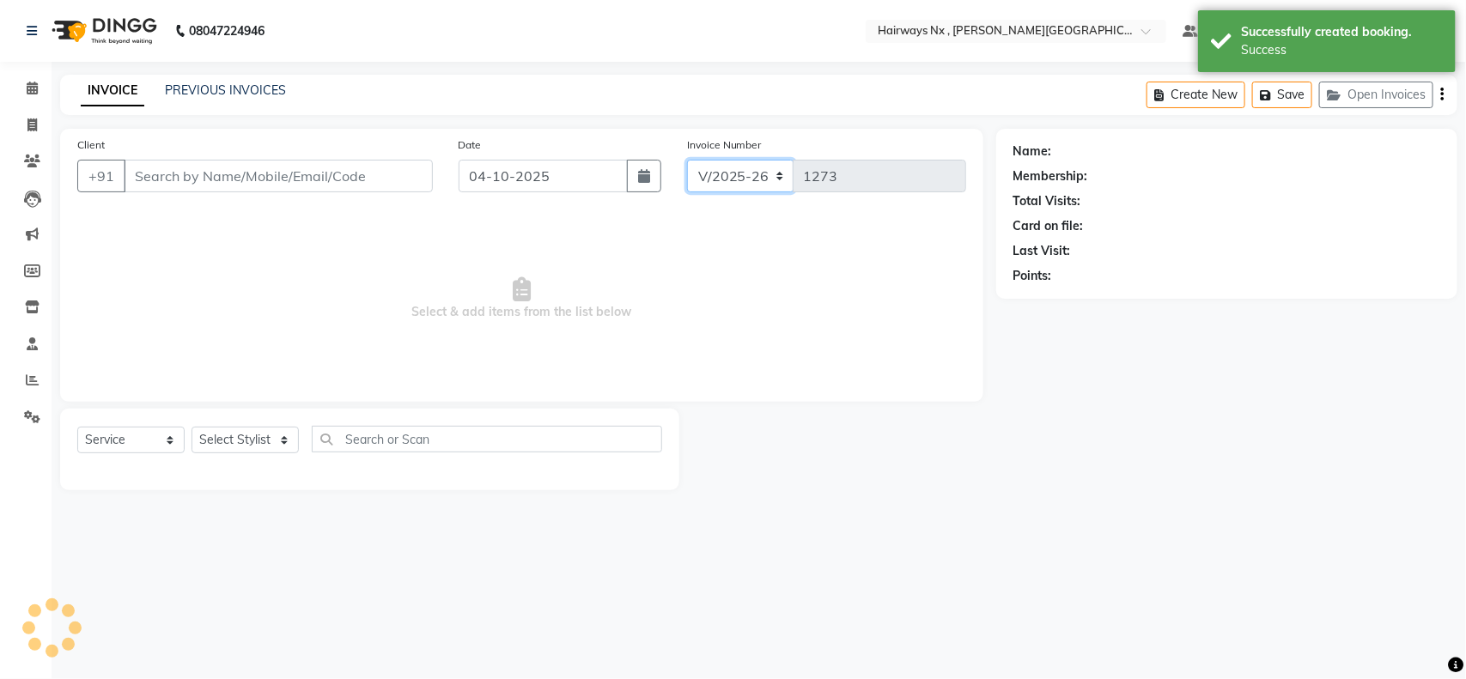
click at [705, 176] on select "INV/25-26 V/2025-26" at bounding box center [740, 176] width 107 height 33
type input "98******65"
select select "66431"
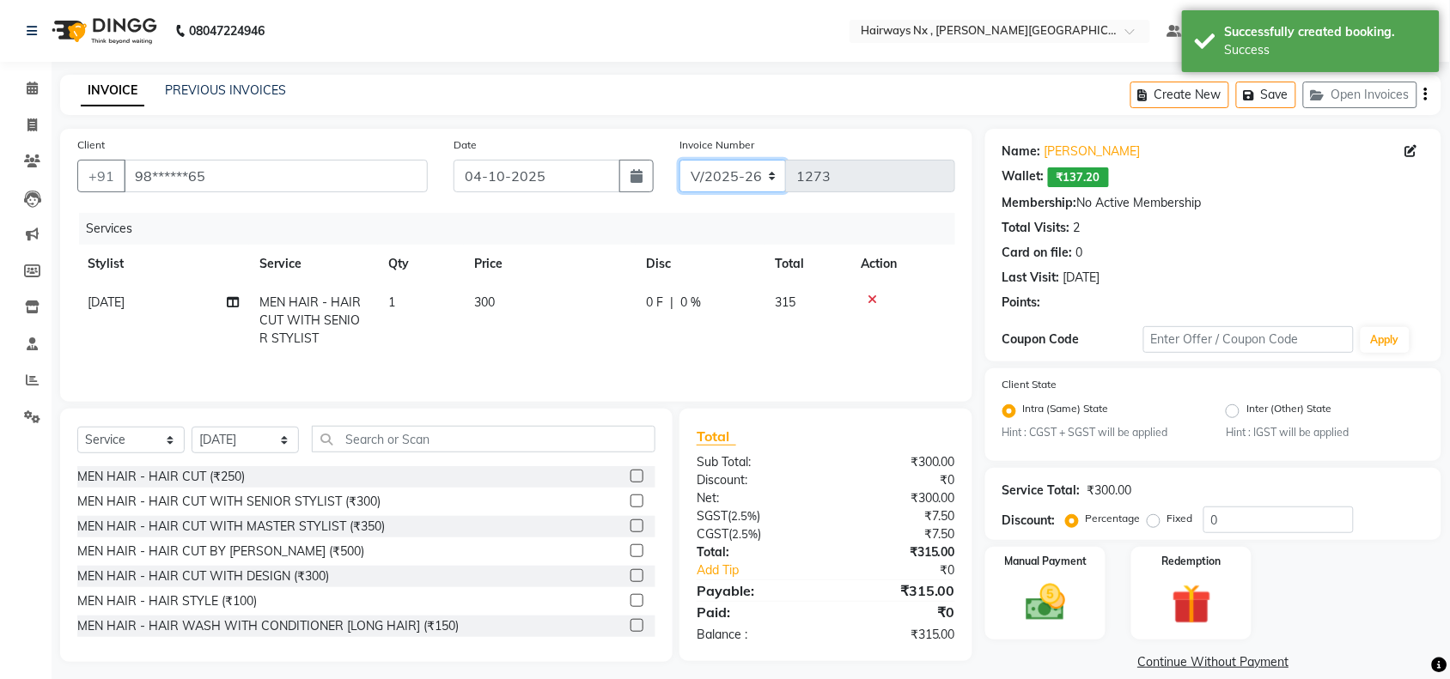
select select "6959"
click at [679, 160] on select "INV/25-26 V/2025-26" at bounding box center [732, 176] width 107 height 33
type input "1096"
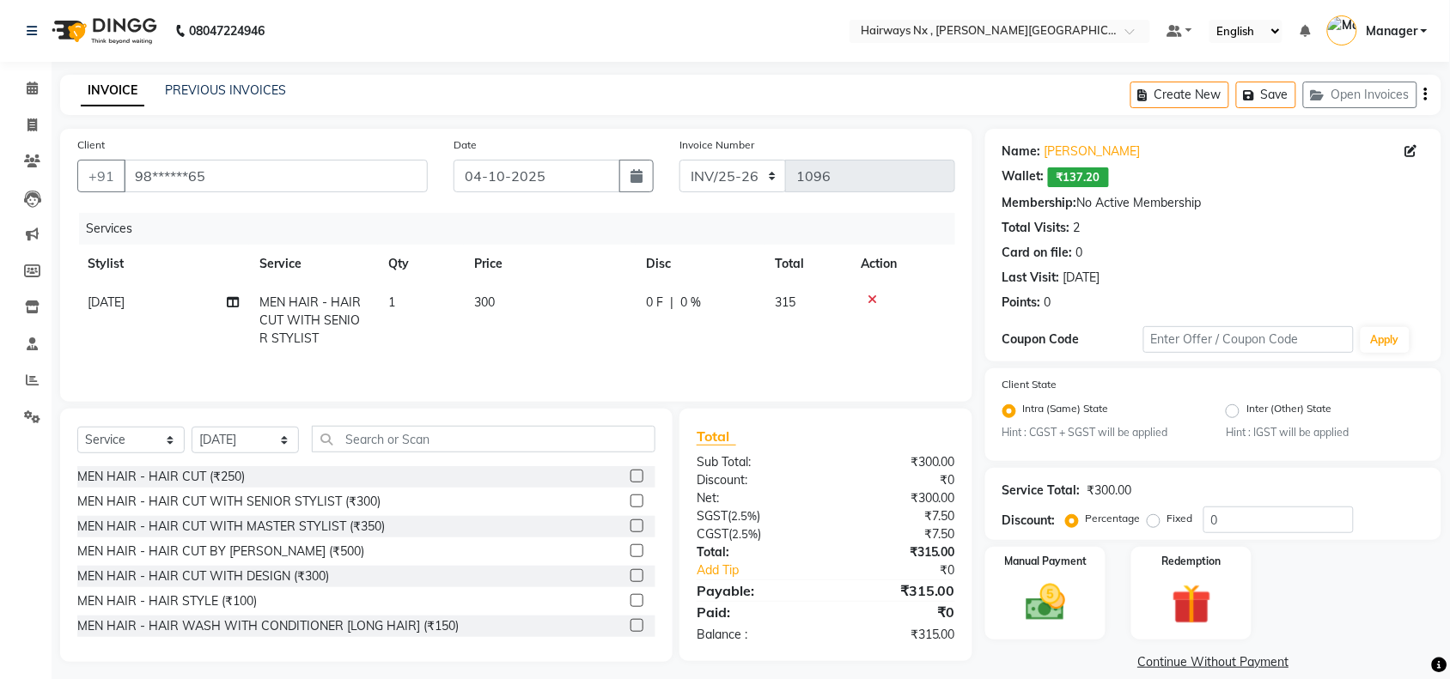
click at [1424, 93] on button "button" at bounding box center [1425, 95] width 3 height 40
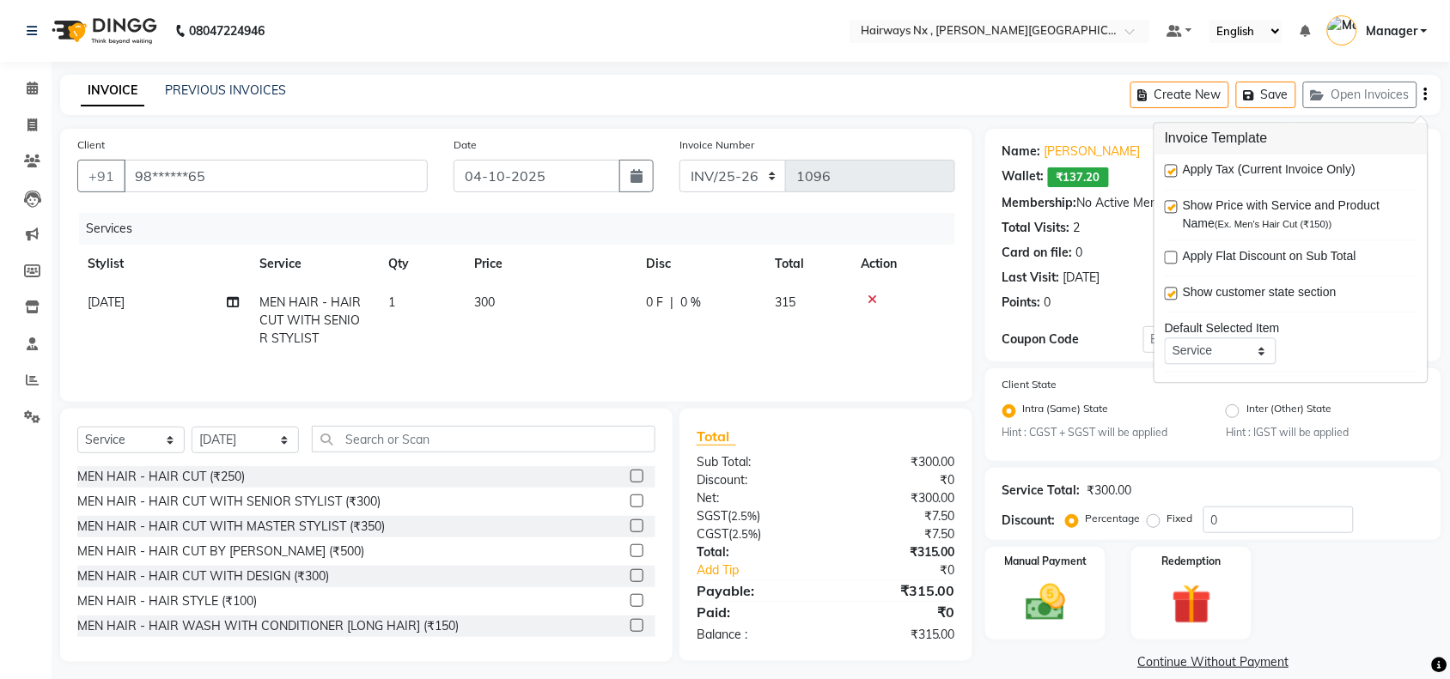
click at [1173, 173] on label at bounding box center [1170, 171] width 13 height 13
click at [1173, 173] on input "checkbox" at bounding box center [1169, 172] width 11 height 11
checkbox input "false"
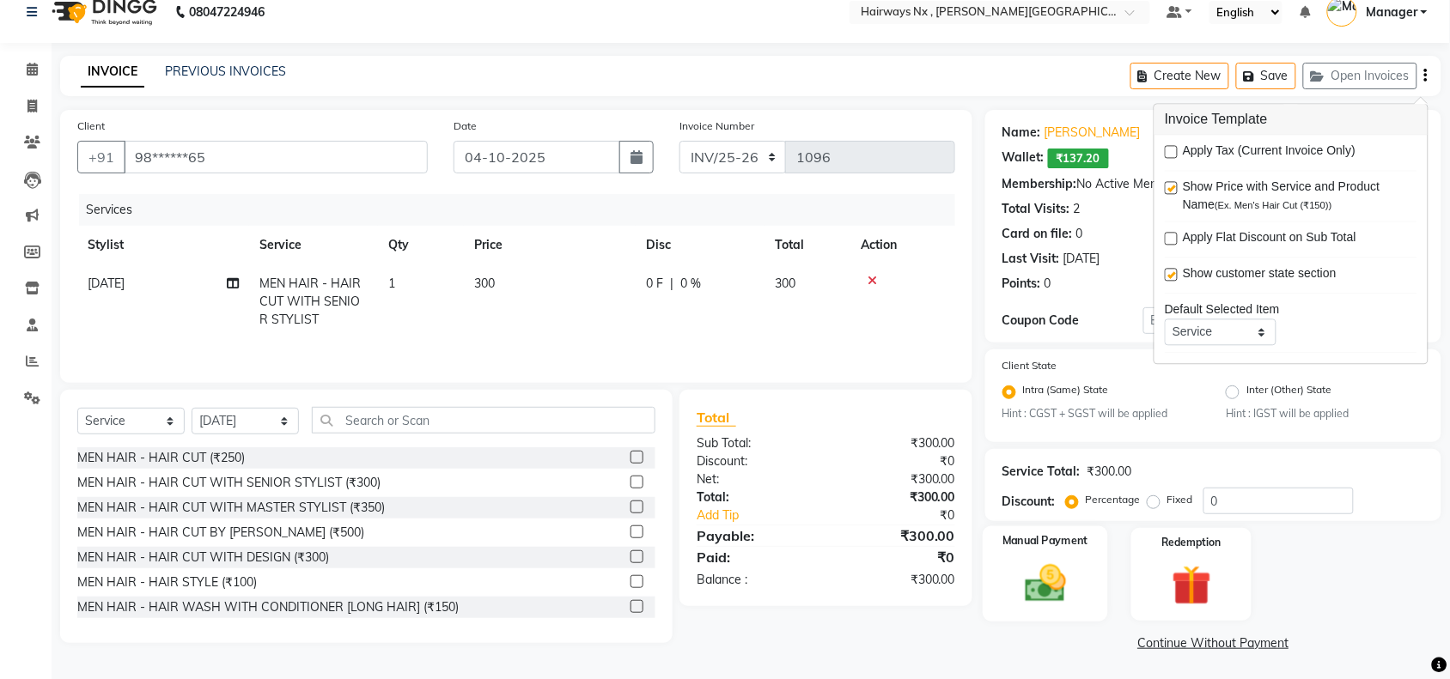
click at [1020, 584] on img at bounding box center [1045, 584] width 67 height 47
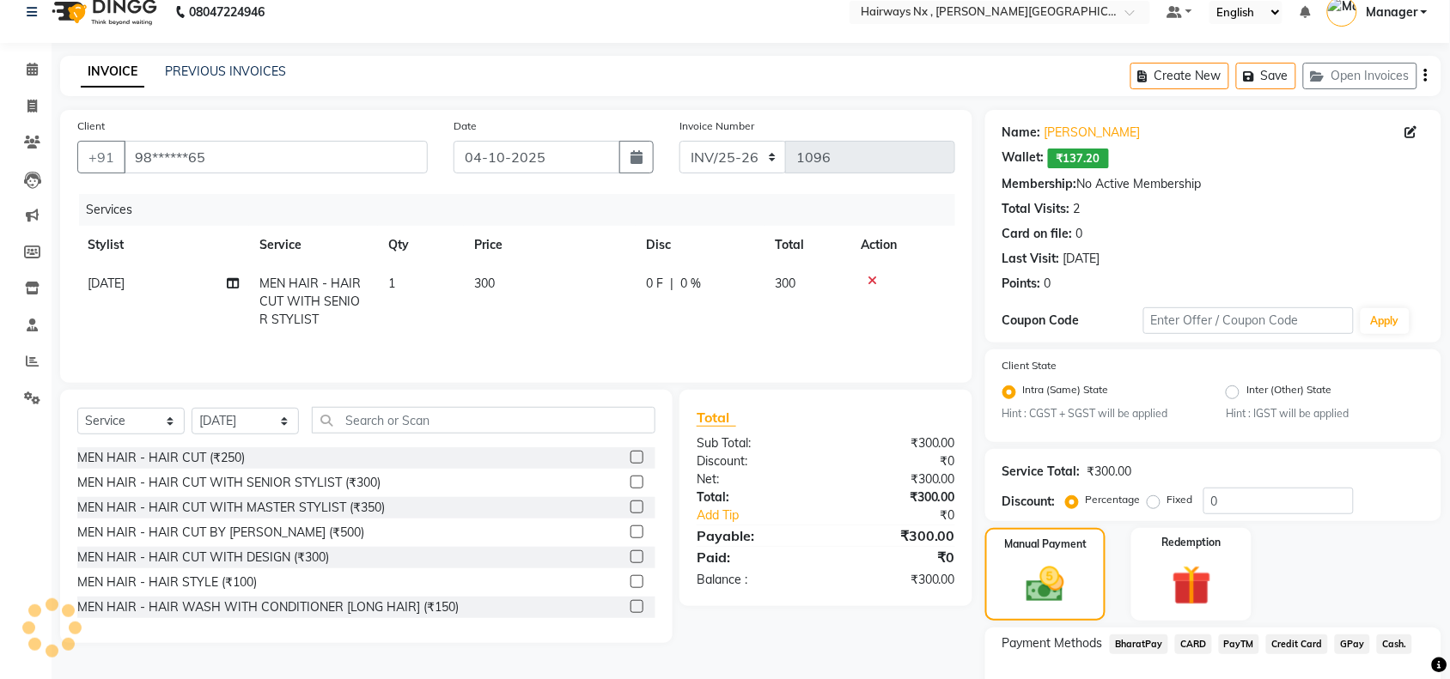
scroll to position [130, 0]
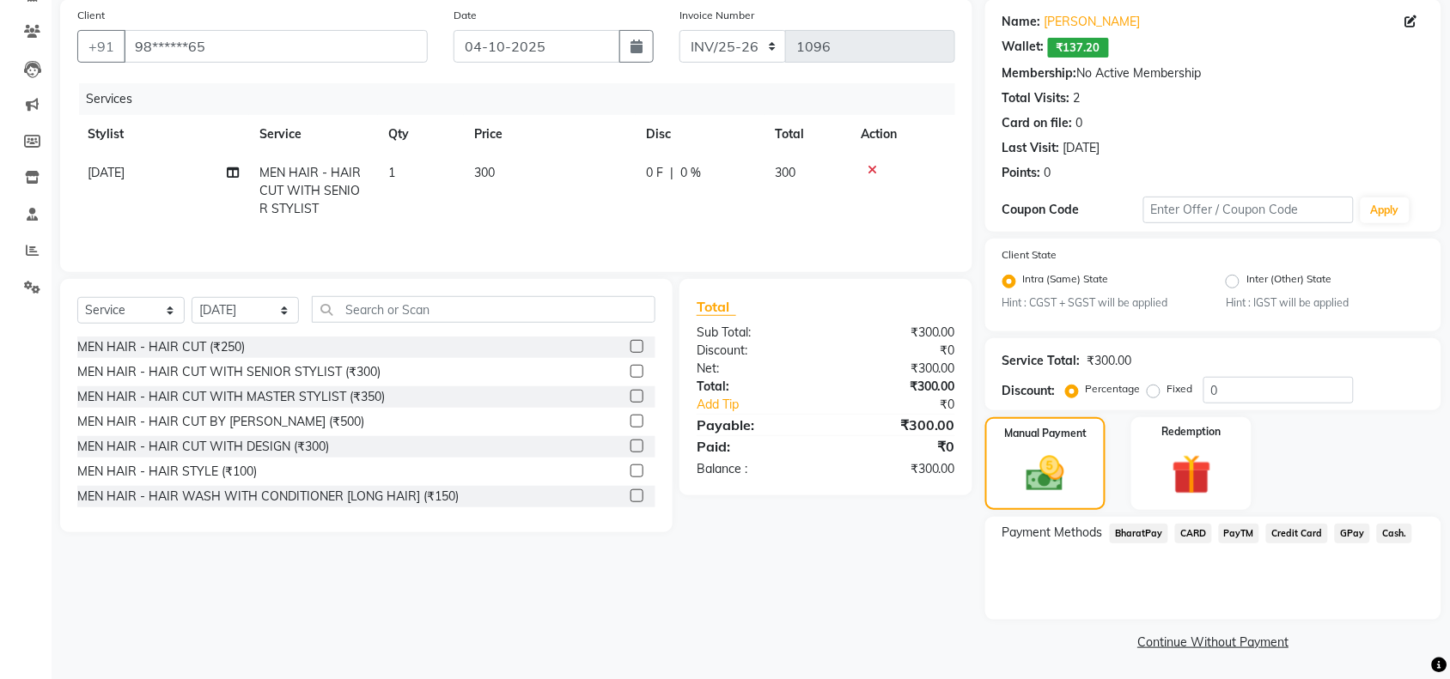
click at [1379, 532] on span "Cash." at bounding box center [1394, 534] width 35 height 20
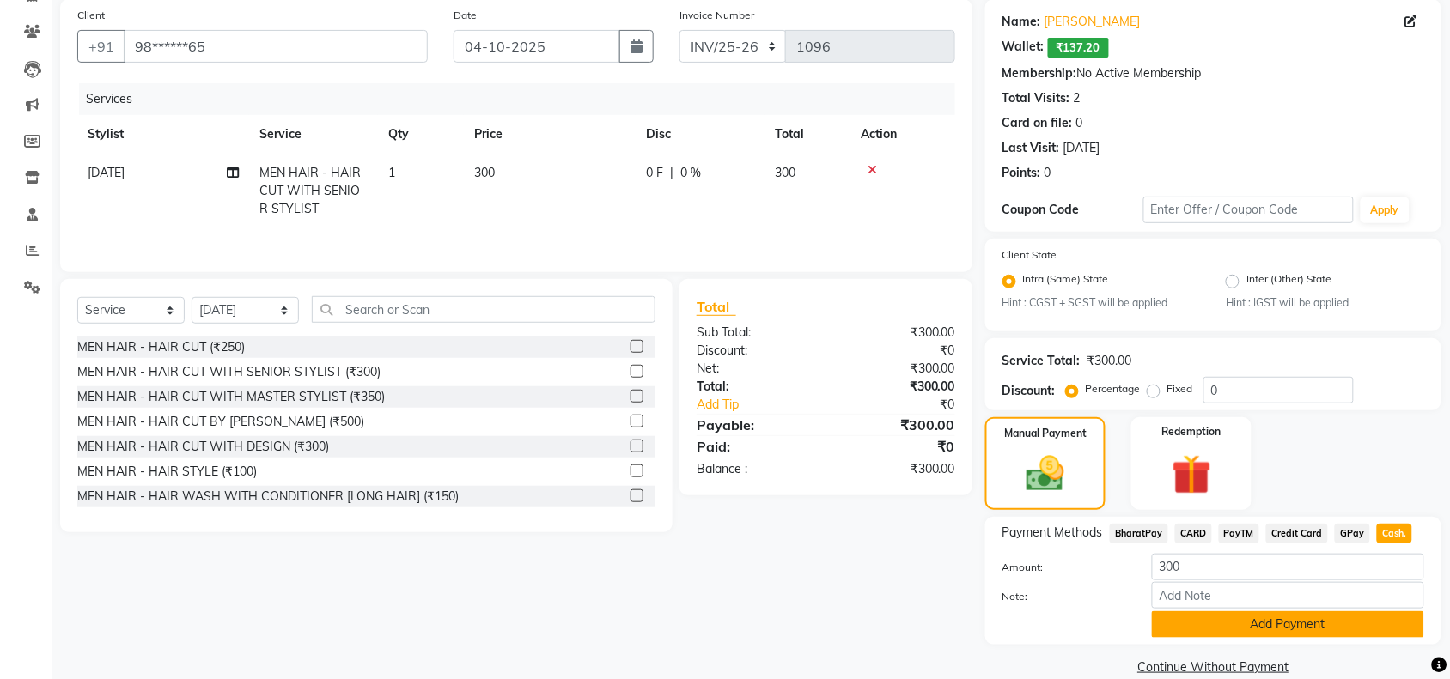
scroll to position [153, 0]
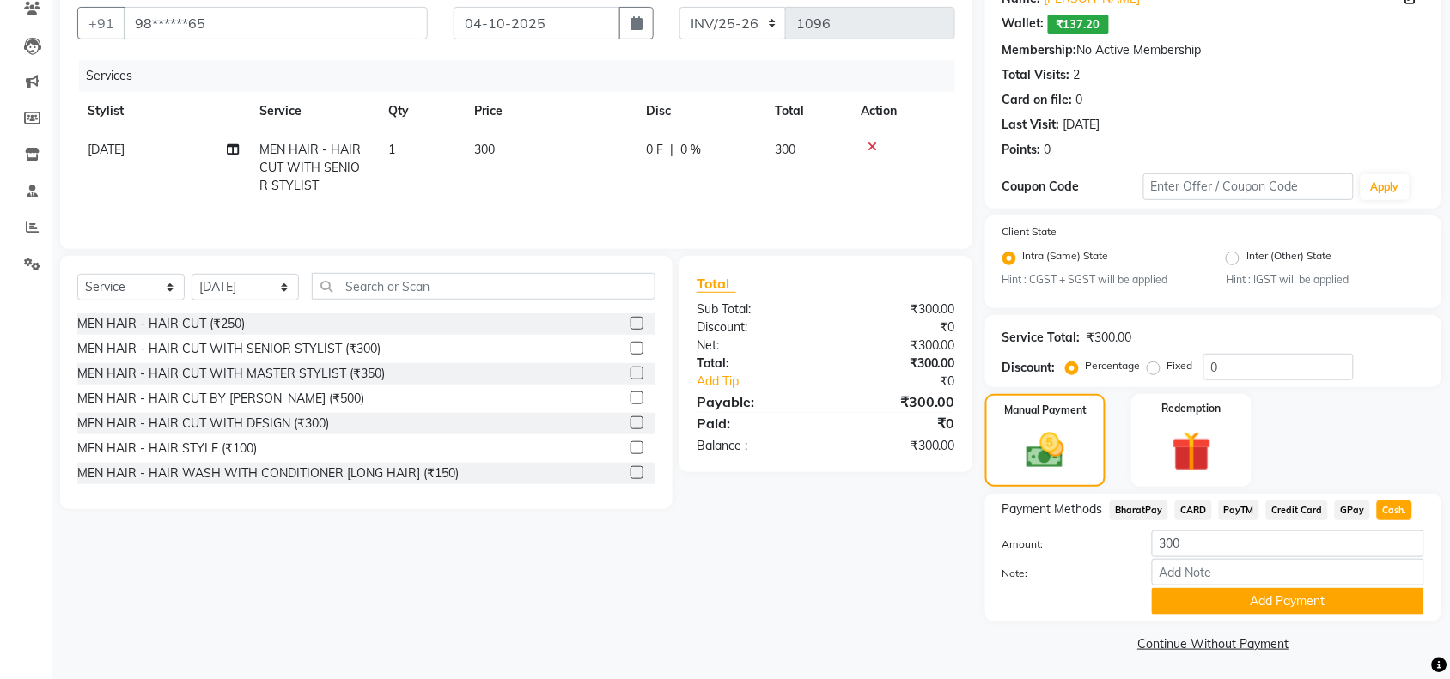
click at [1237, 611] on div "Payment Methods BharatPay CARD PayTM Credit Card GPay Cash. Amount: 300 Note: A…" at bounding box center [1213, 558] width 456 height 128
click at [1238, 602] on button "Add Payment" at bounding box center [1288, 601] width 272 height 27
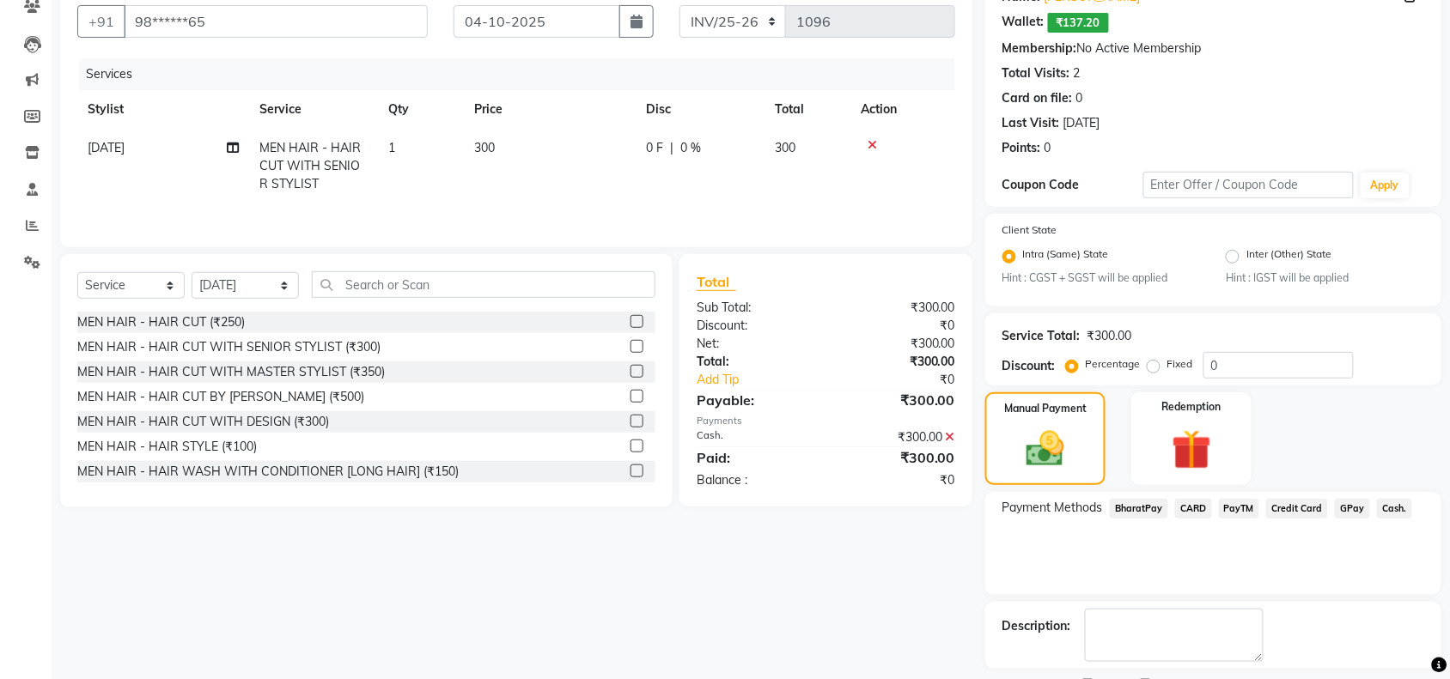
scroll to position [228, 0]
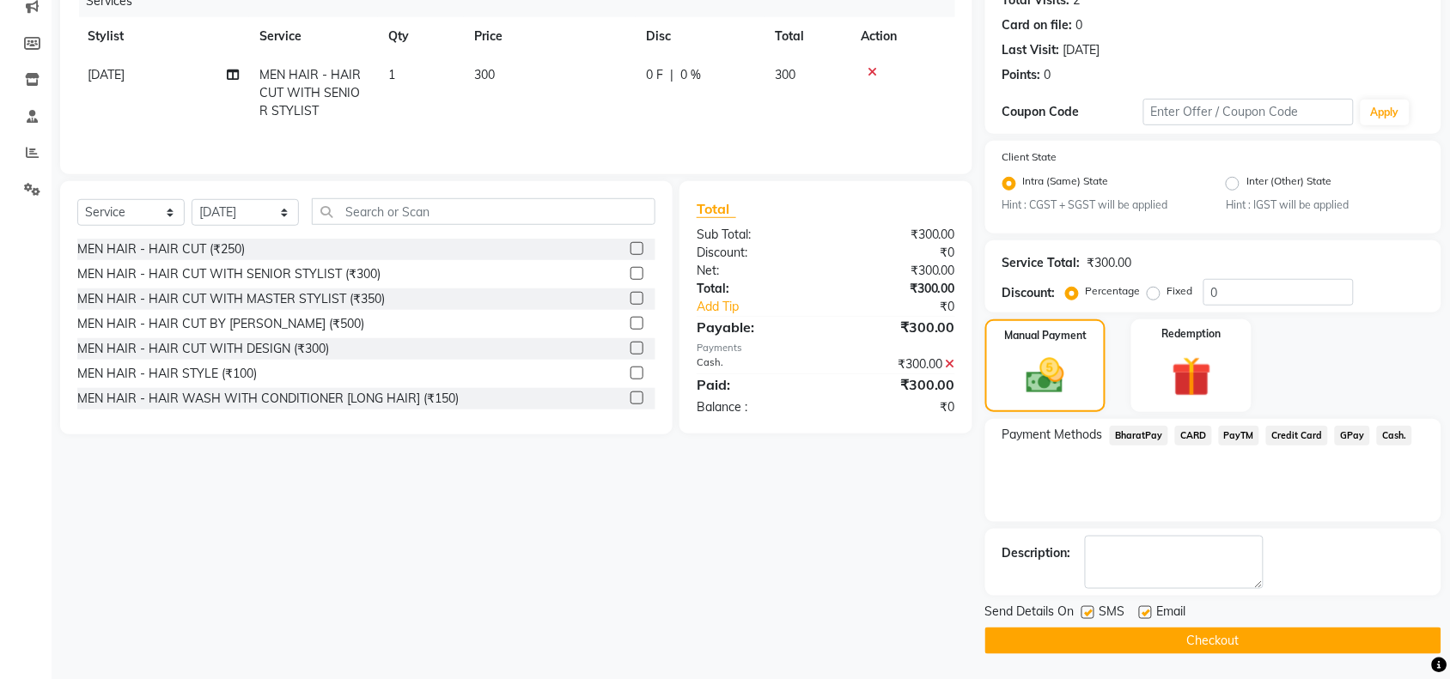
drag, startPoint x: 1087, startPoint y: 611, endPoint x: 1096, endPoint y: 623, distance: 14.8
click at [1087, 611] on label at bounding box center [1087, 612] width 13 height 13
click at [1087, 611] on input "checkbox" at bounding box center [1086, 613] width 11 height 11
checkbox input "false"
drag, startPoint x: 1142, startPoint y: 611, endPoint x: 1128, endPoint y: 640, distance: 32.6
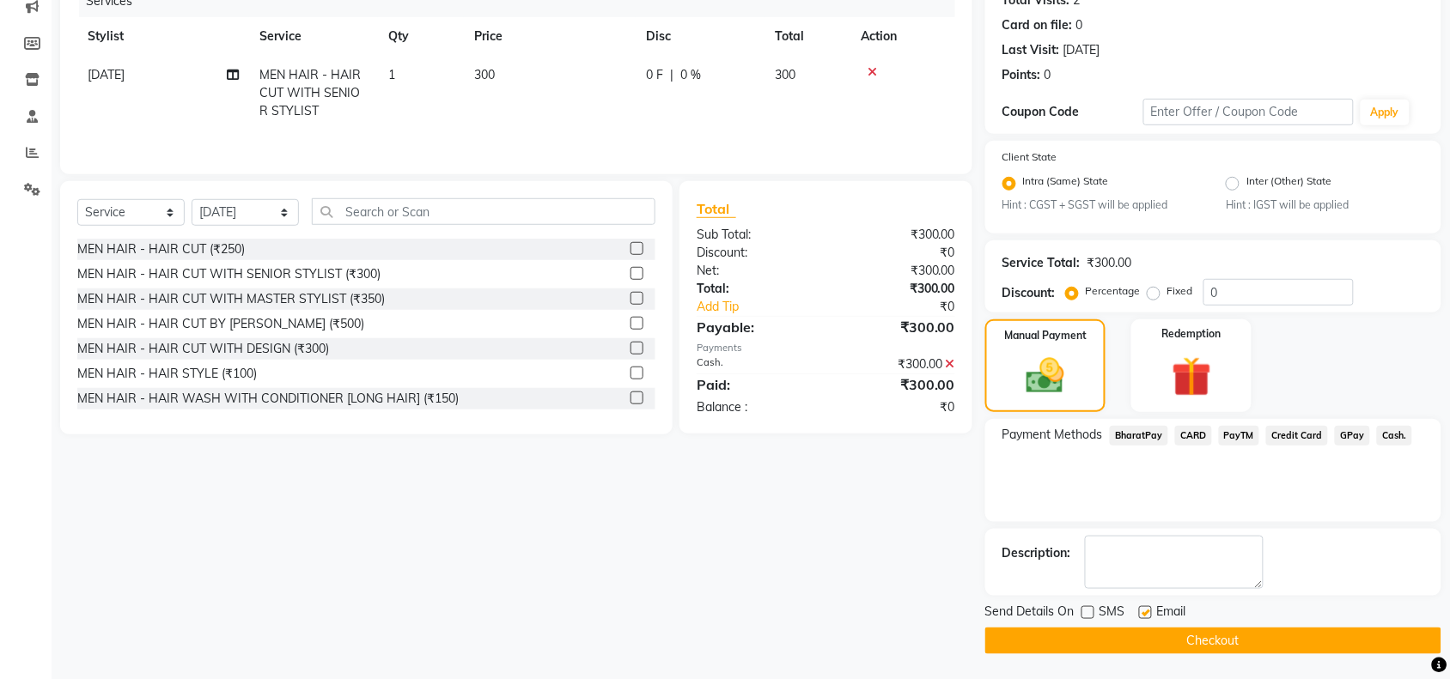
click at [1143, 617] on label at bounding box center [1145, 612] width 13 height 13
click at [1143, 617] on input "checkbox" at bounding box center [1144, 613] width 11 height 11
checkbox input "false"
click at [1127, 641] on button "Checkout" at bounding box center [1213, 641] width 456 height 27
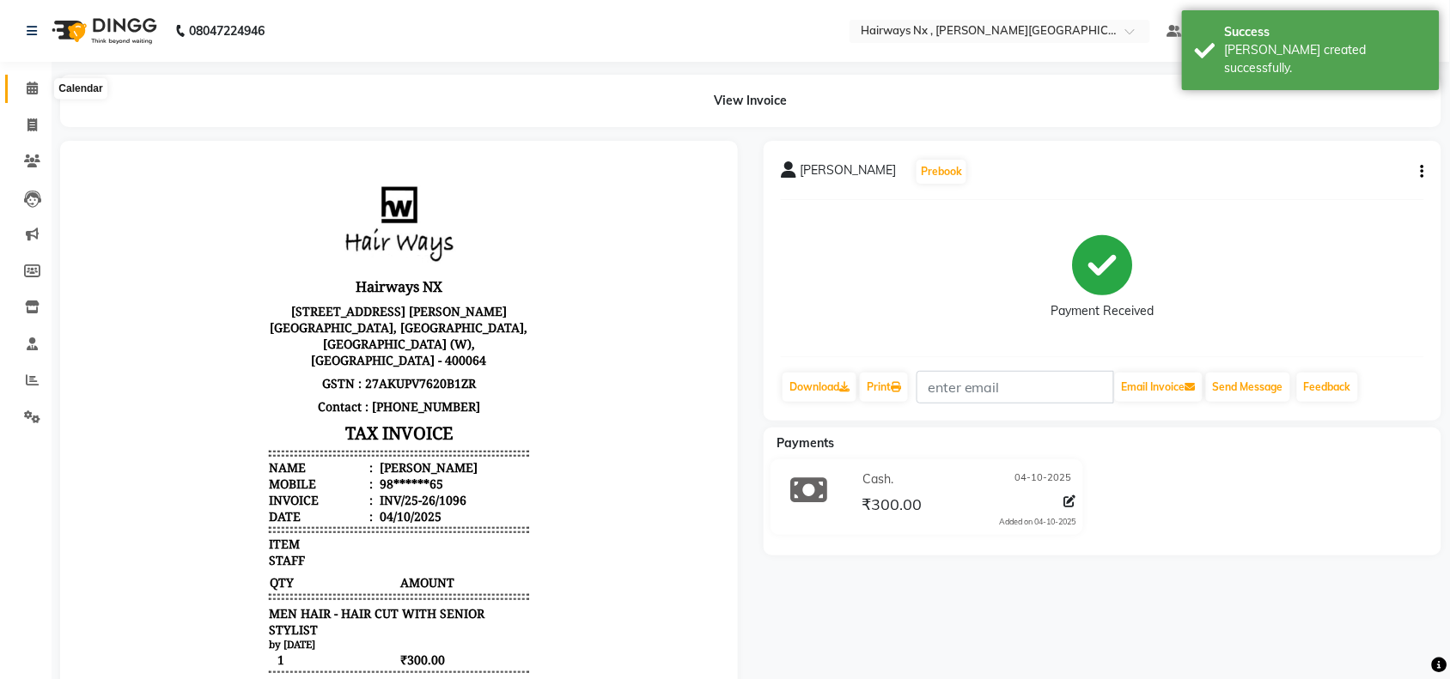
click at [24, 86] on span at bounding box center [32, 89] width 30 height 20
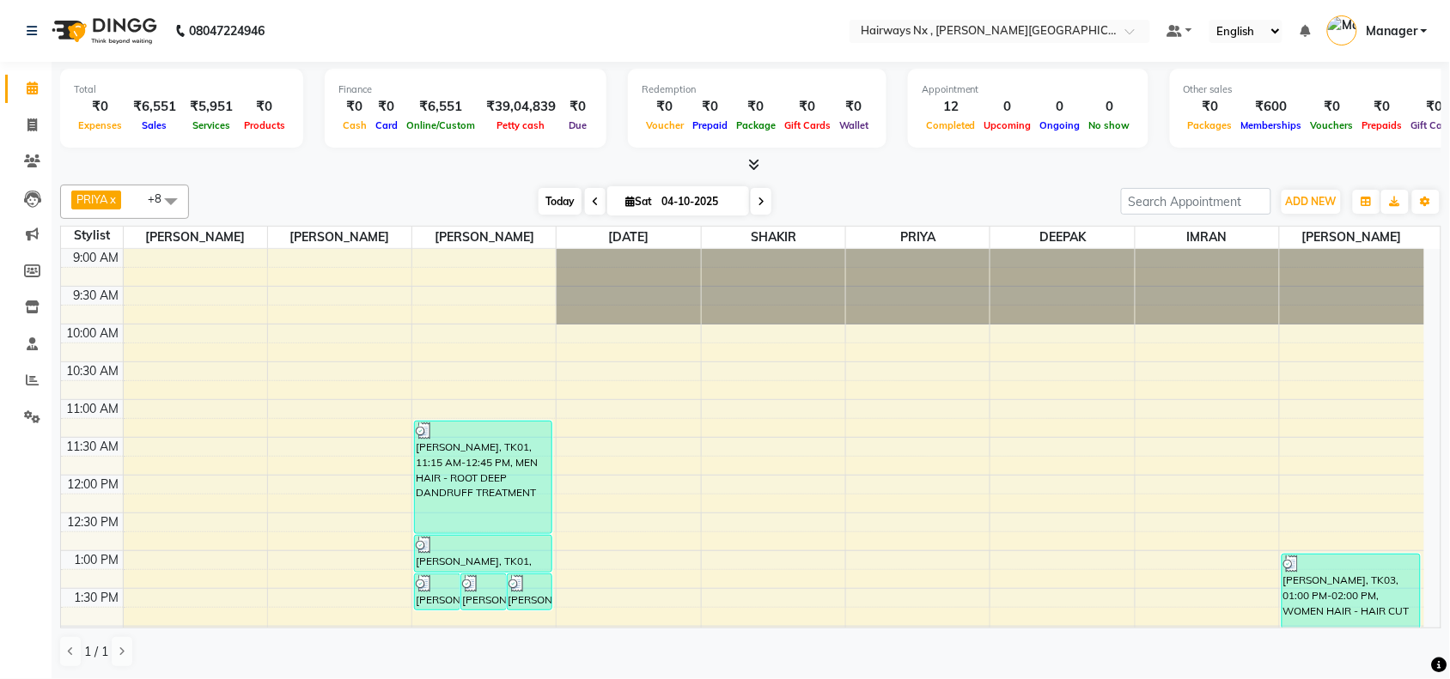
click at [556, 198] on span "Today" at bounding box center [559, 201] width 43 height 27
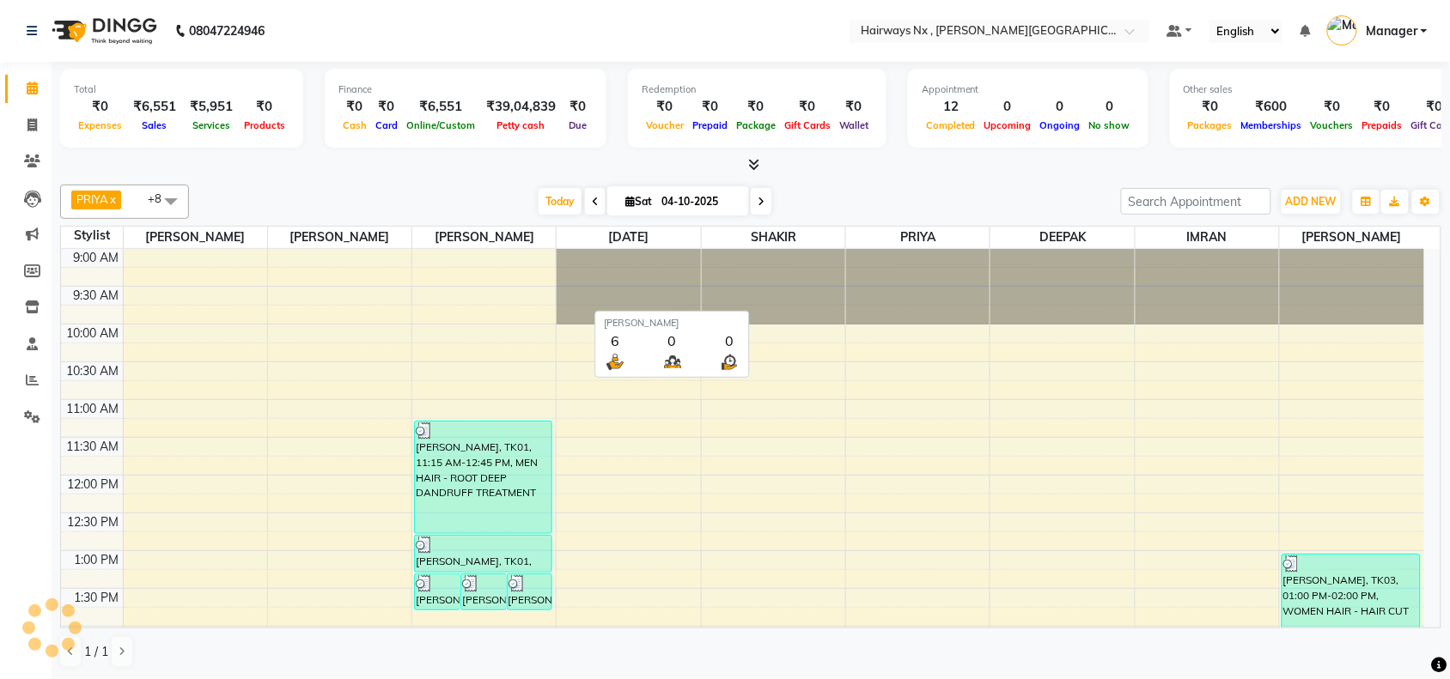
scroll to position [535, 0]
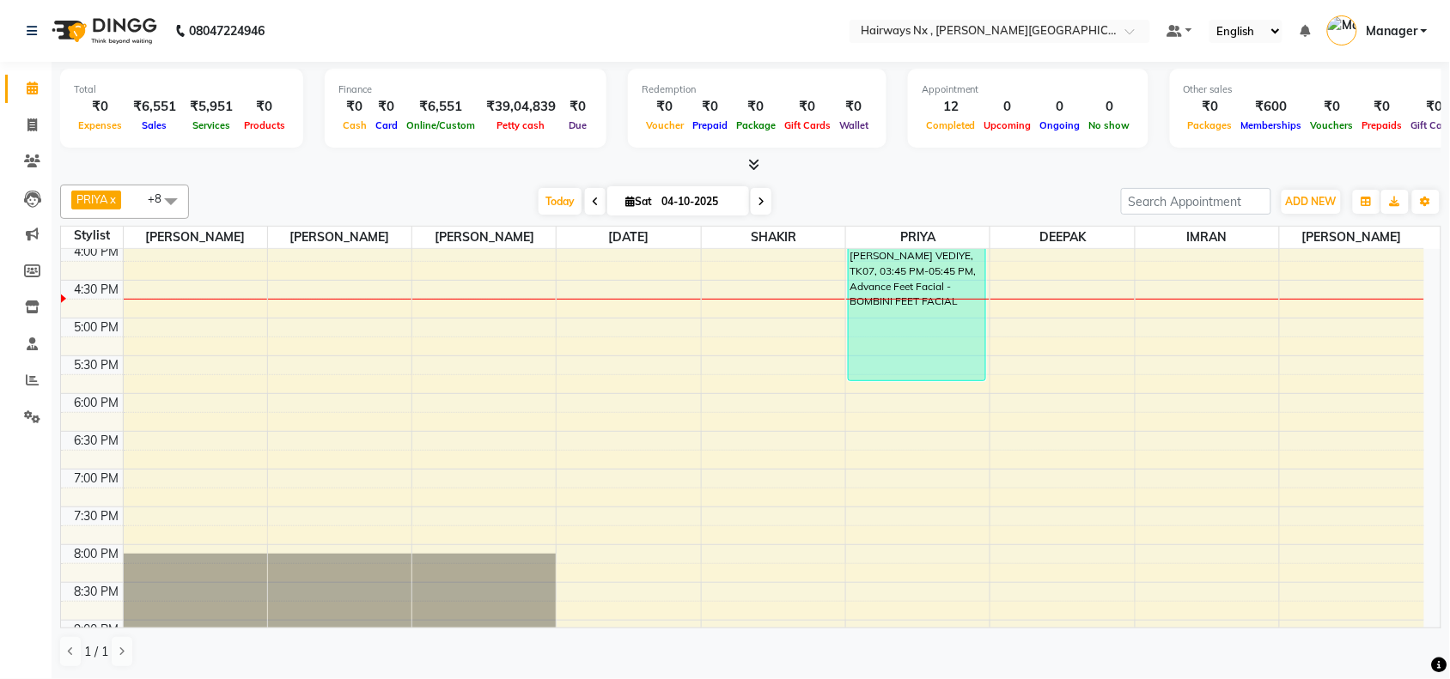
click at [581, 292] on div "9:00 AM 9:30 AM 10:00 AM 10:30 AM 11:00 AM 11:30 AM 12:00 PM 12:30 PM 1:00 PM 1…" at bounding box center [742, 242] width 1363 height 1057
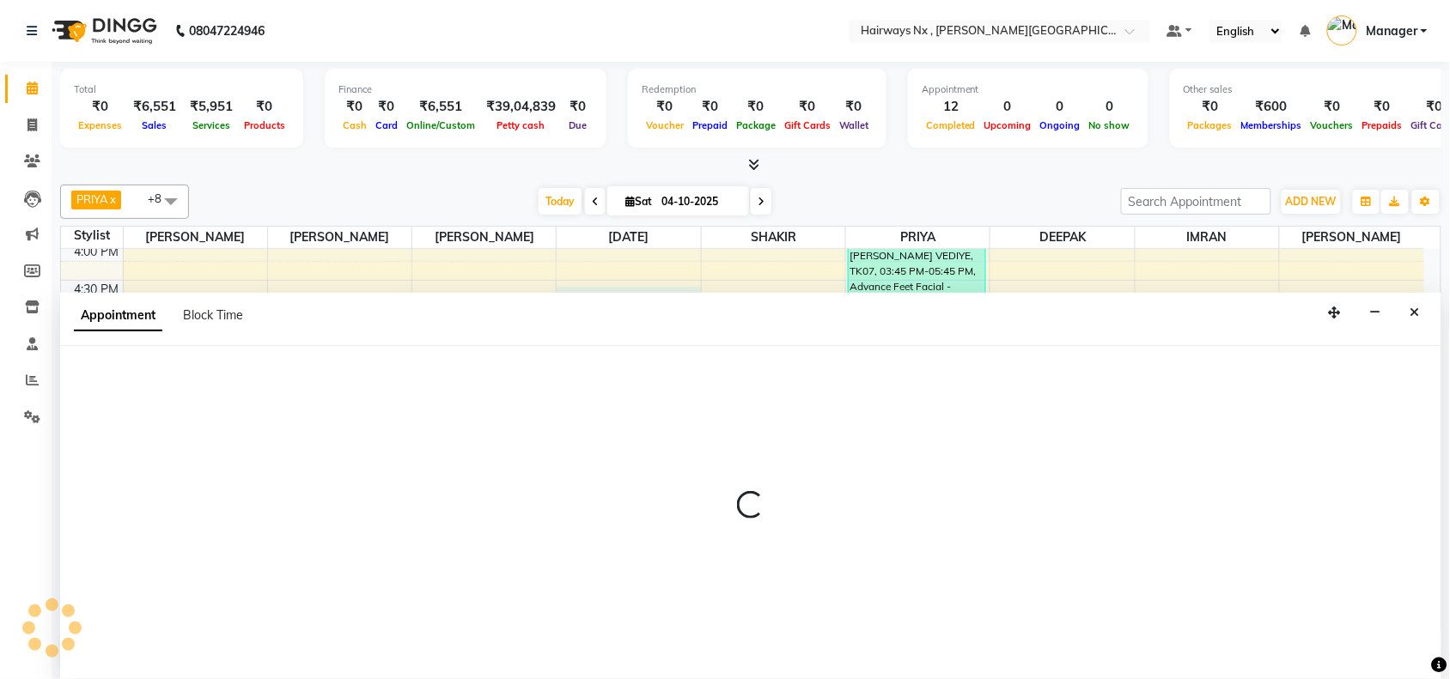
scroll to position [1, 0]
select select "66431"
select select "990"
select select "tentative"
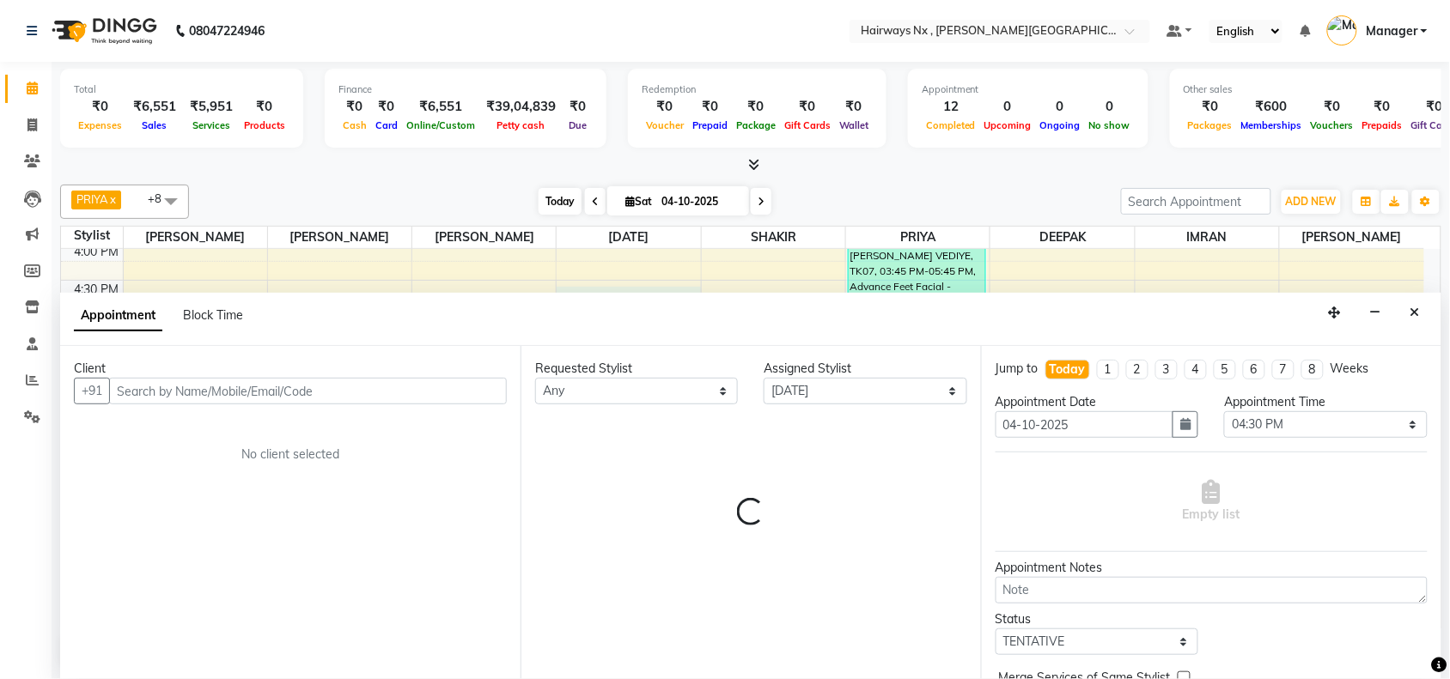
click at [550, 198] on span "Today" at bounding box center [559, 201] width 43 height 27
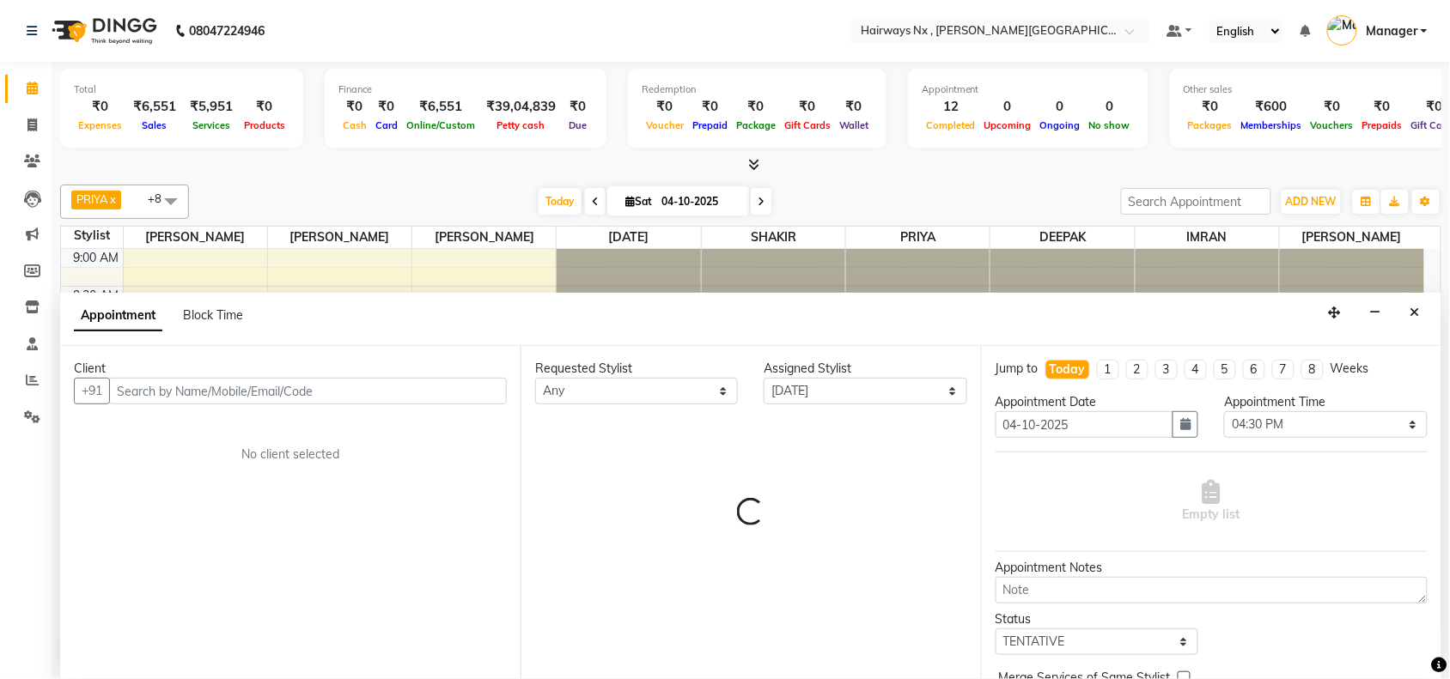
scroll to position [535, 0]
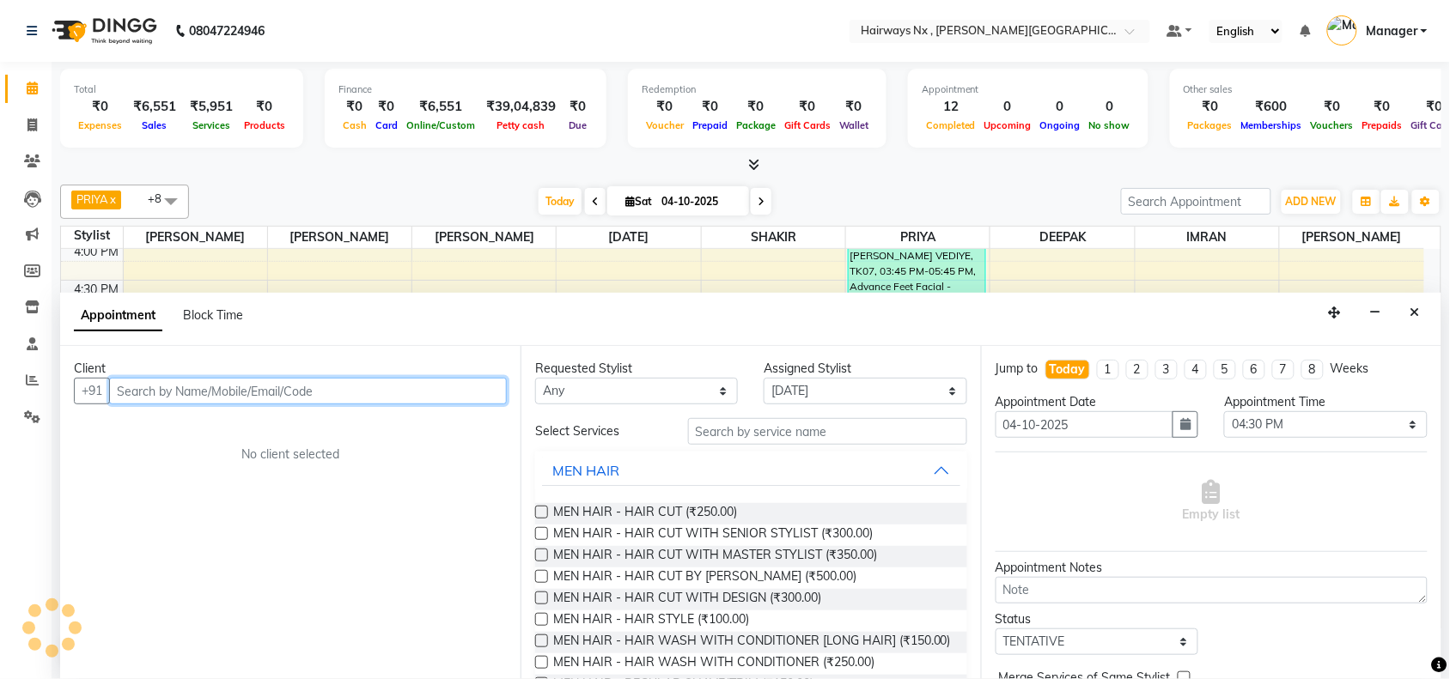
click at [243, 385] on input "text" at bounding box center [308, 391] width 398 height 27
click at [233, 393] on input "text" at bounding box center [308, 391] width 398 height 27
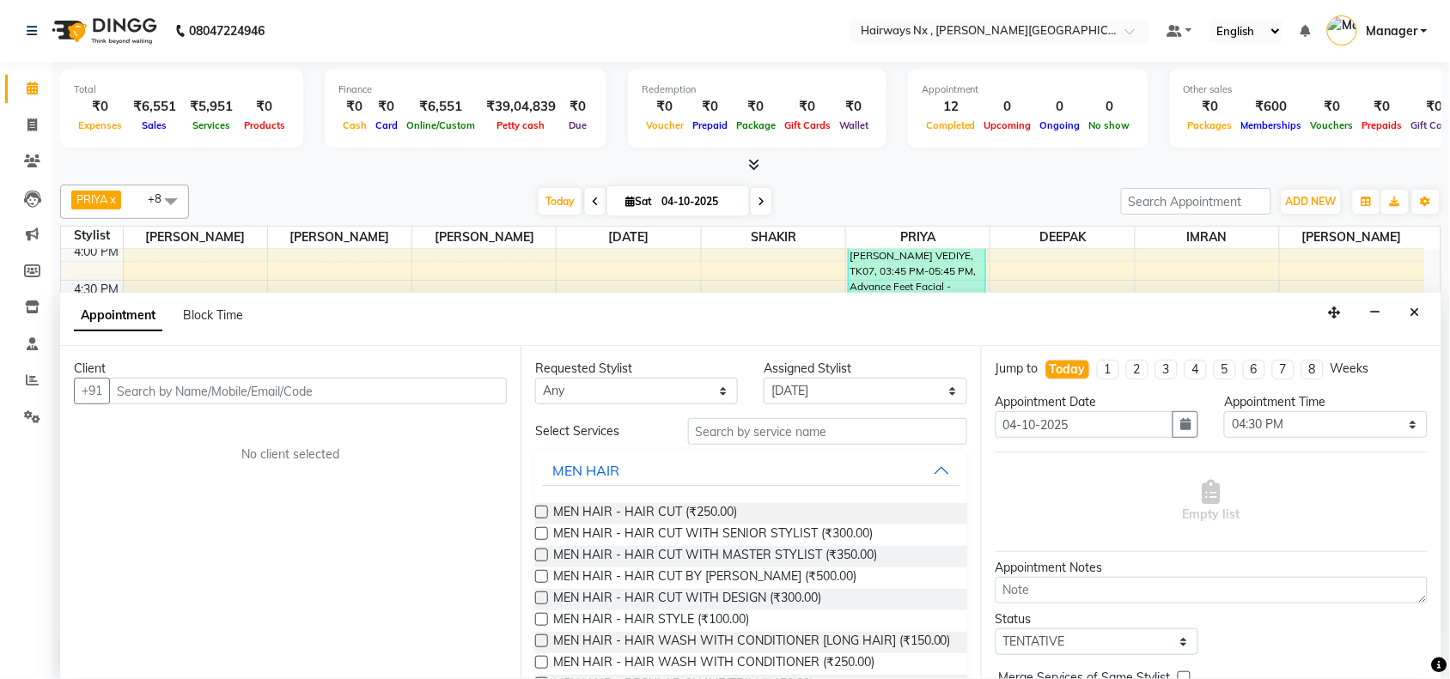
click at [259, 564] on div "Client +91 No client selected" at bounding box center [290, 512] width 460 height 333
click at [32, 122] on icon at bounding box center [31, 125] width 9 height 13
select select "service"
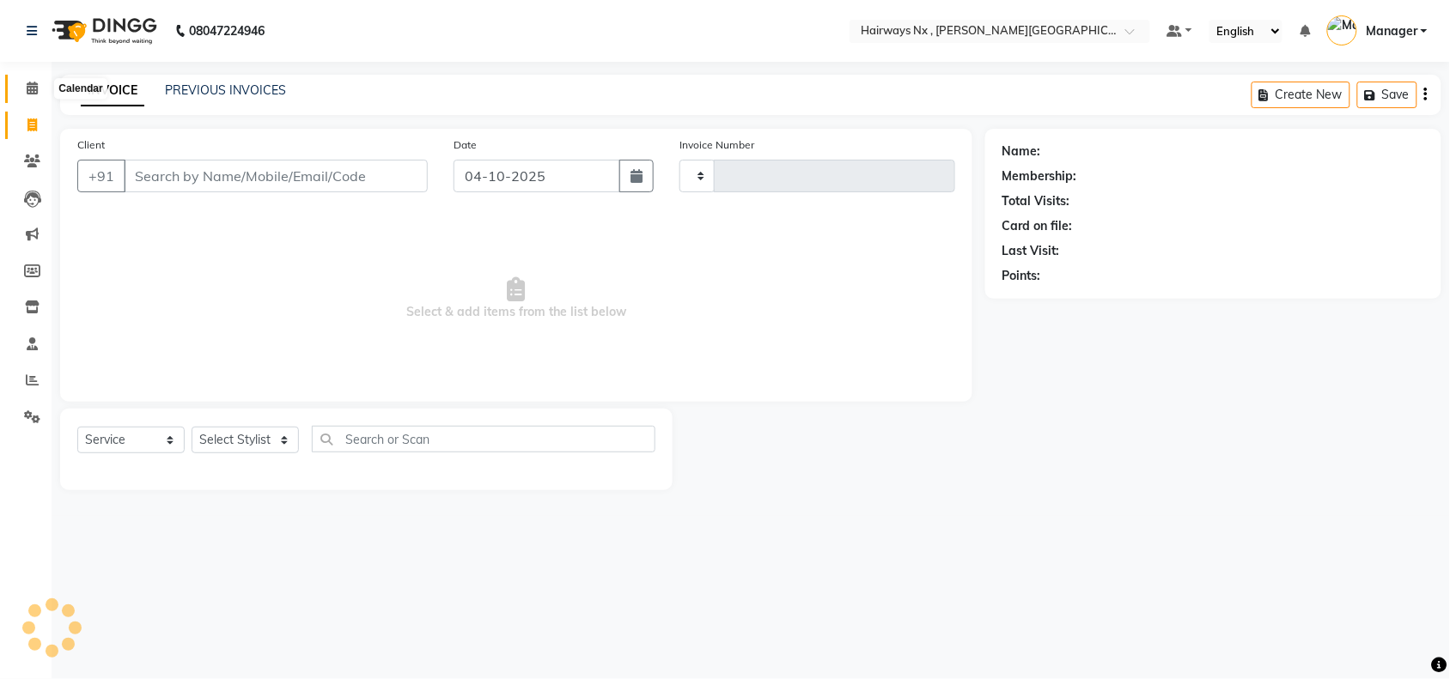
type input "1274"
select select "778"
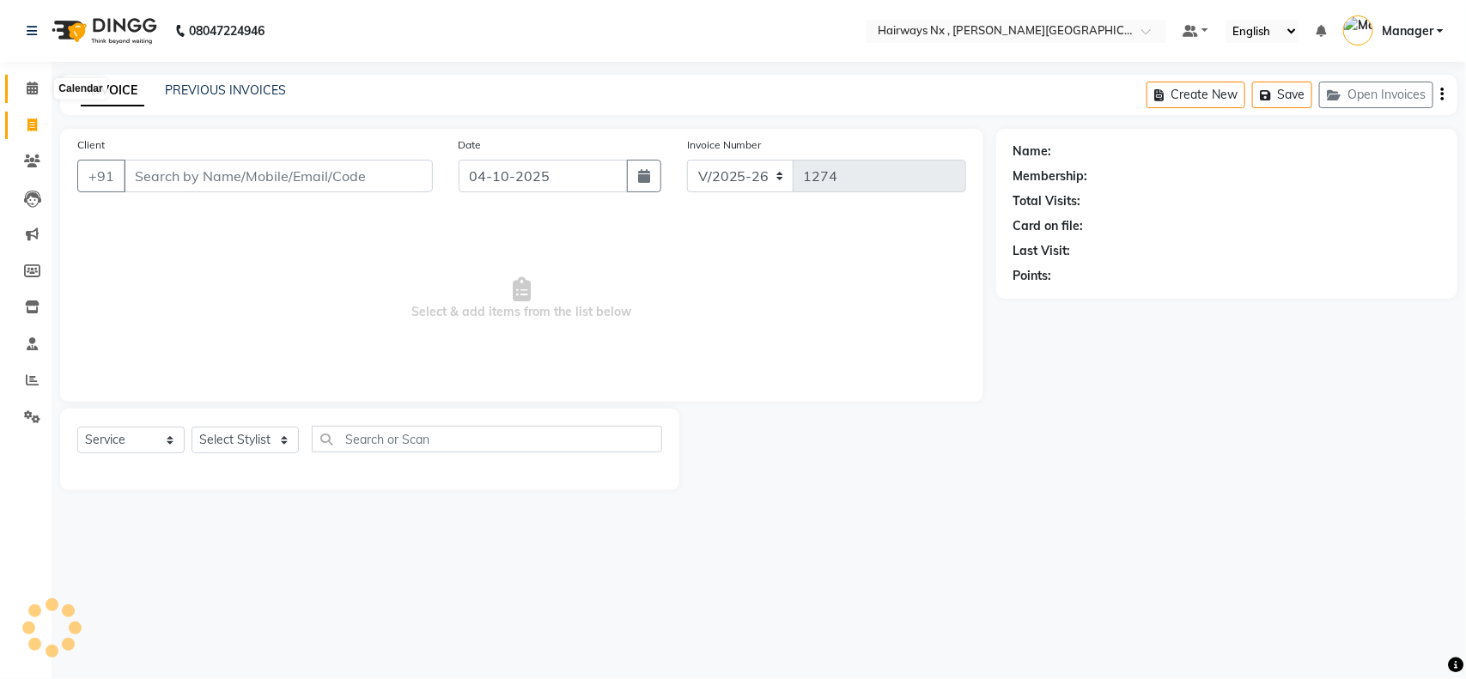
click at [31, 88] on icon at bounding box center [32, 88] width 11 height 13
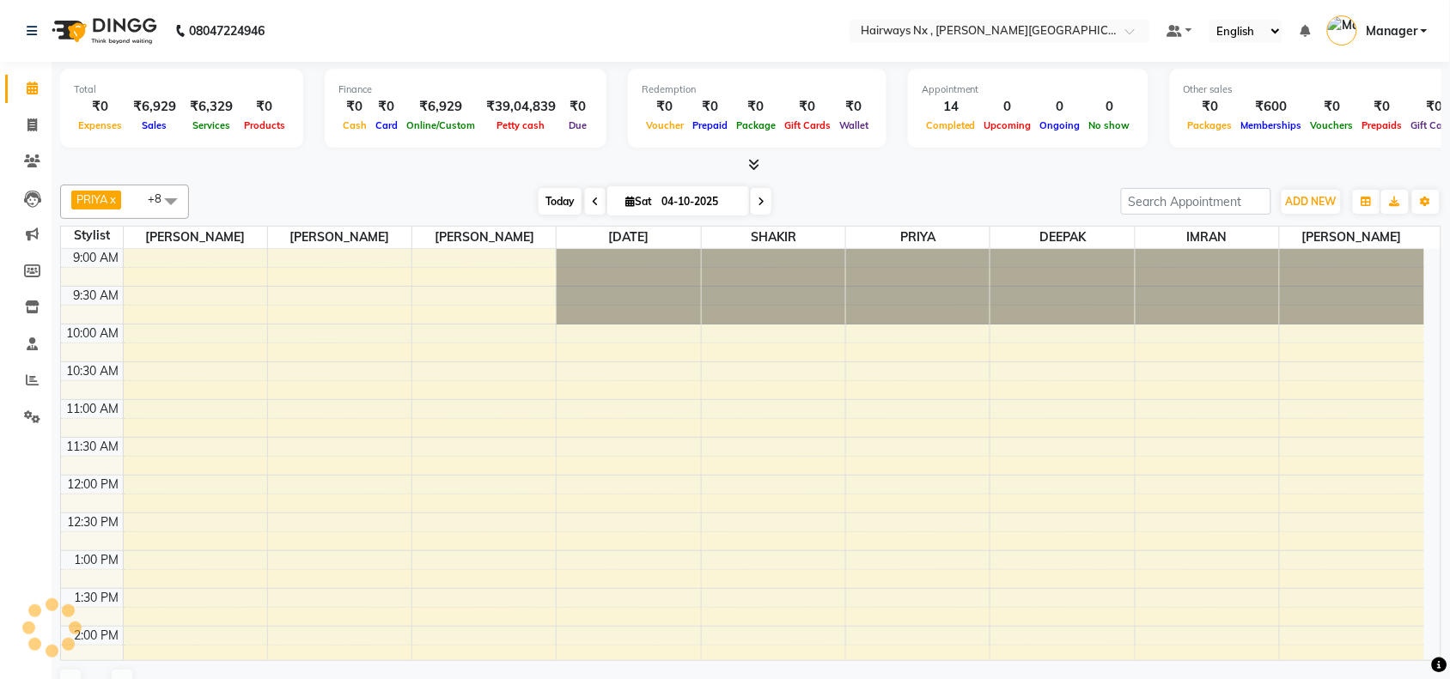
click at [546, 199] on span "Today" at bounding box center [559, 201] width 43 height 27
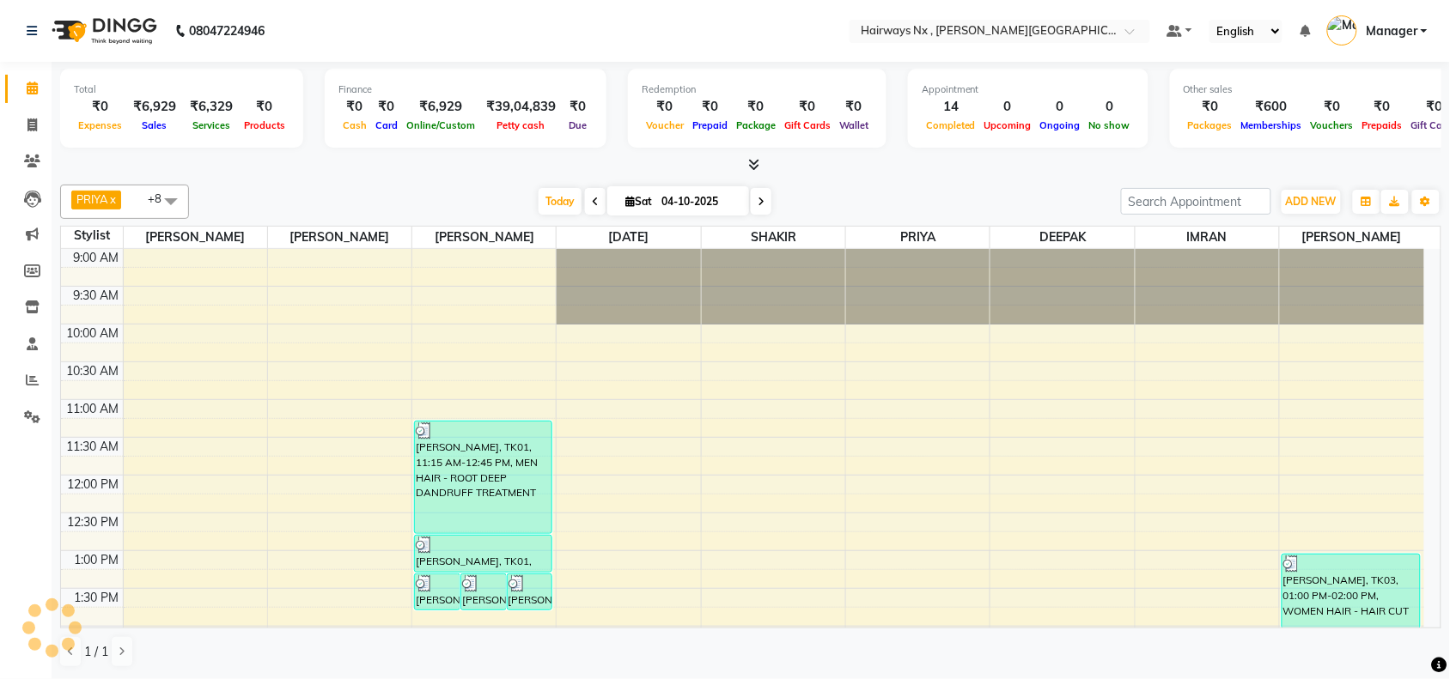
scroll to position [611, 0]
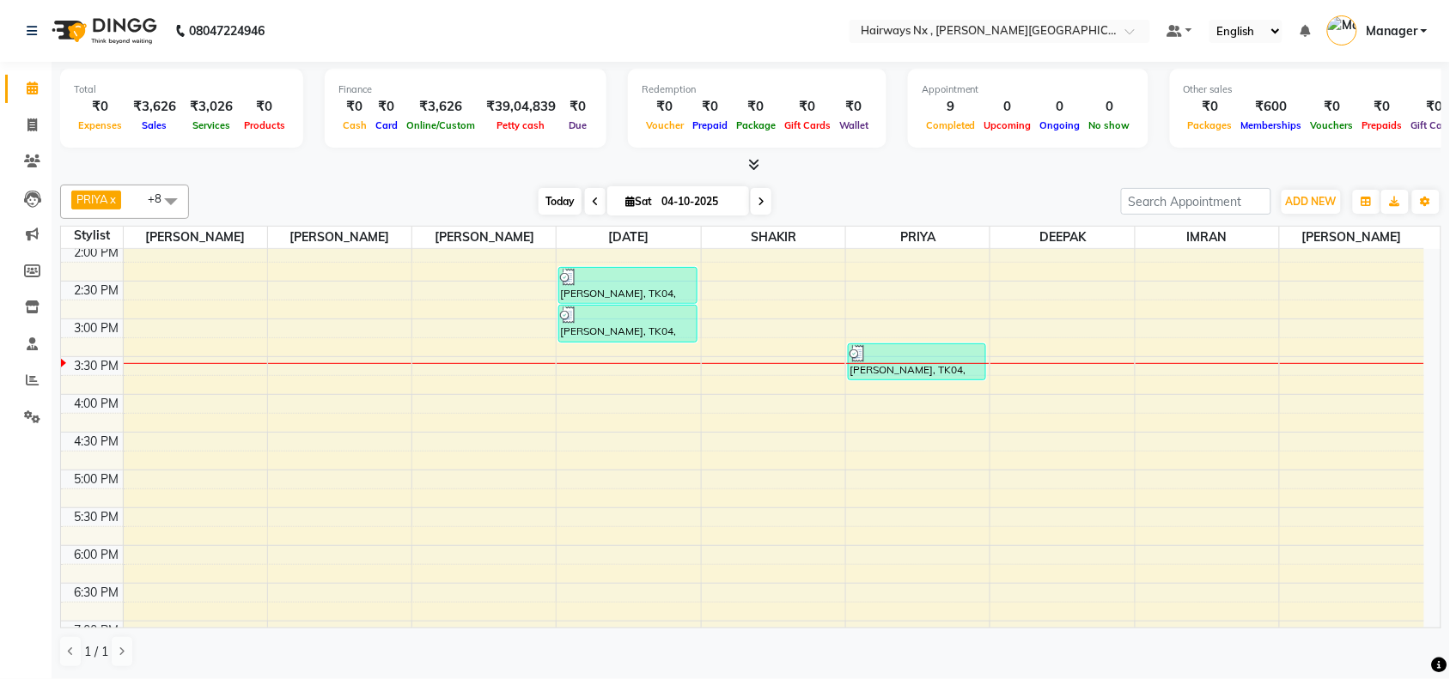
click at [552, 196] on span "Today" at bounding box center [559, 201] width 43 height 27
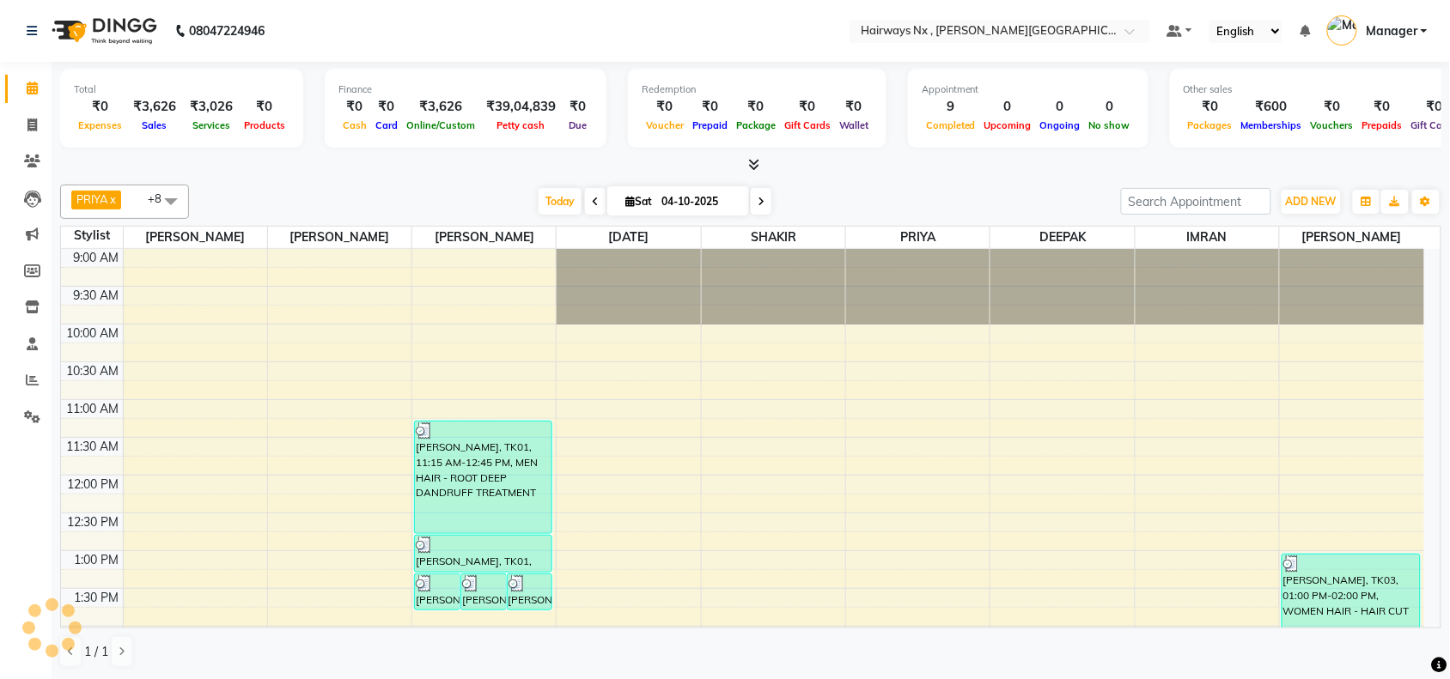
scroll to position [459, 0]
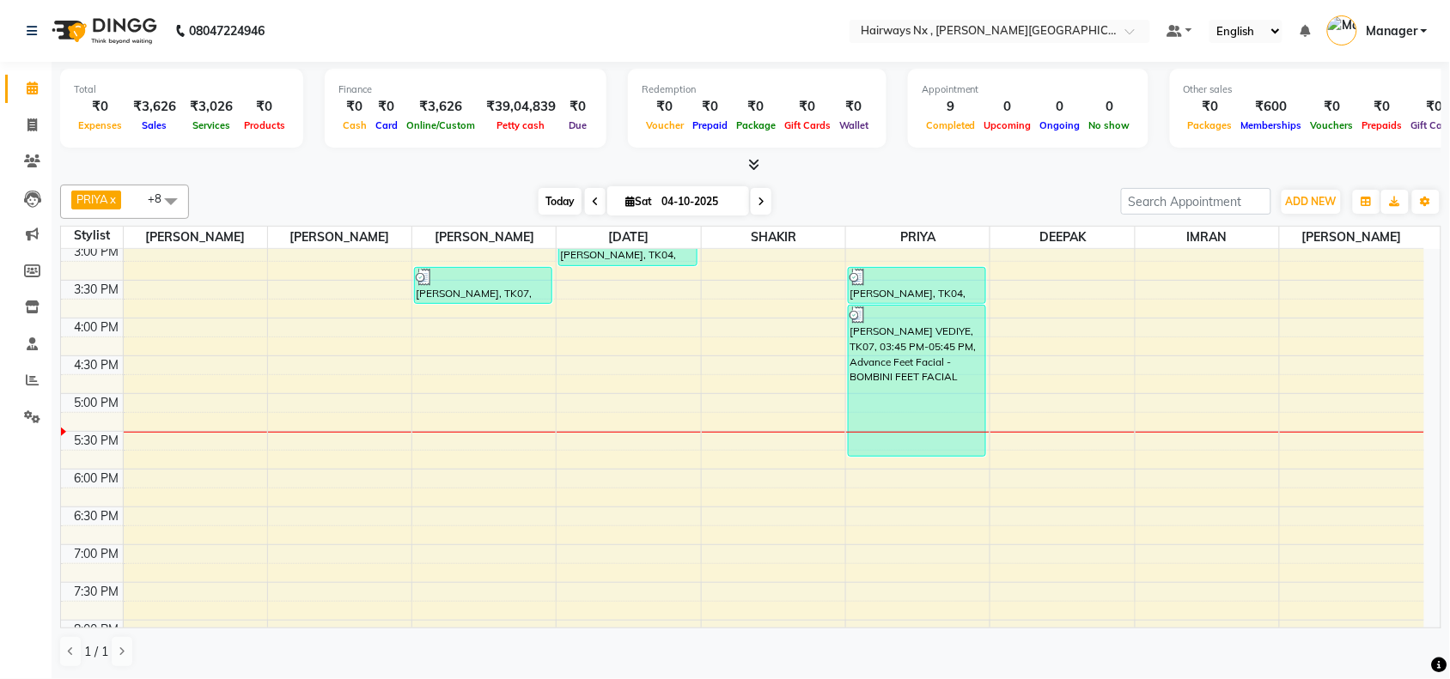
click at [550, 198] on span "Today" at bounding box center [559, 201] width 43 height 27
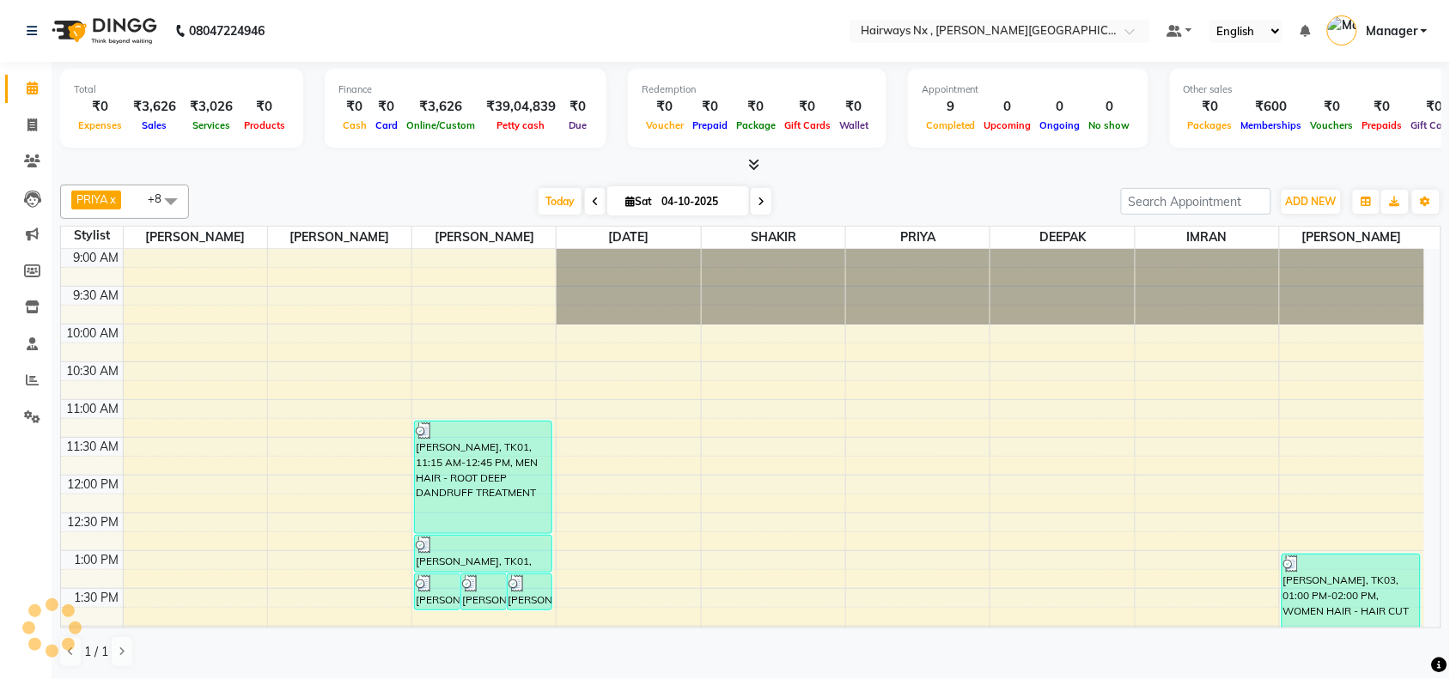
scroll to position [611, 0]
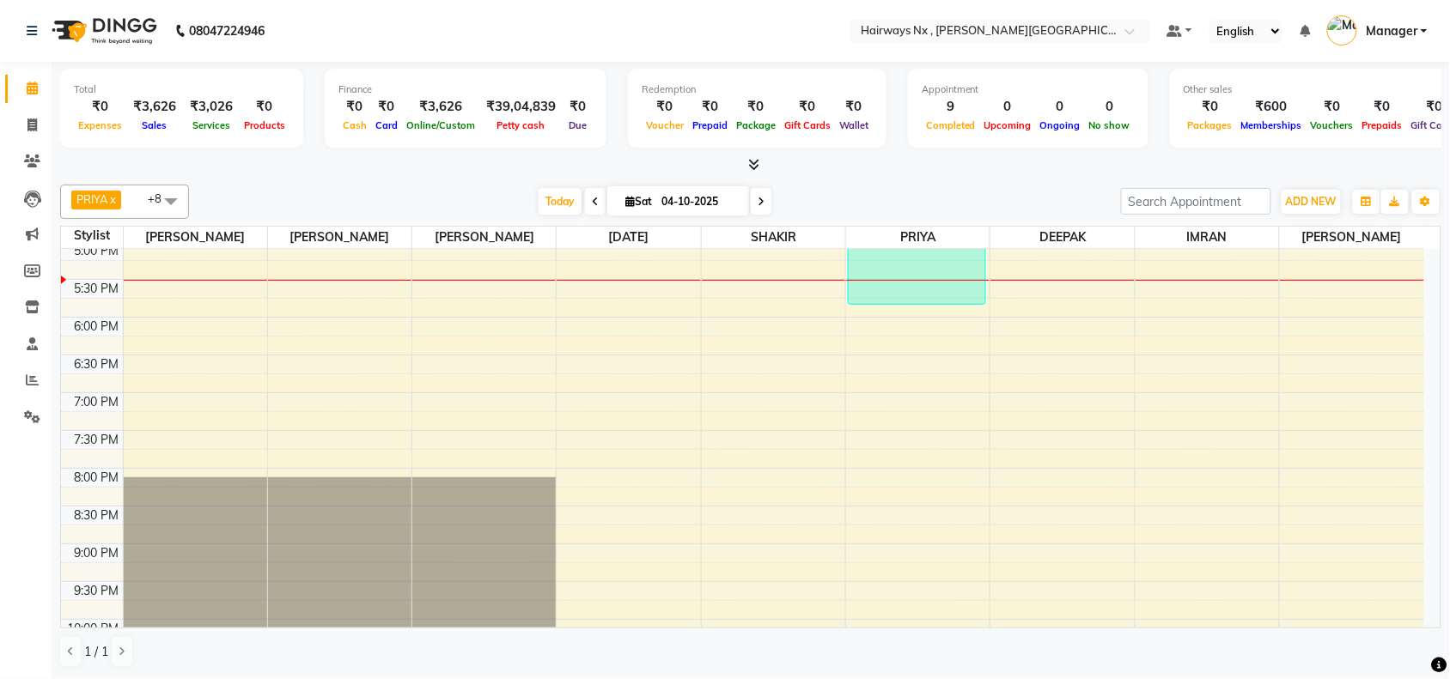
click at [503, 281] on div at bounding box center [483, 280] width 143 height 1
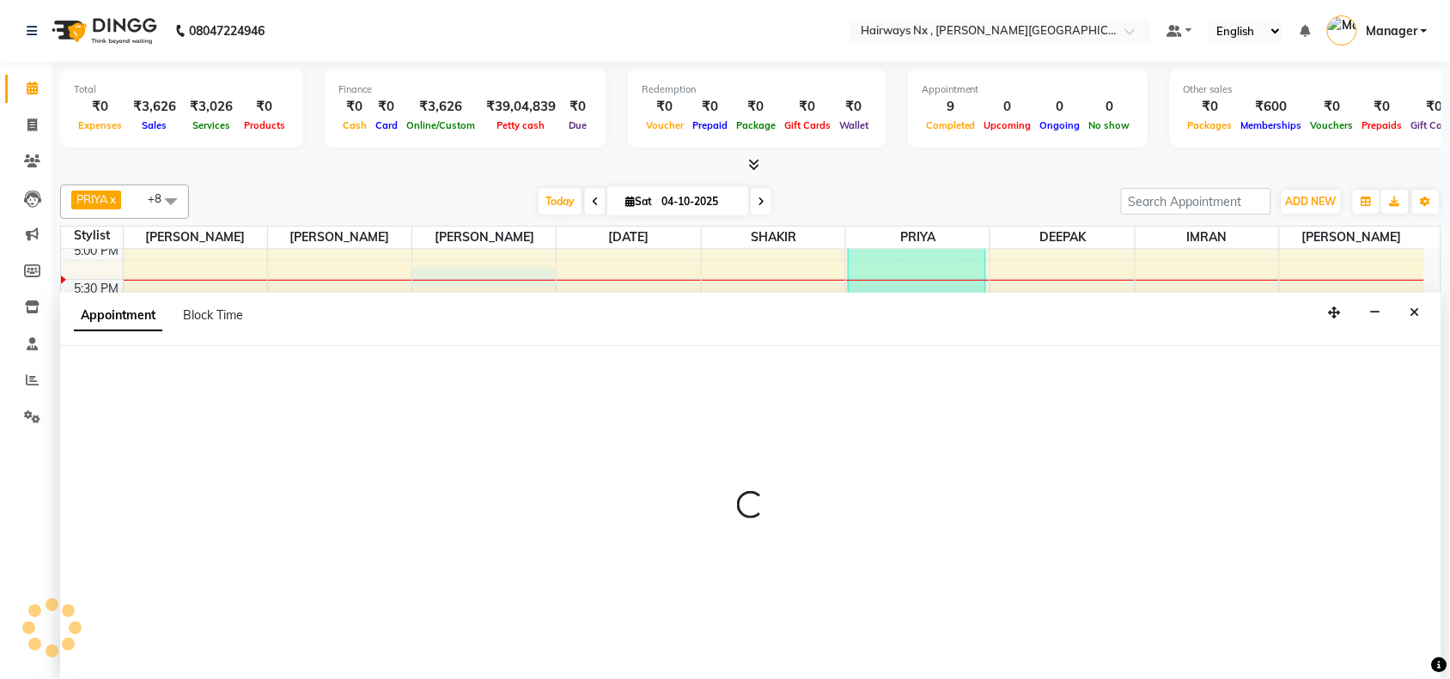
scroll to position [1, 0]
select select "12973"
select select "tentative"
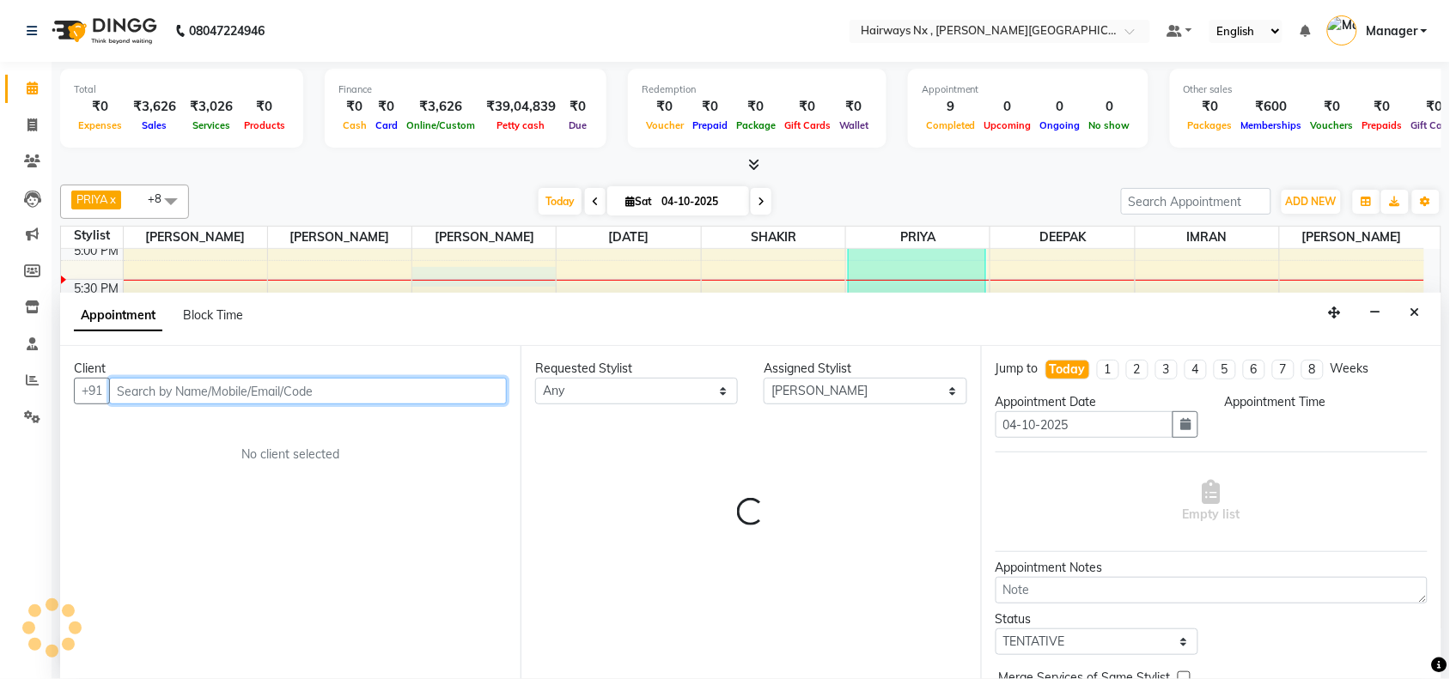
select select "1035"
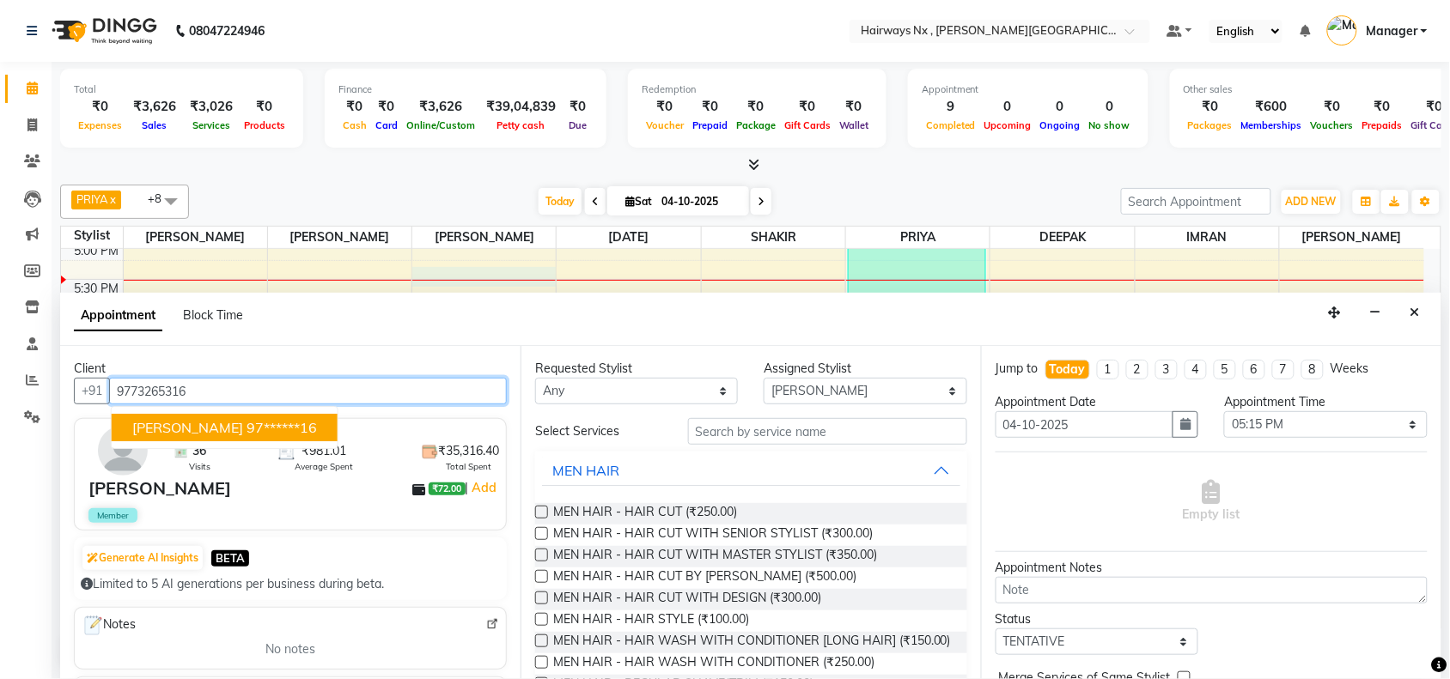
click at [293, 419] on ngb-highlight "97******16" at bounding box center [281, 427] width 70 height 17
type input "97******16"
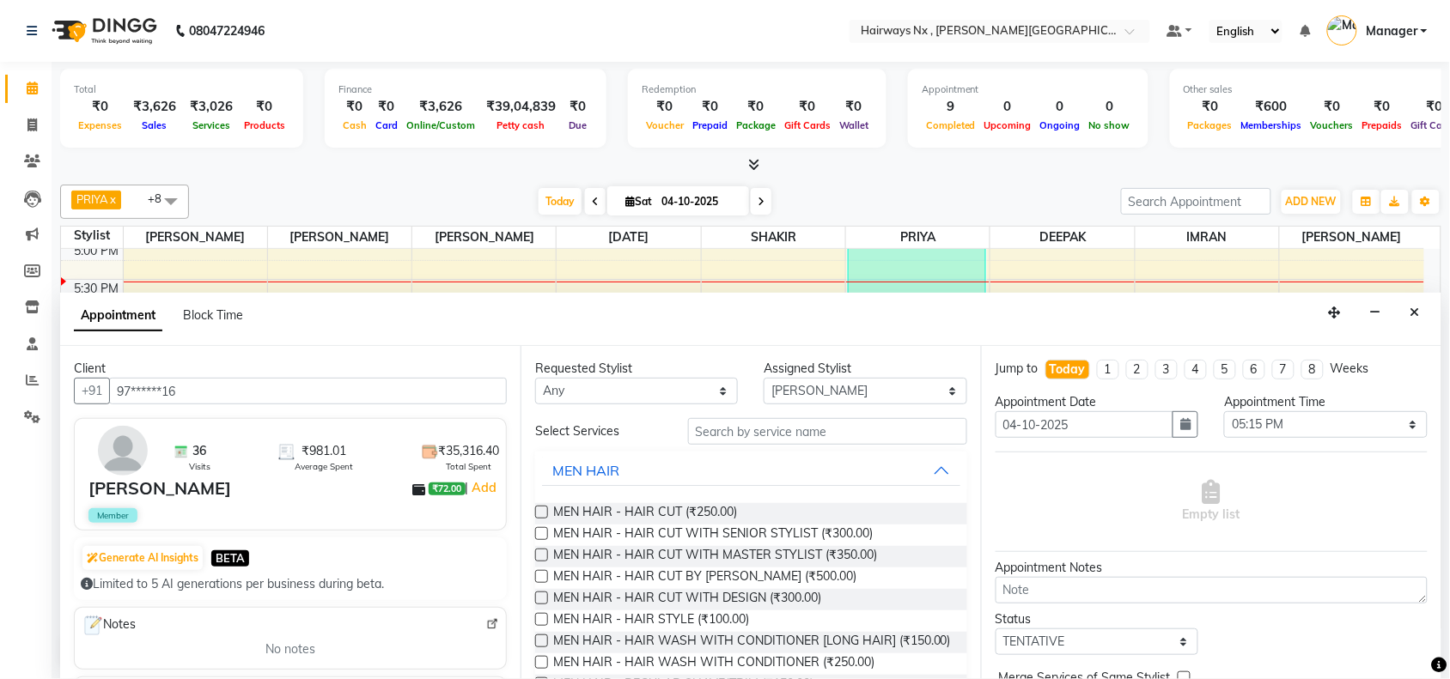
click at [541, 531] on label at bounding box center [541, 533] width 13 height 13
click at [541, 531] on input "checkbox" at bounding box center [540, 535] width 11 height 11
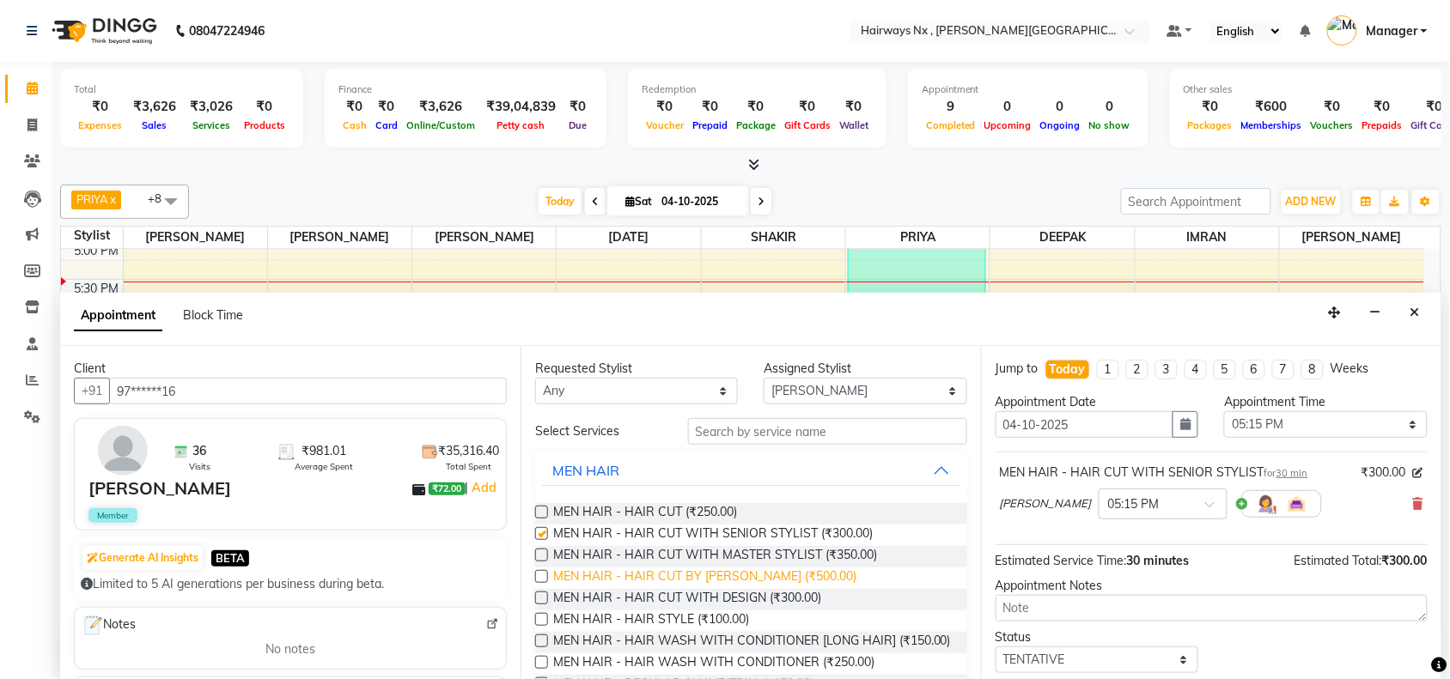
checkbox input "false"
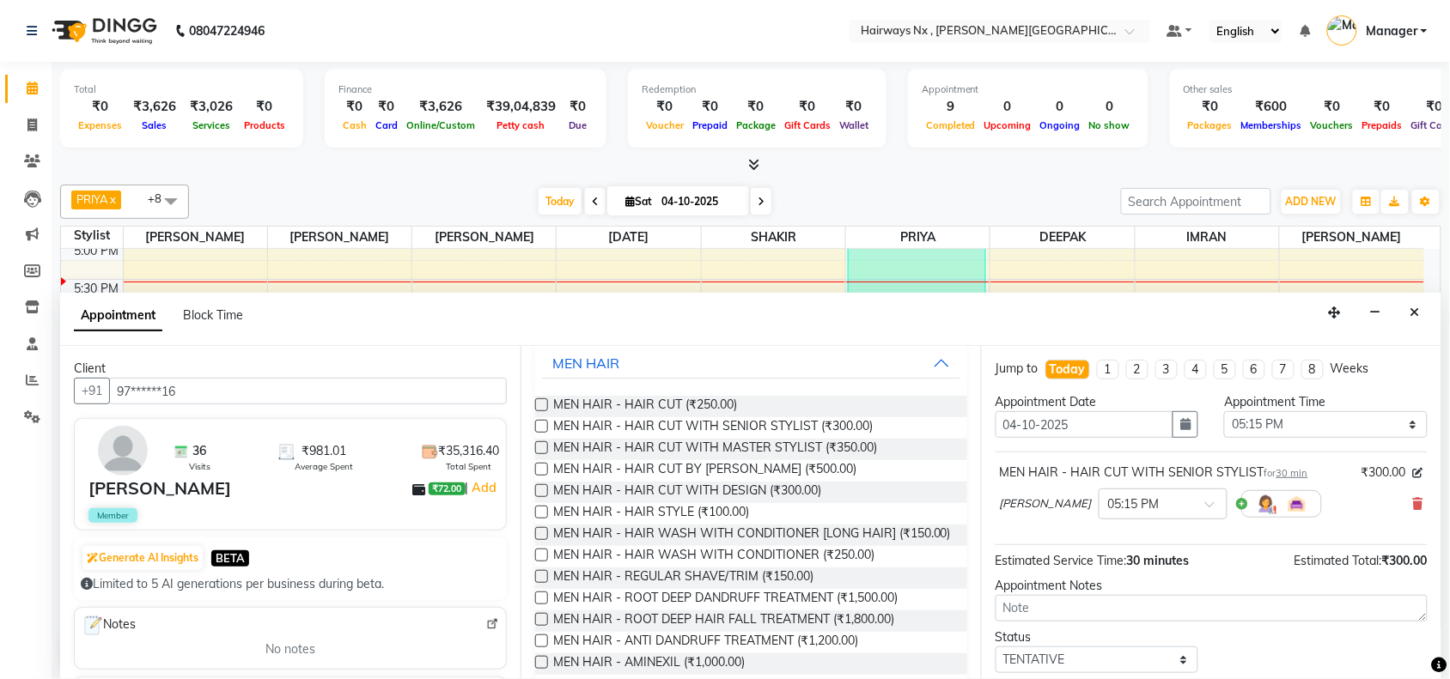
click at [538, 583] on label at bounding box center [541, 576] width 13 height 13
click at [538, 584] on input "checkbox" at bounding box center [540, 578] width 11 height 11
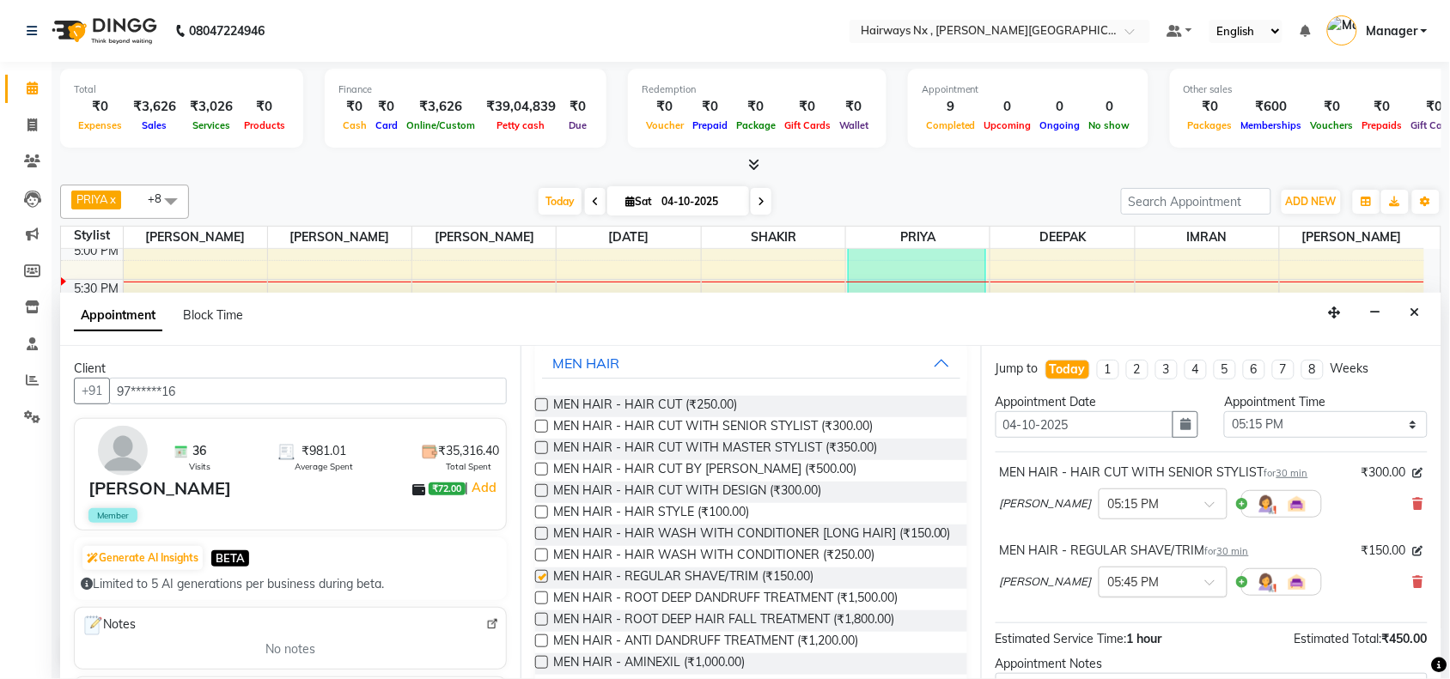
checkbox input "false"
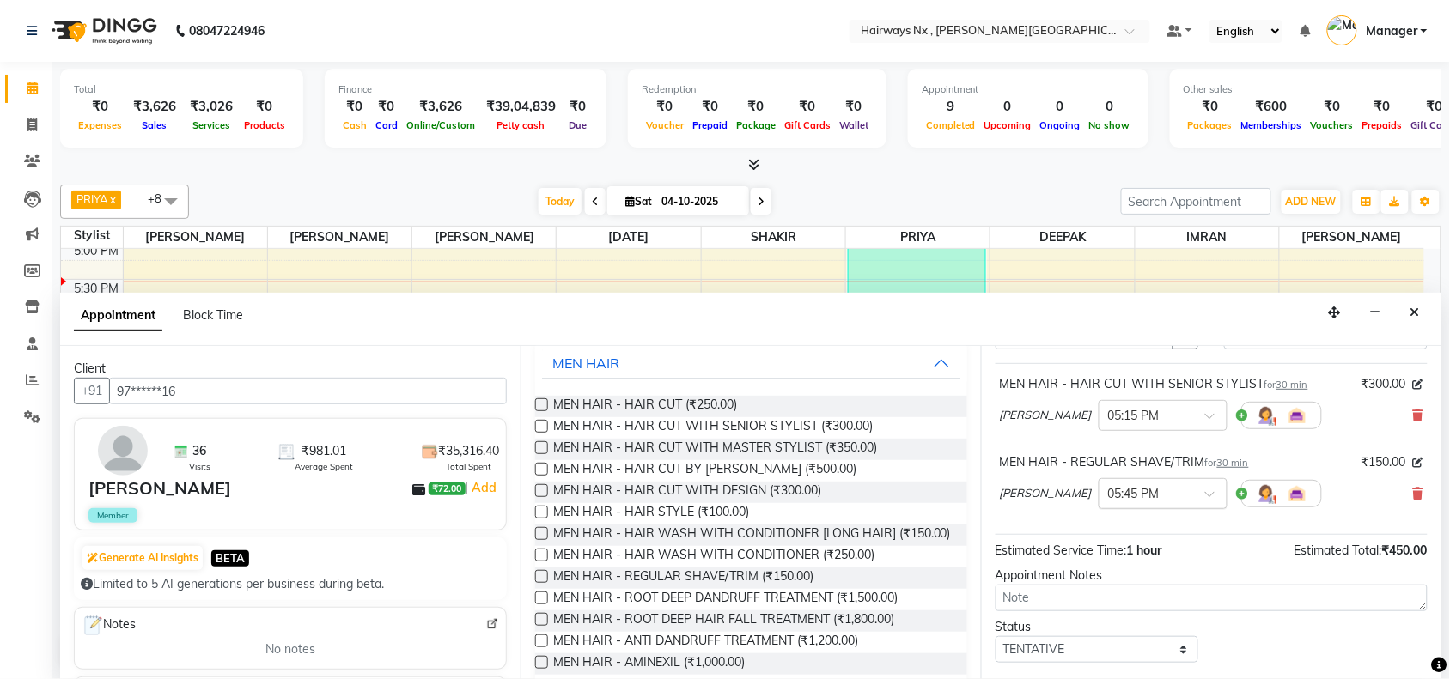
scroll to position [181, 0]
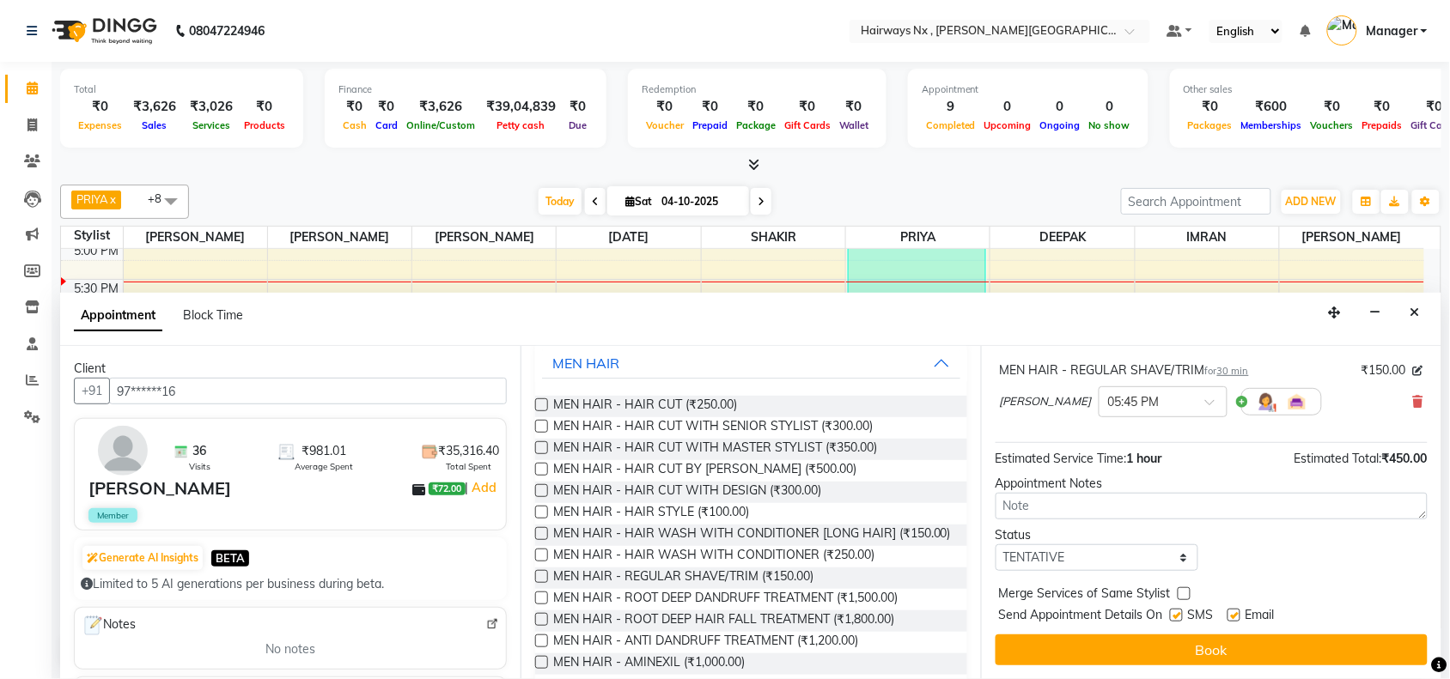
click at [1178, 609] on label at bounding box center [1176, 615] width 13 height 13
click at [1178, 611] on input "checkbox" at bounding box center [1175, 616] width 11 height 11
checkbox input "false"
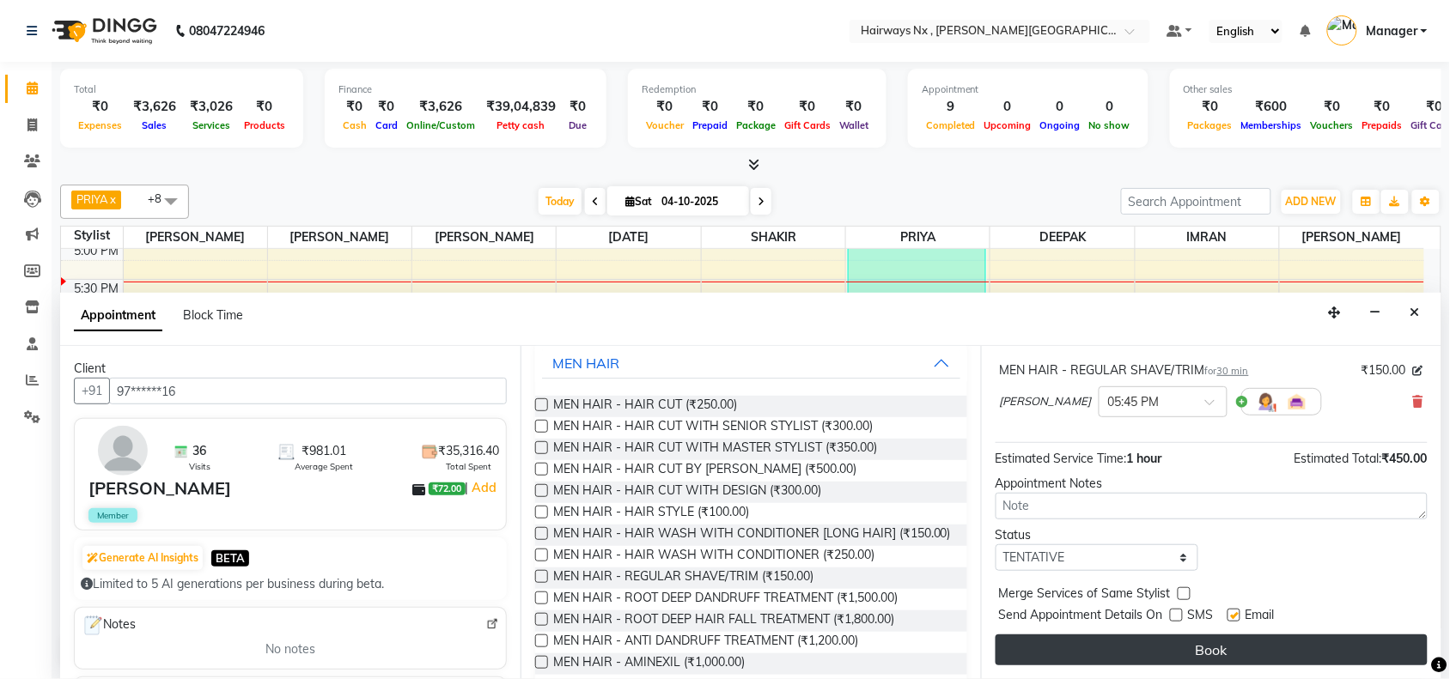
drag, startPoint x: 1235, startPoint y: 612, endPoint x: 1233, endPoint y: 645, distance: 32.7
click at [1235, 615] on label at bounding box center [1233, 615] width 13 height 13
click at [1235, 615] on input "checkbox" at bounding box center [1232, 616] width 11 height 11
checkbox input "false"
click at [1232, 644] on button "Book" at bounding box center [1211, 650] width 432 height 31
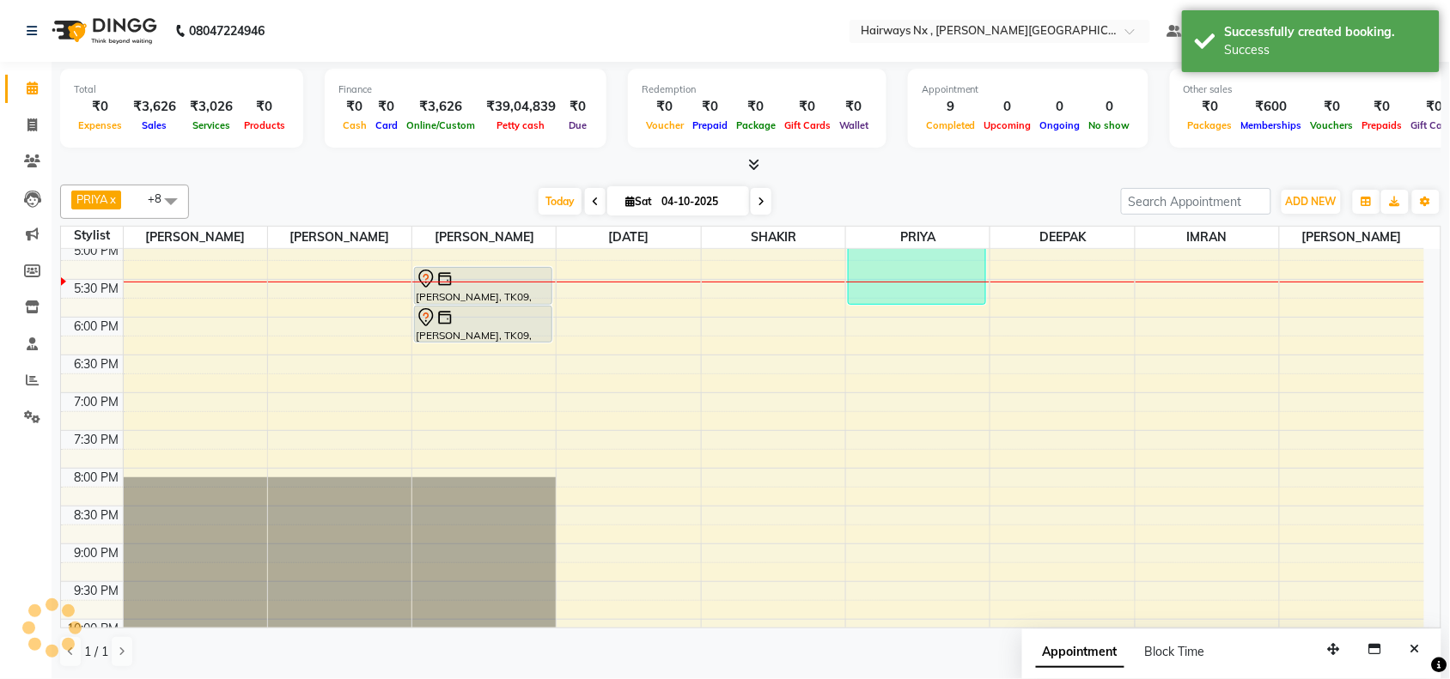
scroll to position [0, 0]
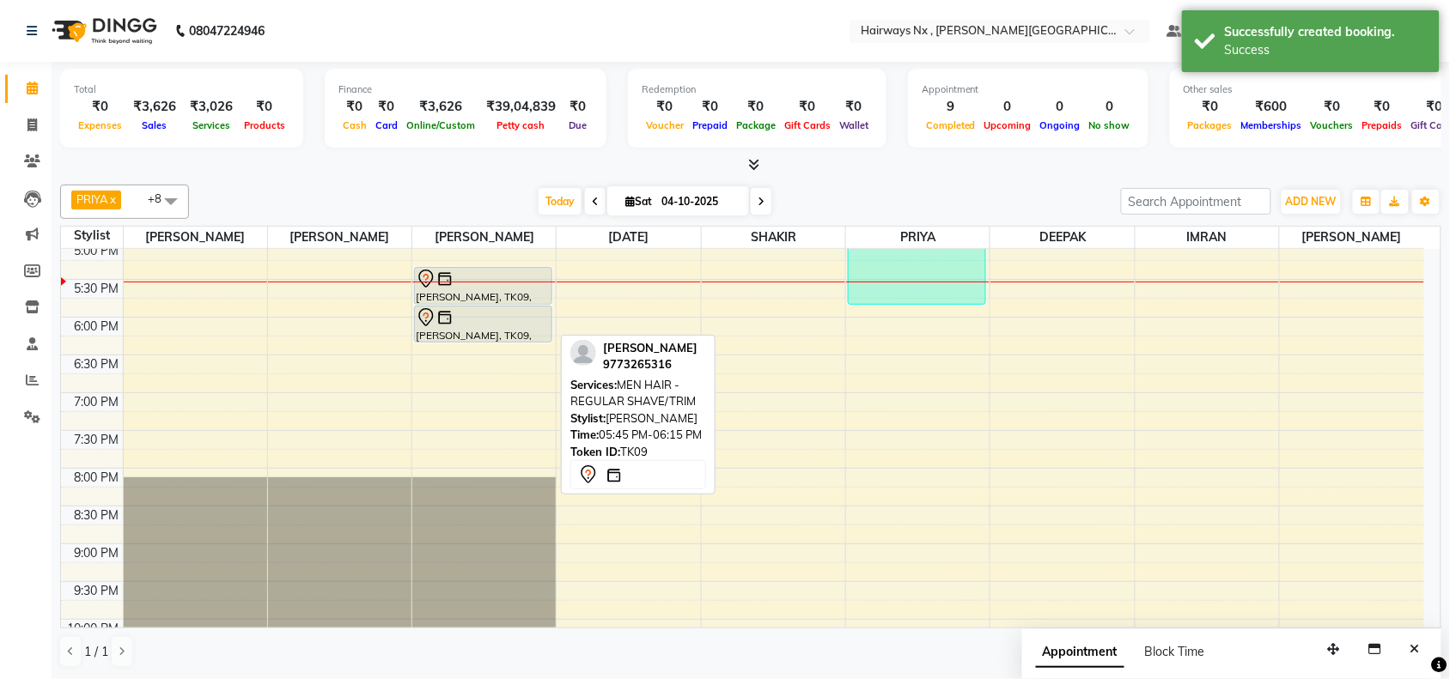
click at [513, 331] on div "[PERSON_NAME], TK09, 05:45 PM-06:15 PM, MEN HAIR - REGULAR SHAVE/TRIM" at bounding box center [483, 324] width 137 height 35
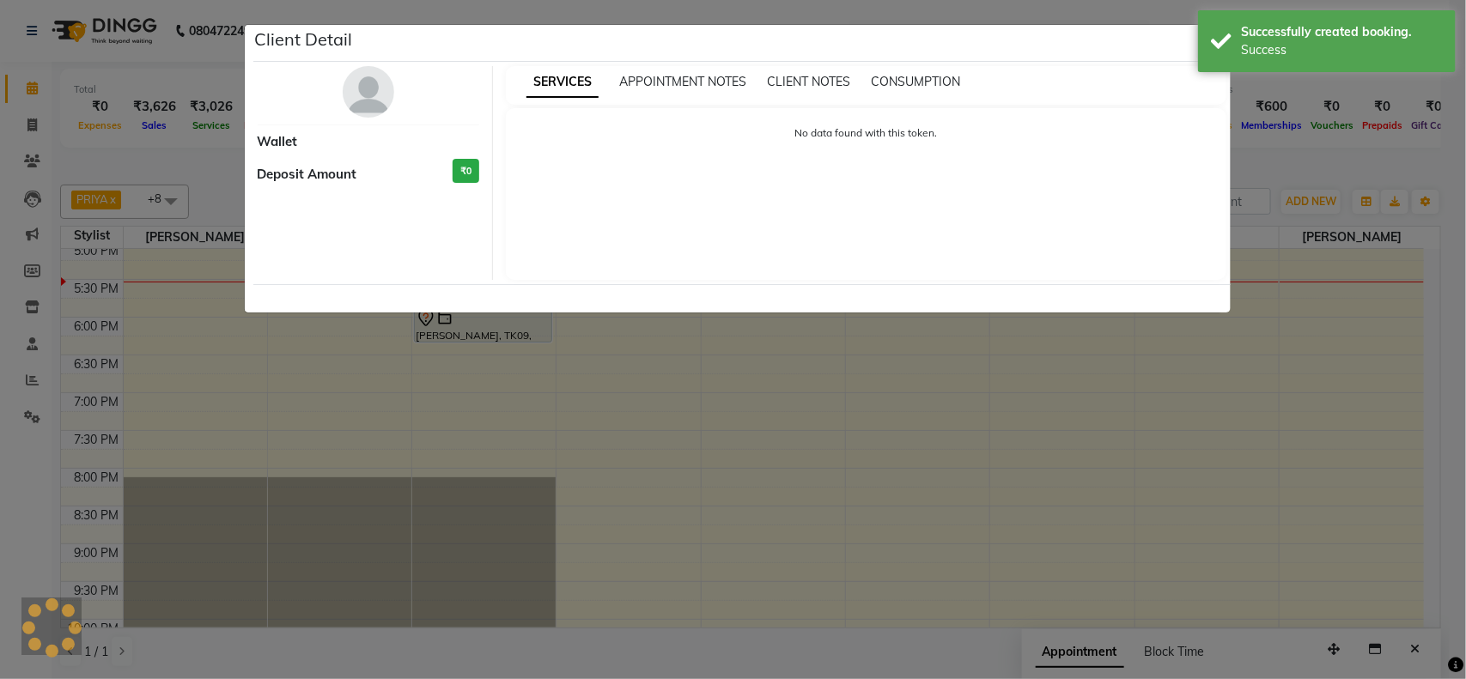
select select "7"
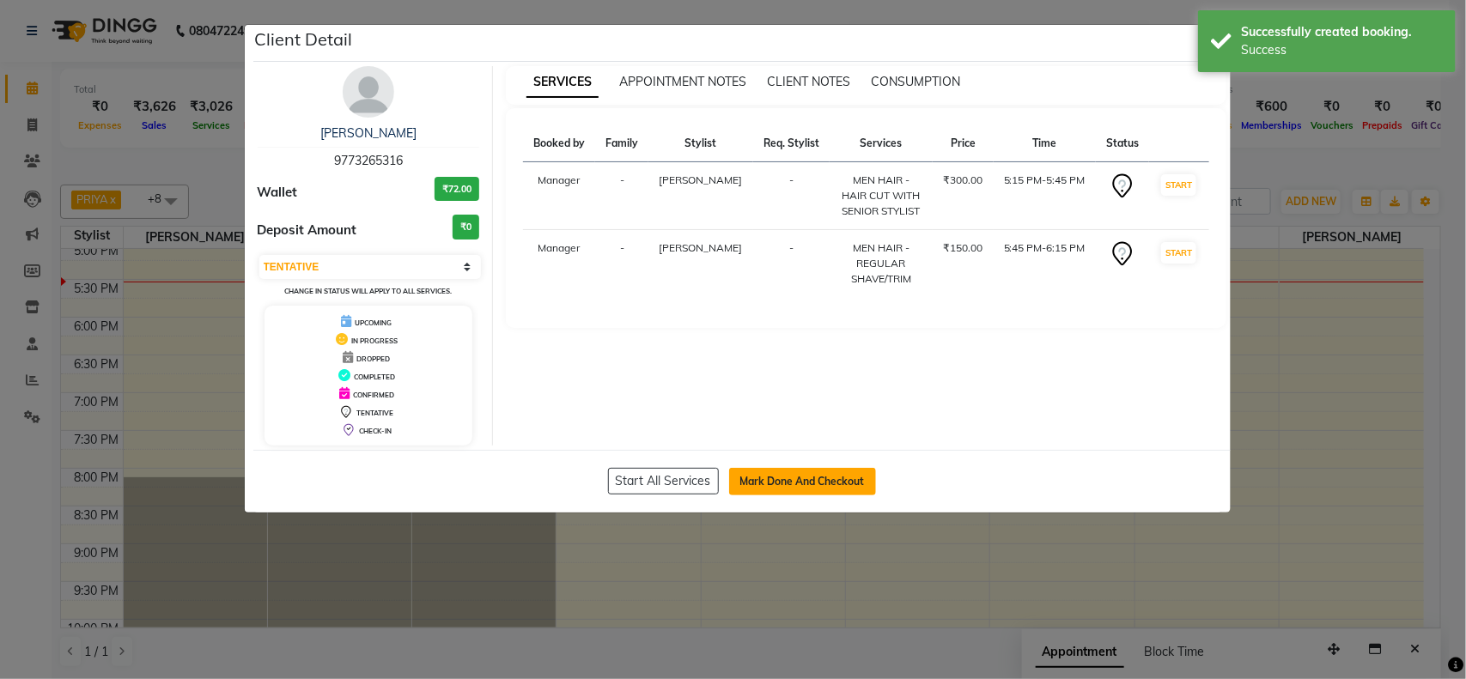
click at [790, 478] on button "Mark Done And Checkout" at bounding box center [802, 481] width 147 height 27
select select "service"
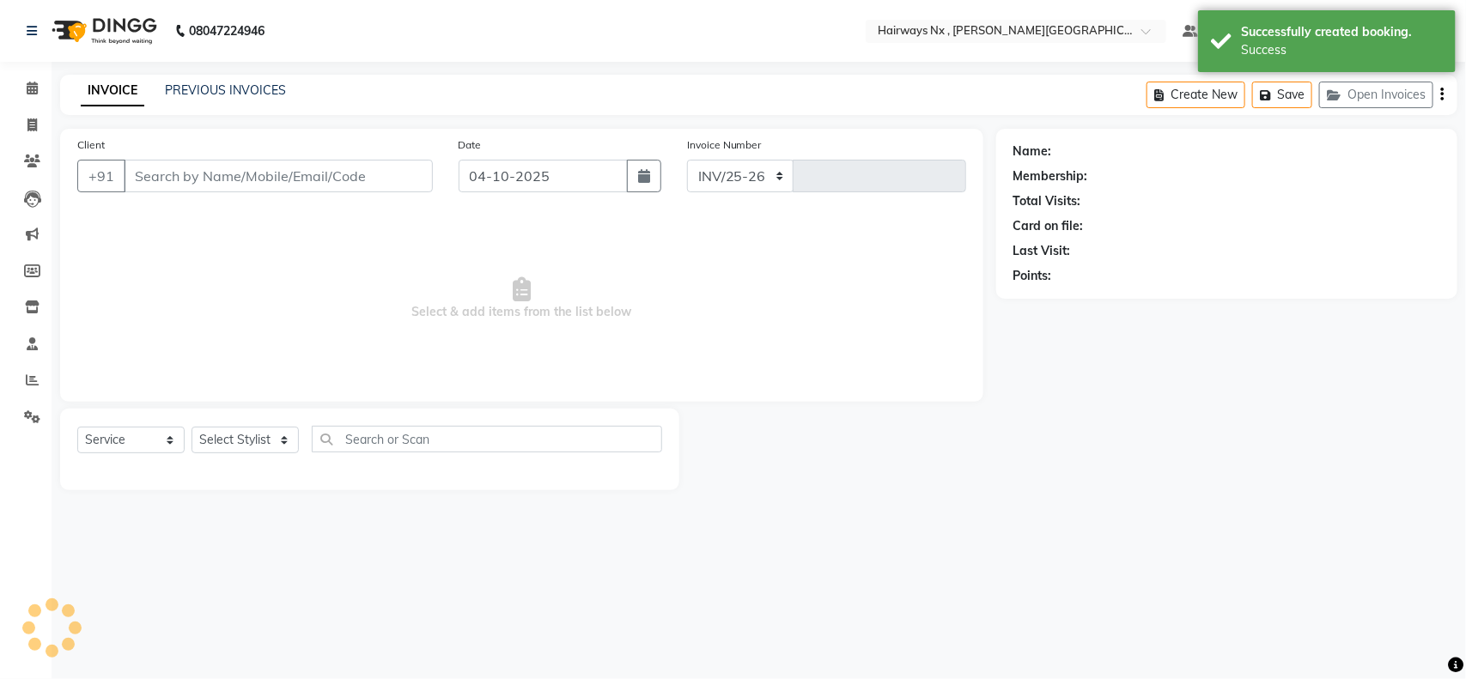
select select "778"
type input "1273"
type input "97******16"
select select "12973"
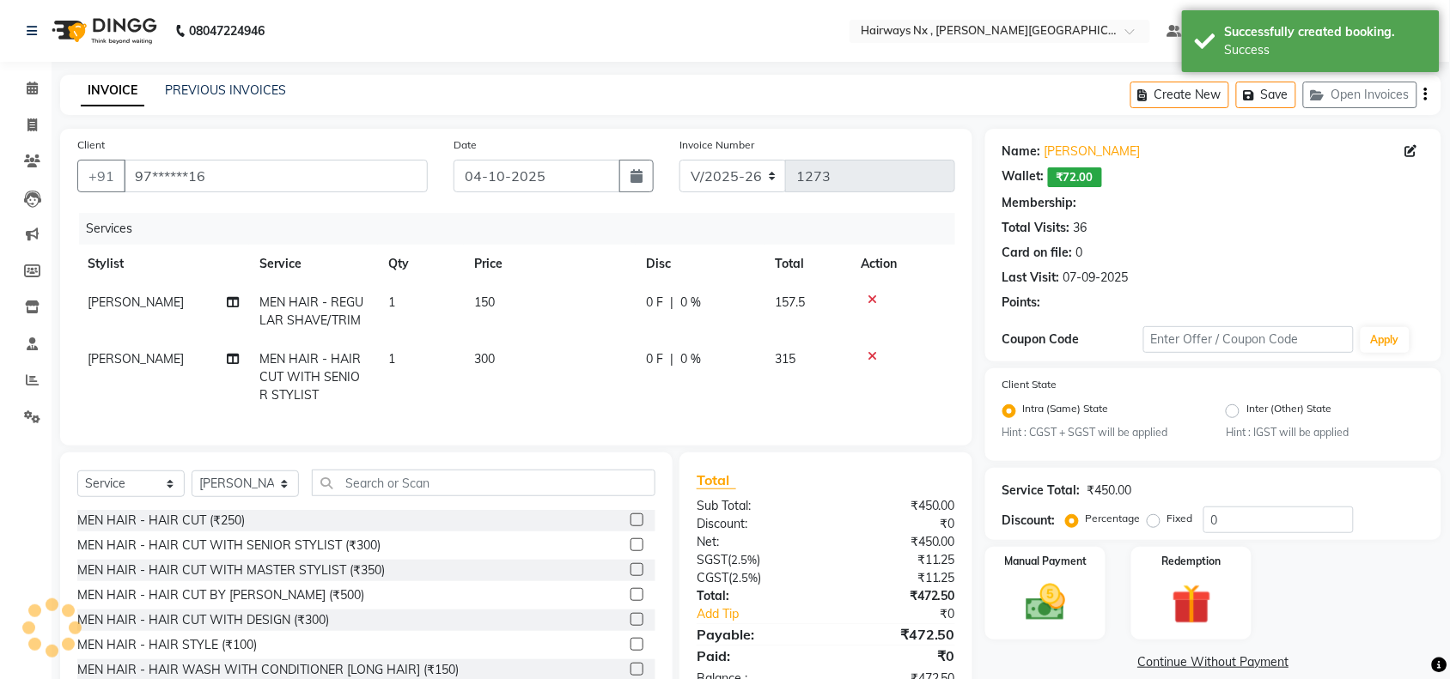
select select "1: Object"
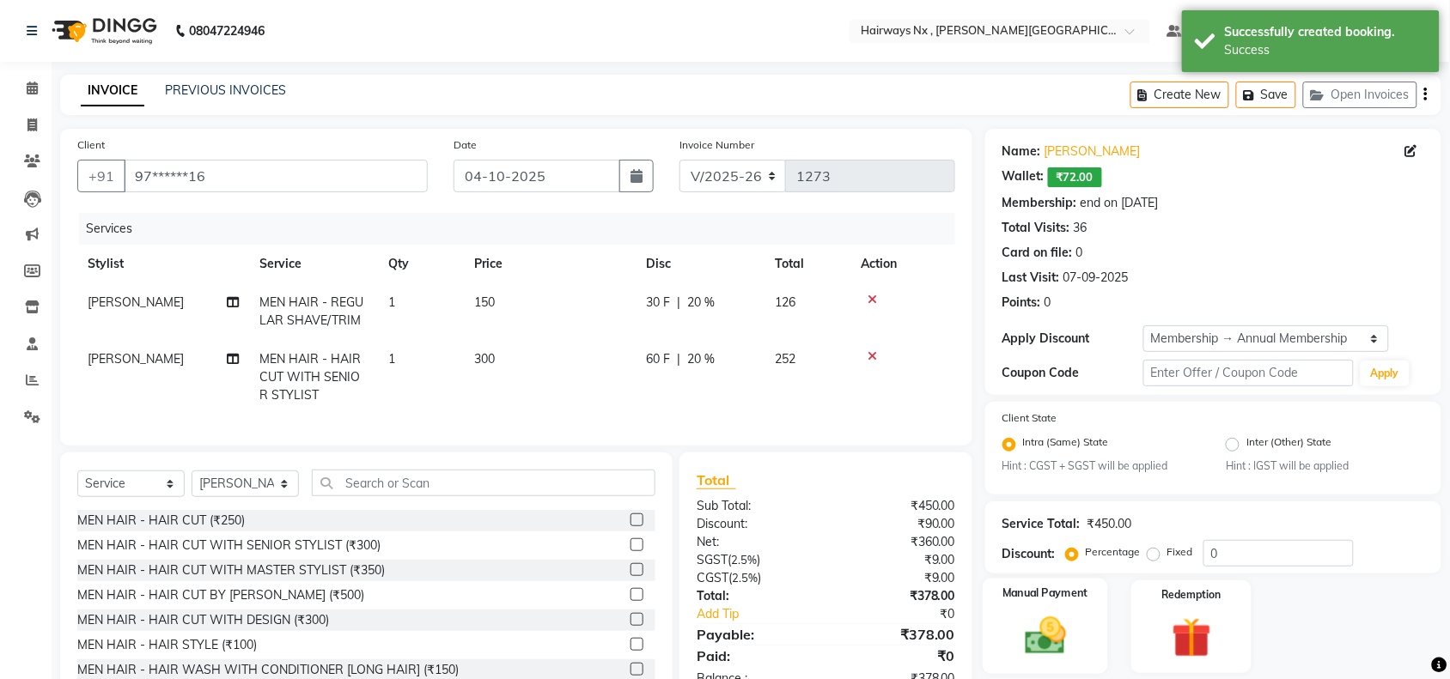
type input "20"
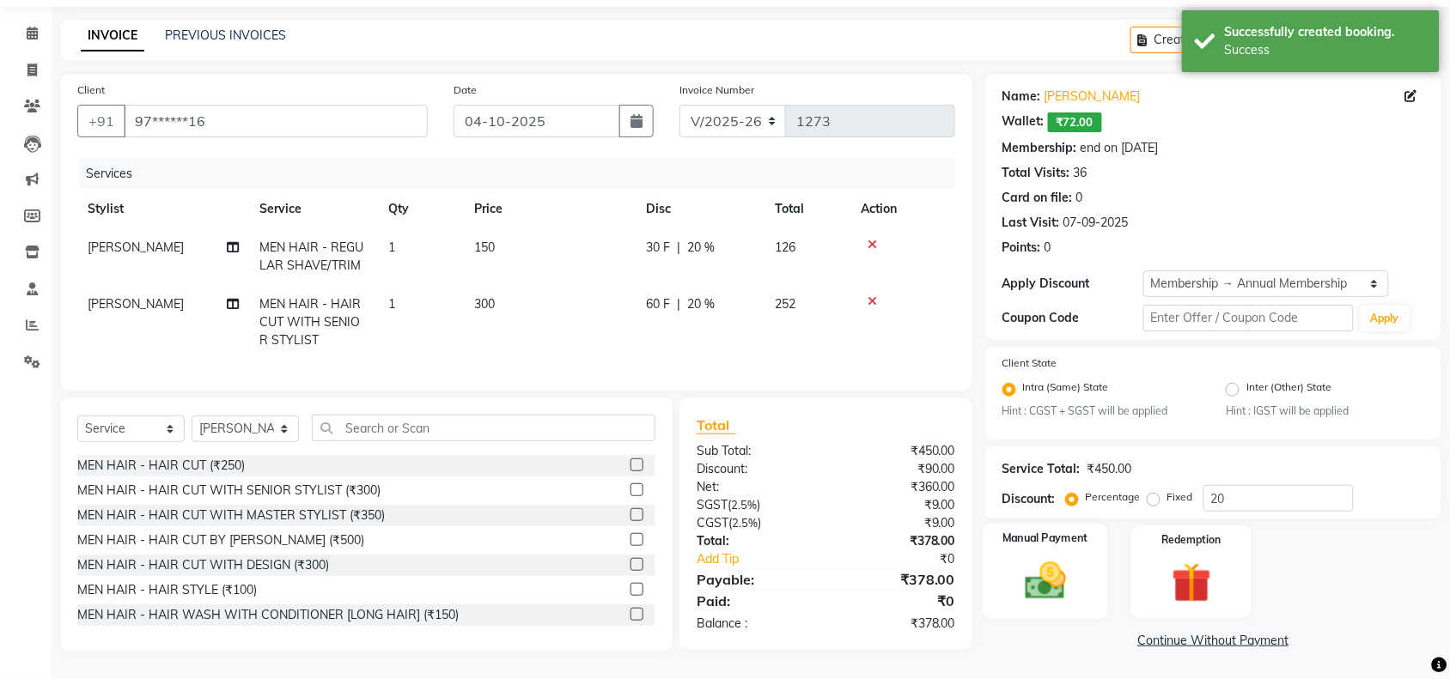
click at [1043, 558] on img at bounding box center [1045, 581] width 67 height 47
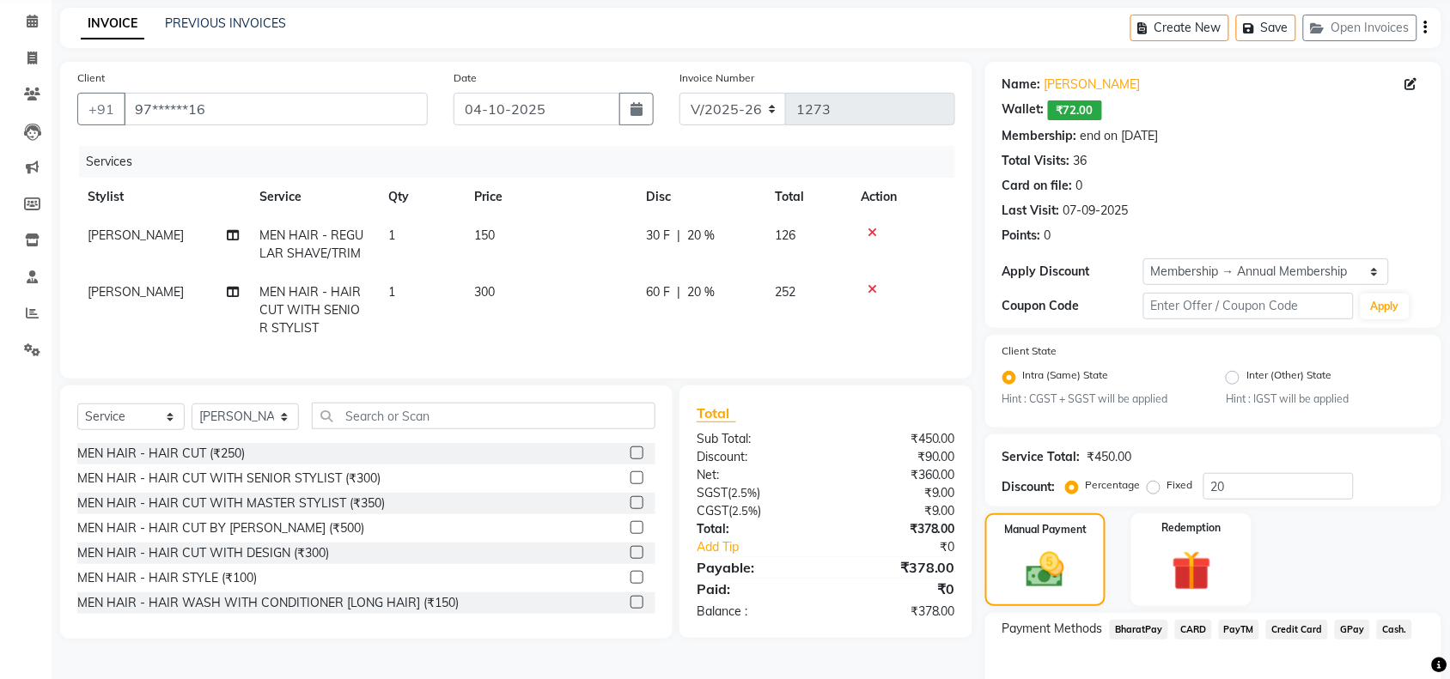
scroll to position [163, 0]
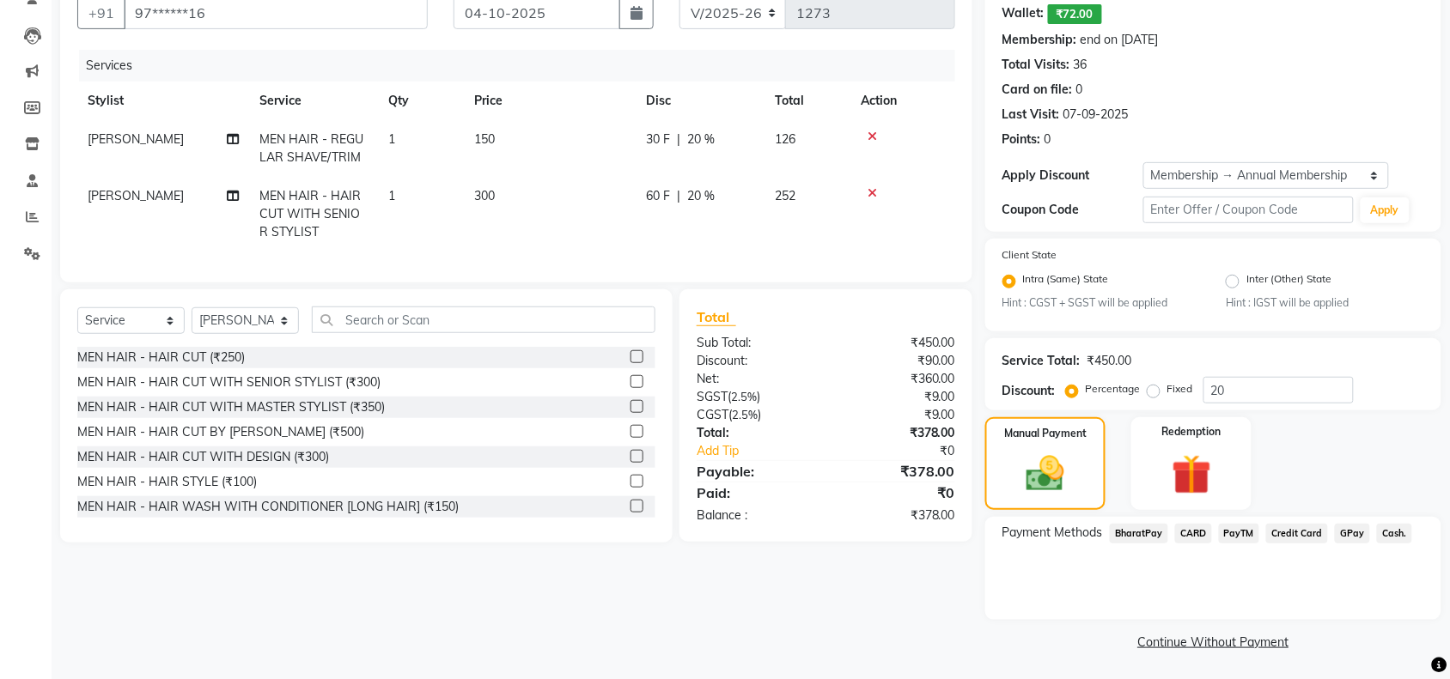
click at [1347, 533] on span "GPay" at bounding box center [1352, 534] width 35 height 20
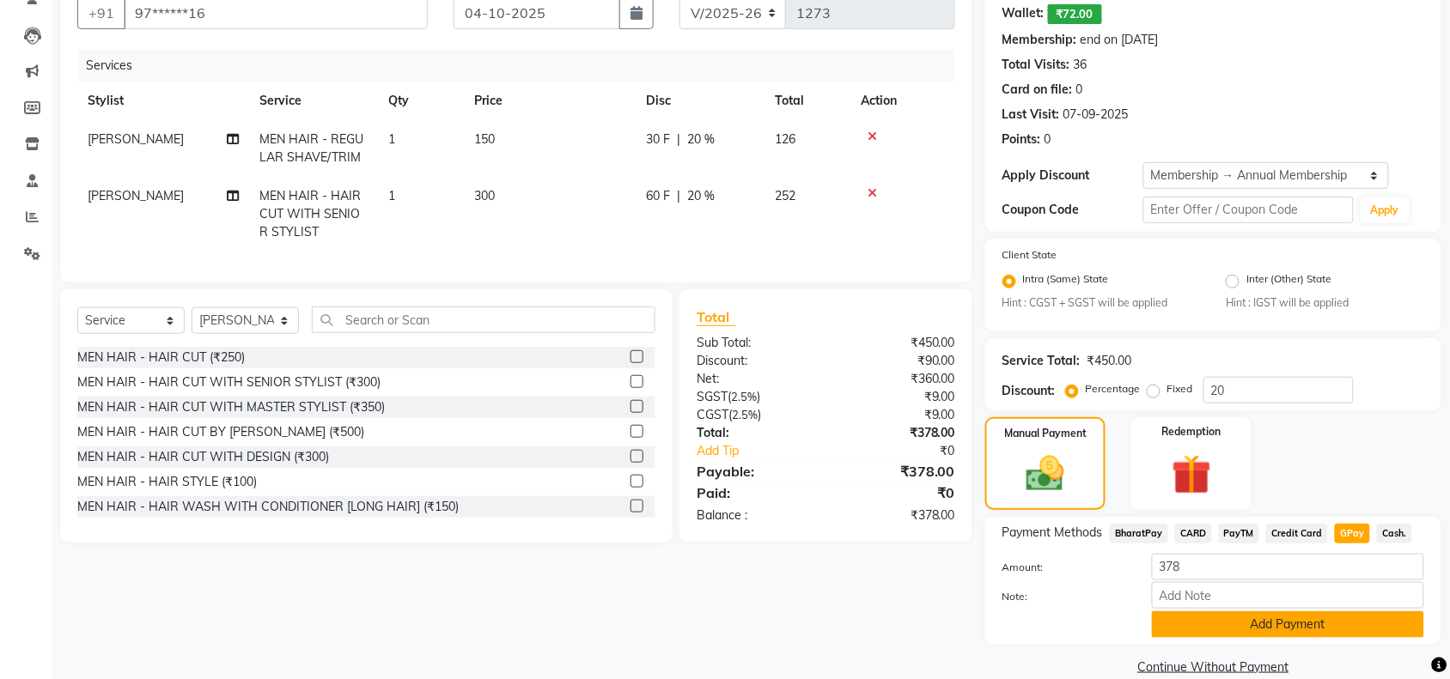
click at [1288, 611] on button "Add Payment" at bounding box center [1288, 624] width 272 height 27
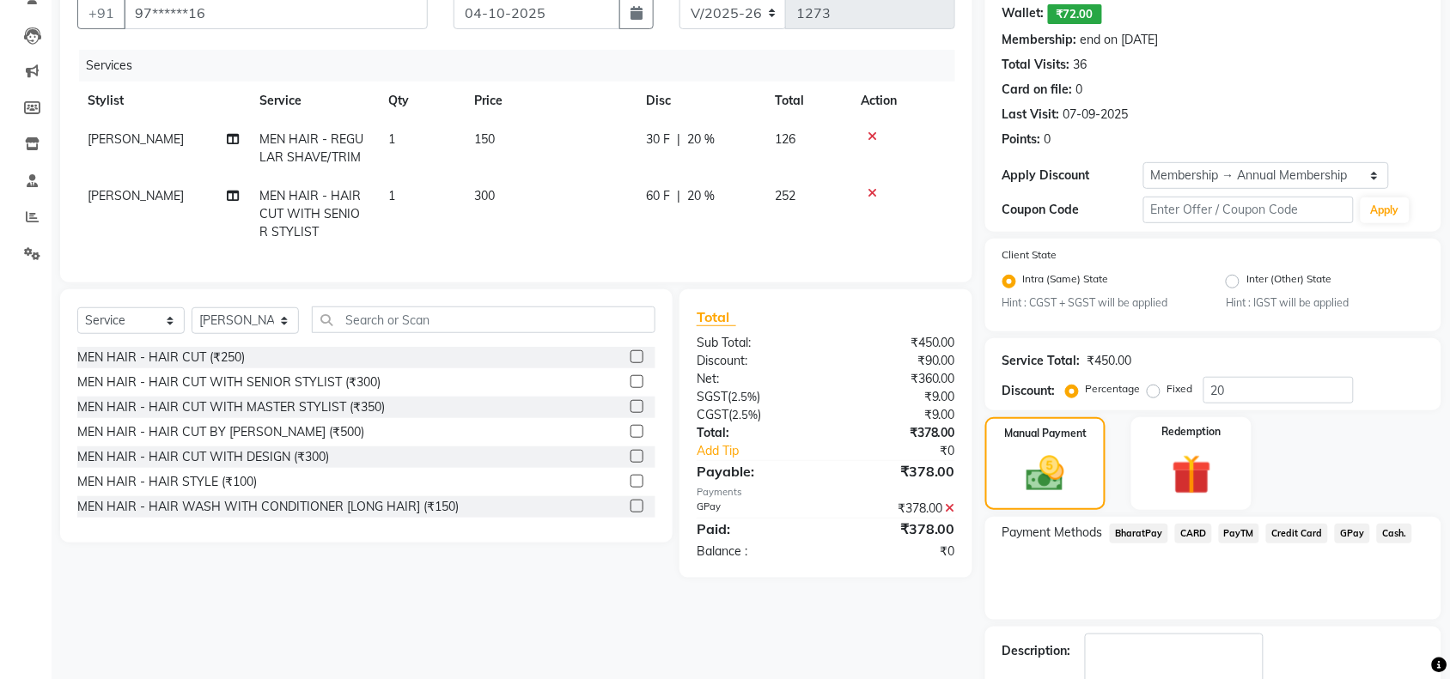
scroll to position [186, 0]
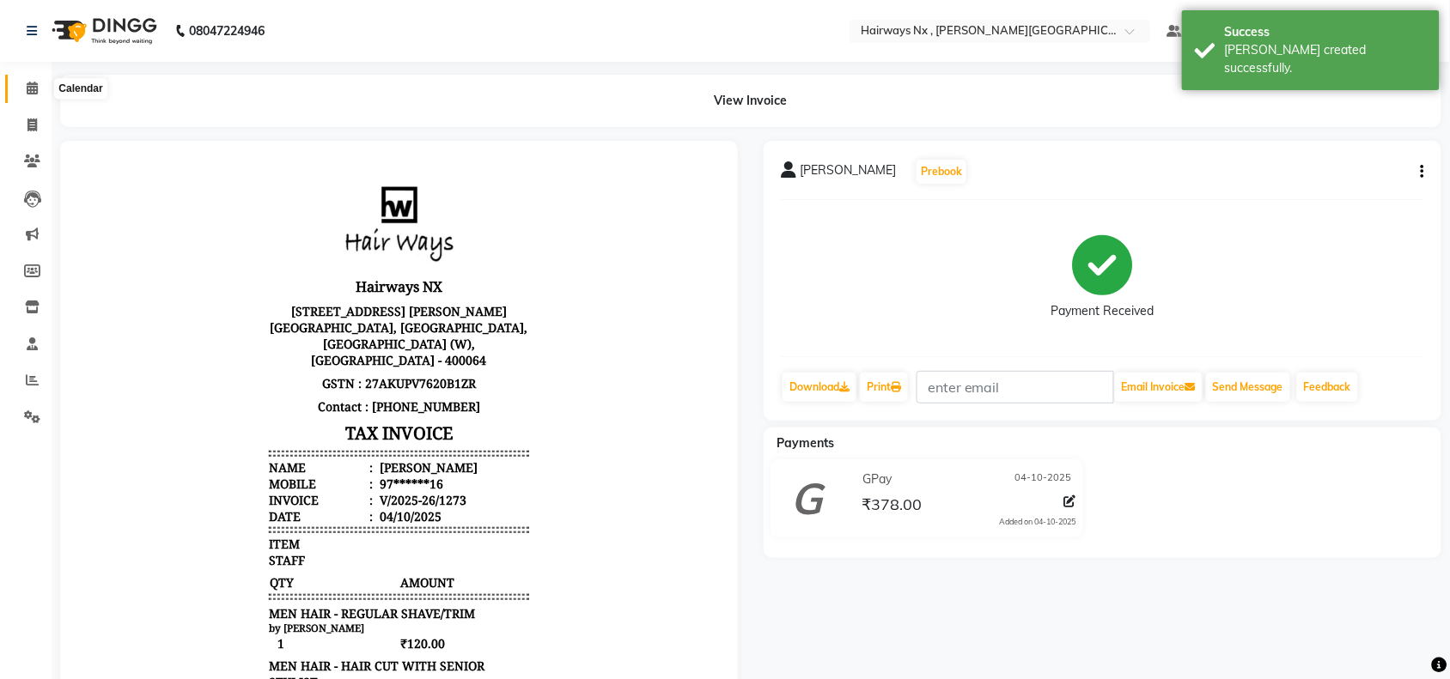
click at [32, 88] on icon at bounding box center [32, 88] width 11 height 13
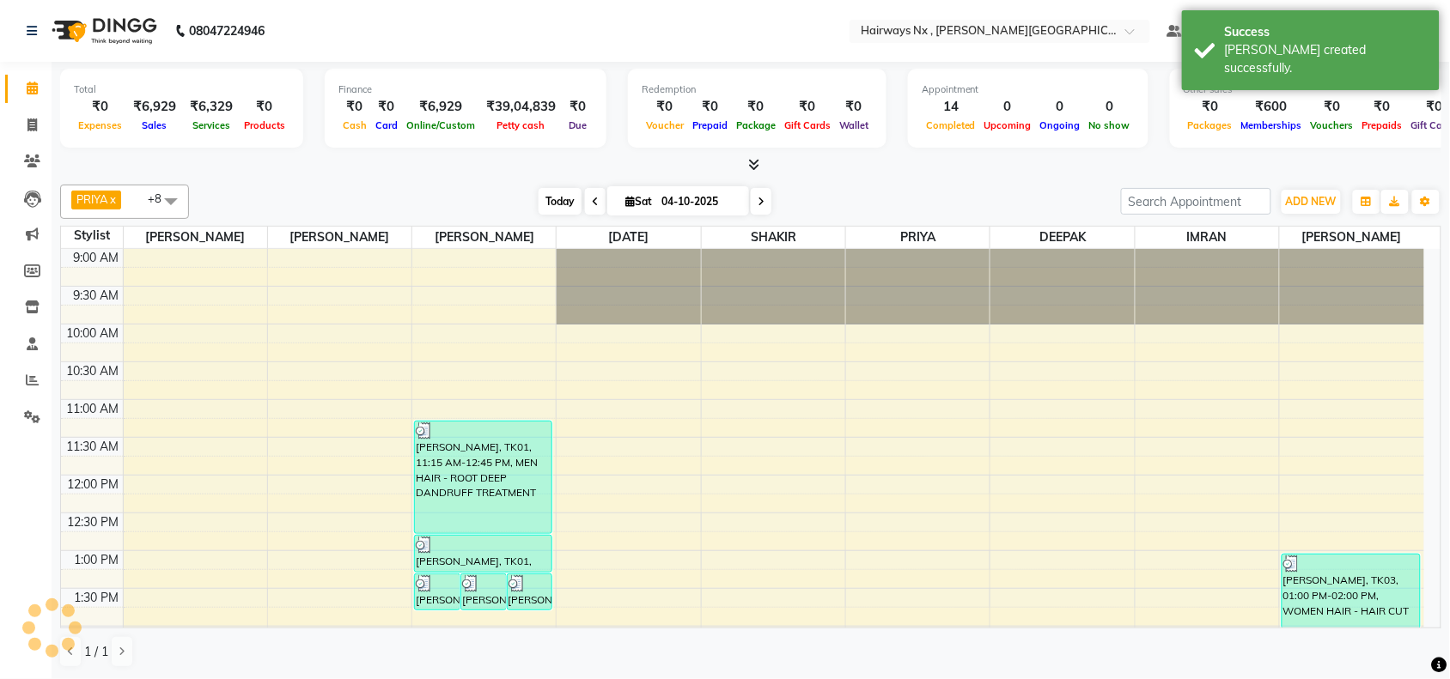
click at [543, 195] on span "Today" at bounding box center [559, 201] width 43 height 27
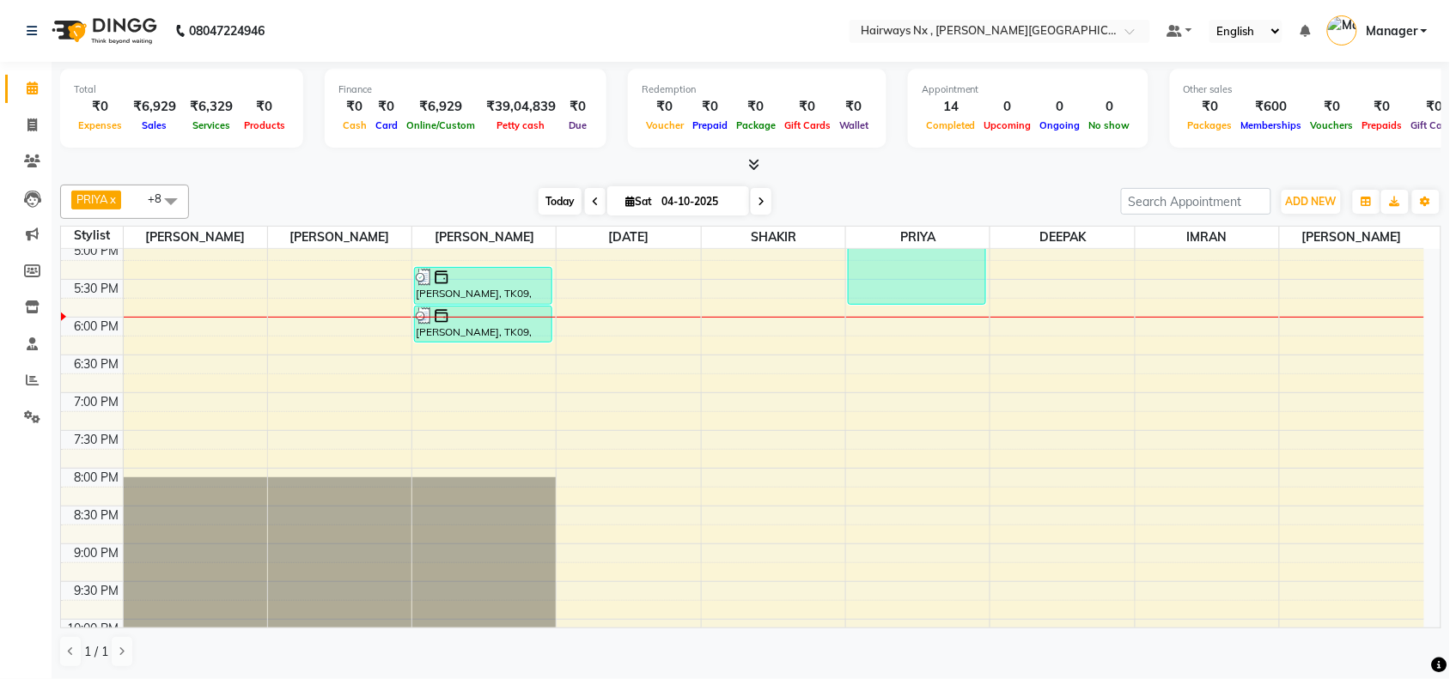
click at [550, 198] on span "Today" at bounding box center [559, 201] width 43 height 27
click at [781, 309] on div "9:00 AM 9:30 AM 10:00 AM 10:30 AM 11:00 AM 11:30 AM 12:00 PM 12:30 PM 1:00 PM 1…" at bounding box center [742, 166] width 1363 height 1057
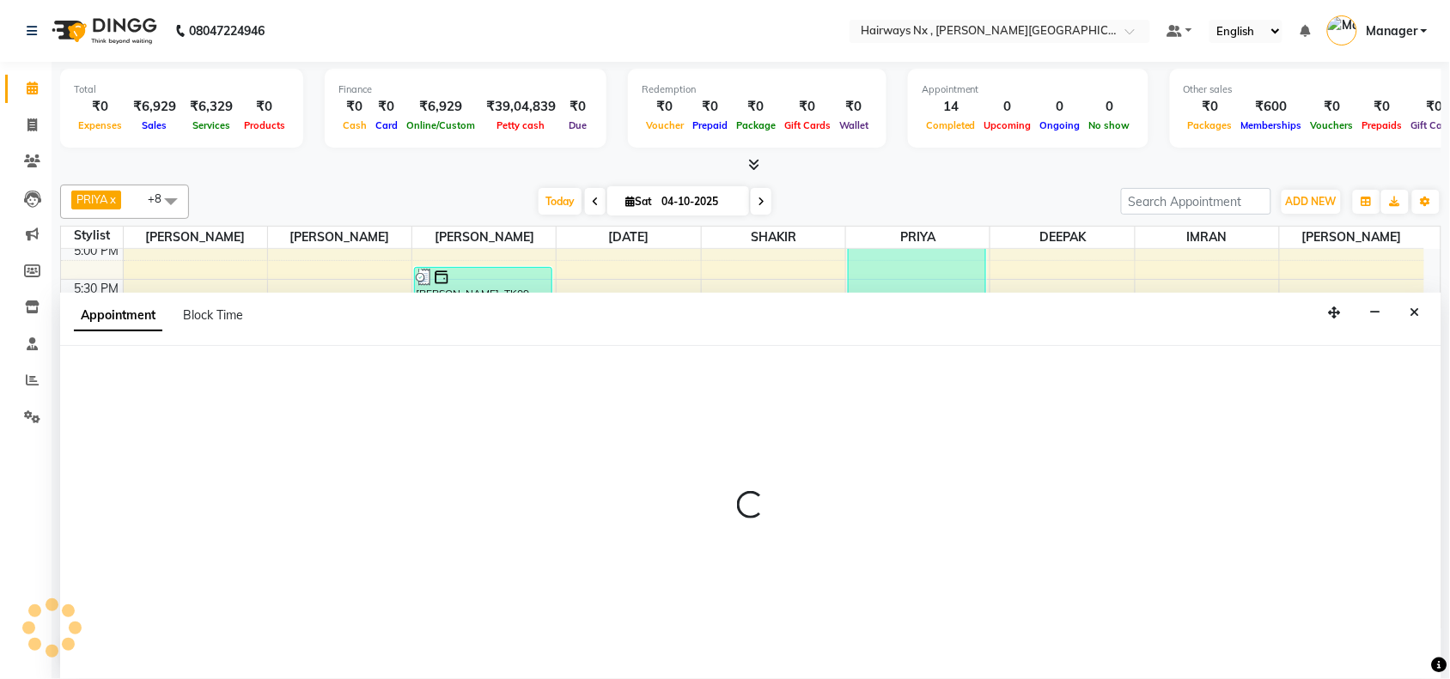
select select "67654"
select select "tentative"
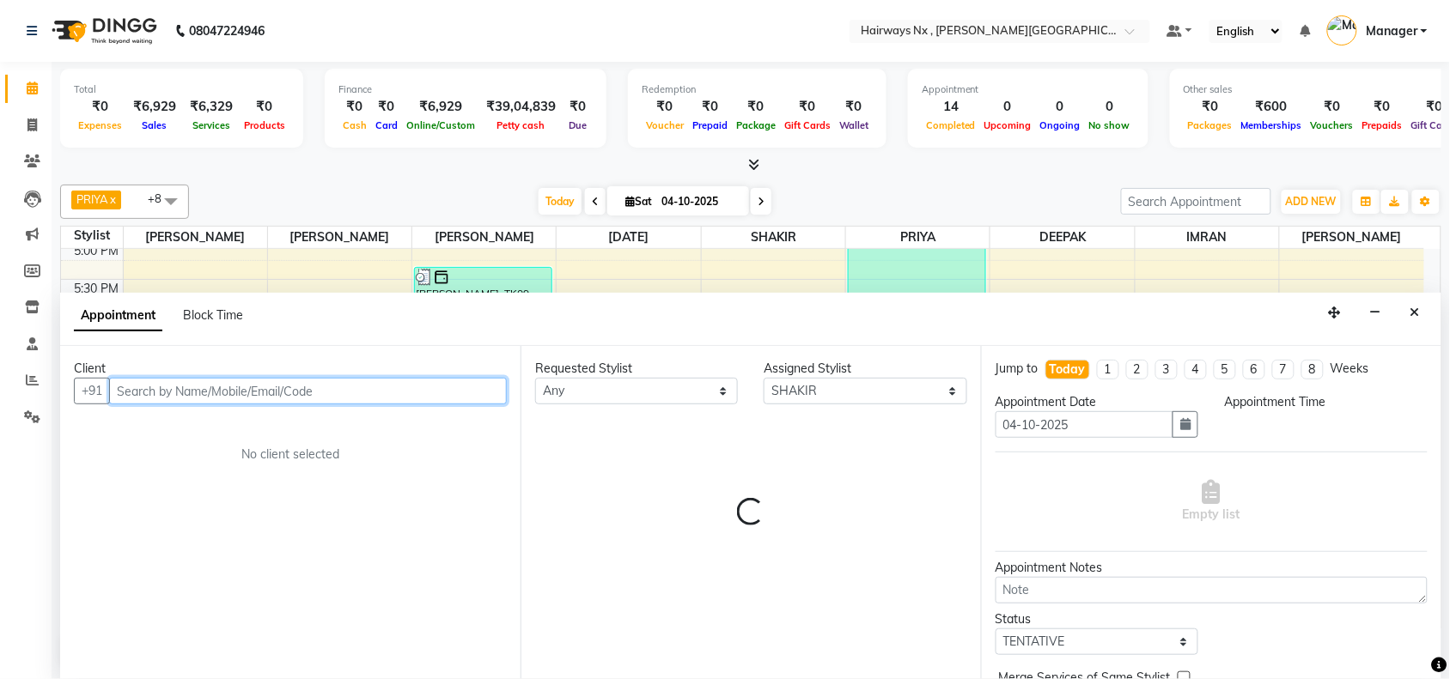
select select "1065"
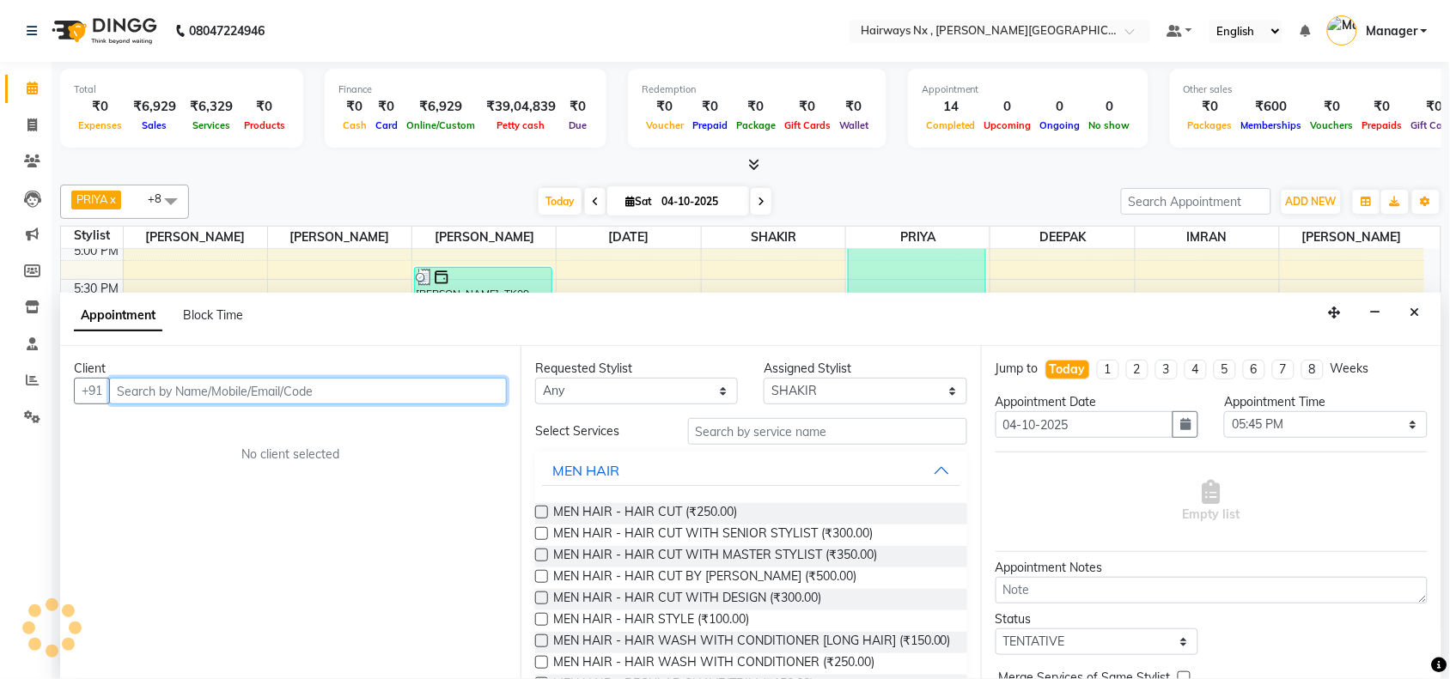
scroll to position [1, 0]
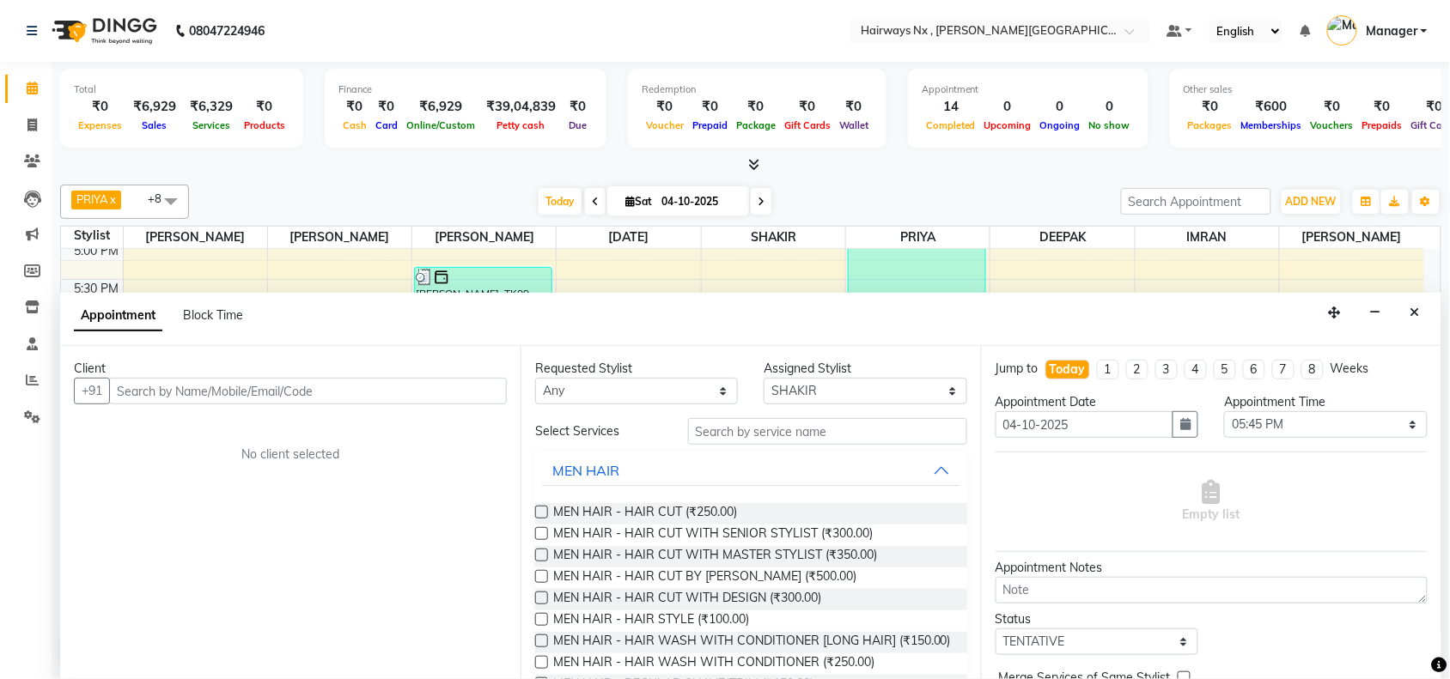
click at [930, 275] on div "PRIYA x RAJA x SHAKIR x SUJATA x MUZZAMIL x DEEPAK x IMRAN x UMAR x SALMAN x +8…" at bounding box center [750, 426] width 1381 height 497
click at [32, 126] on icon at bounding box center [31, 125] width 9 height 13
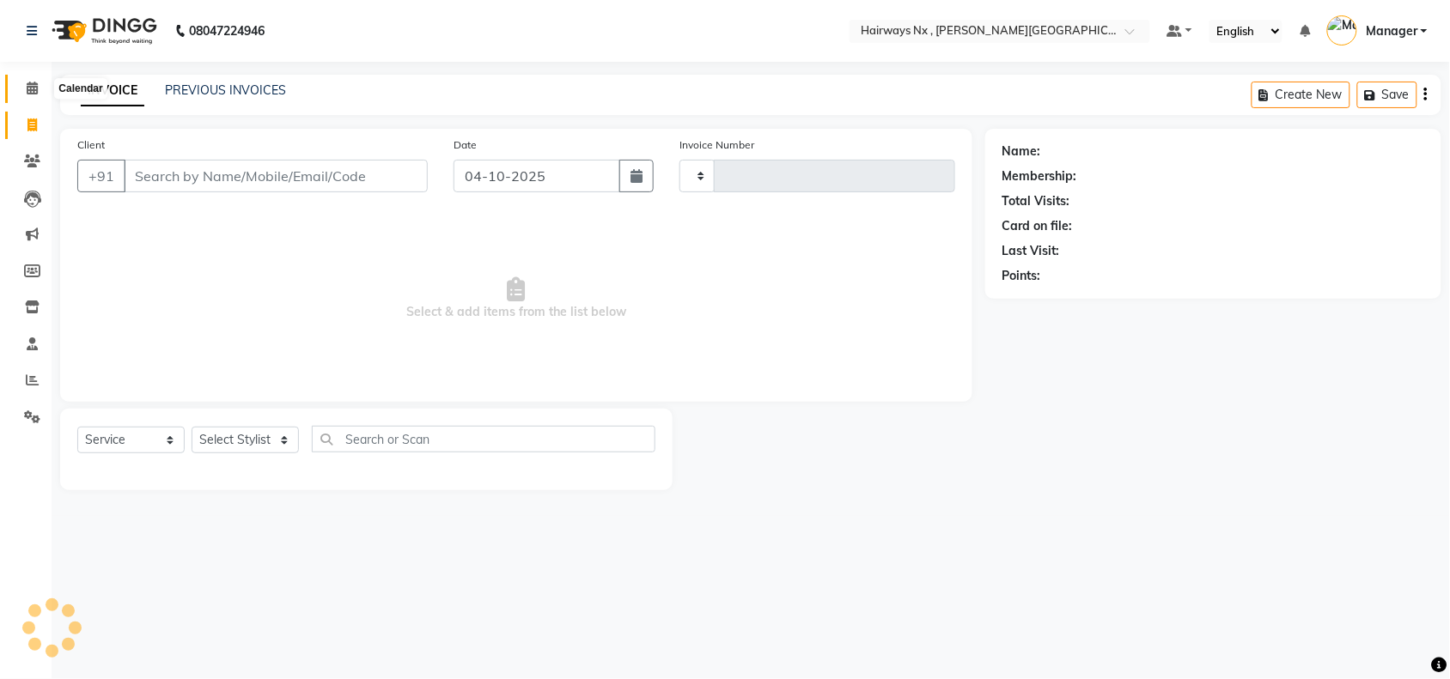
click at [30, 84] on icon at bounding box center [32, 88] width 11 height 13
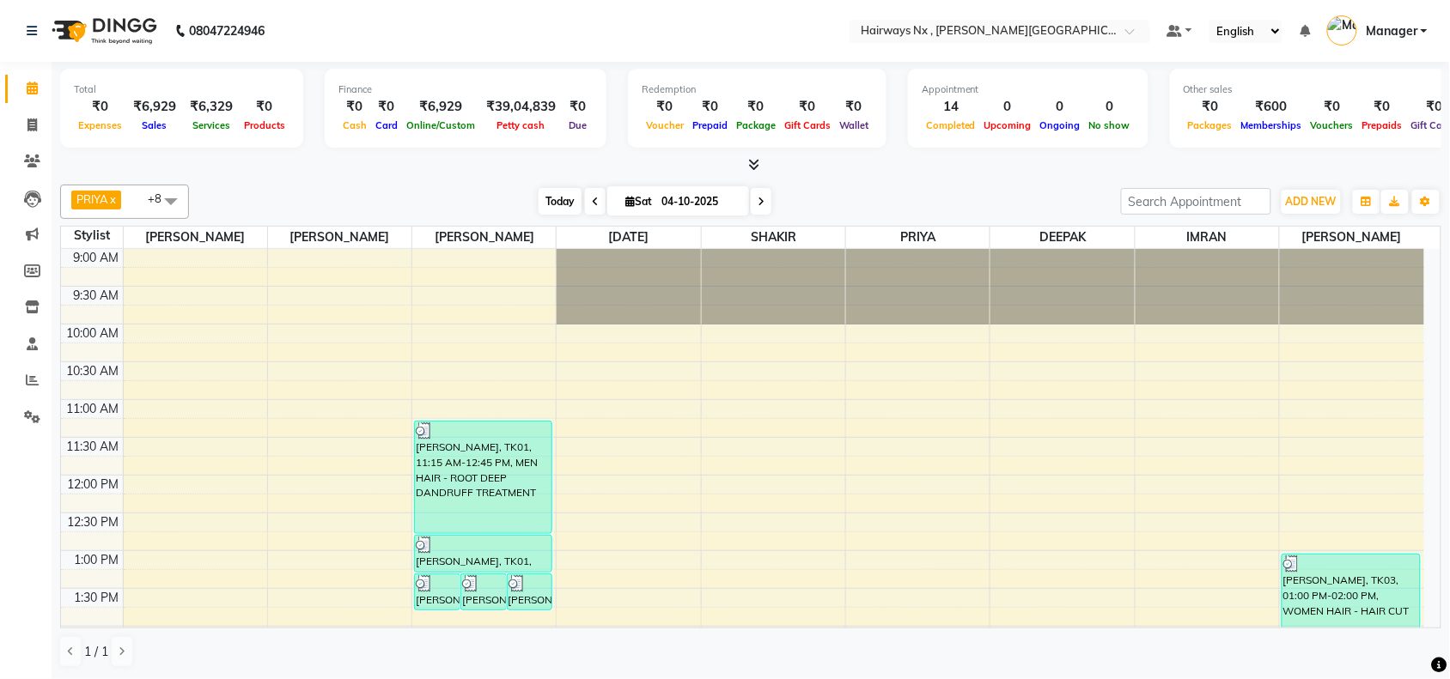
click at [539, 199] on span "Today" at bounding box center [559, 201] width 43 height 27
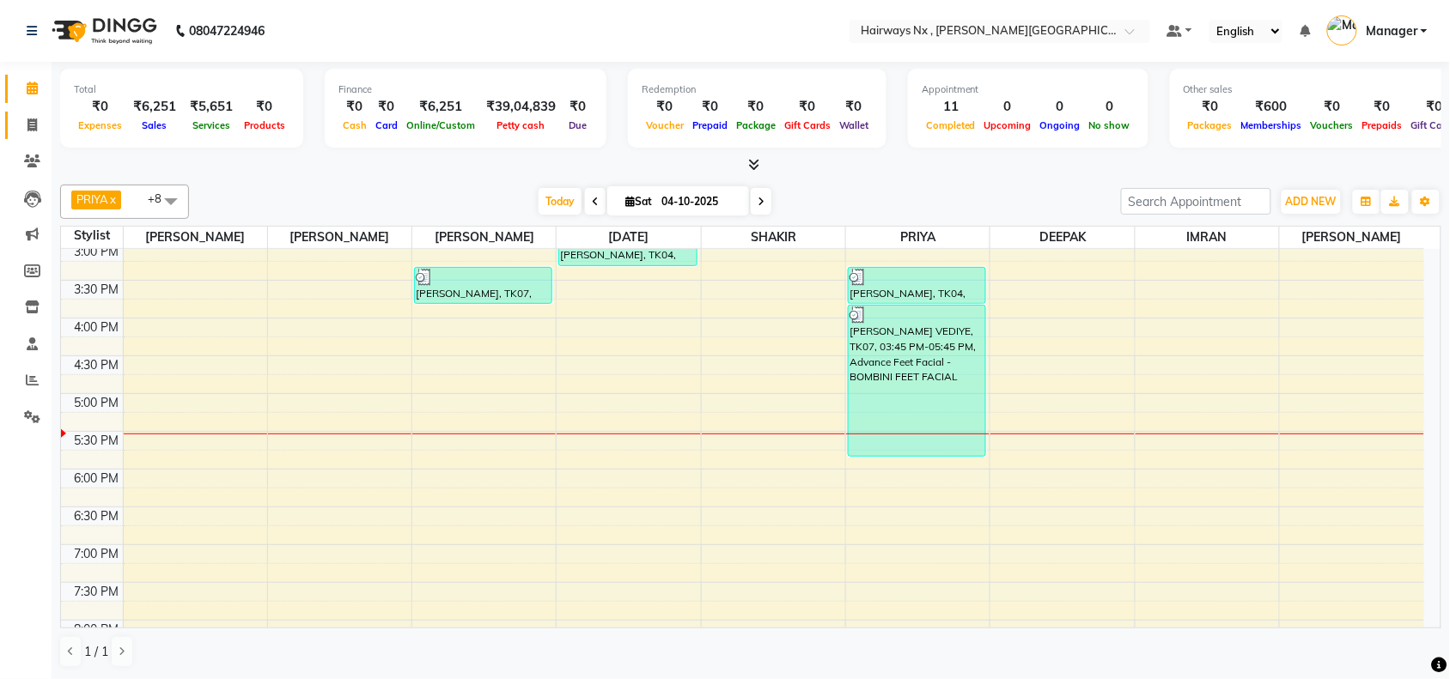
click at [34, 123] on icon at bounding box center [31, 125] width 9 height 13
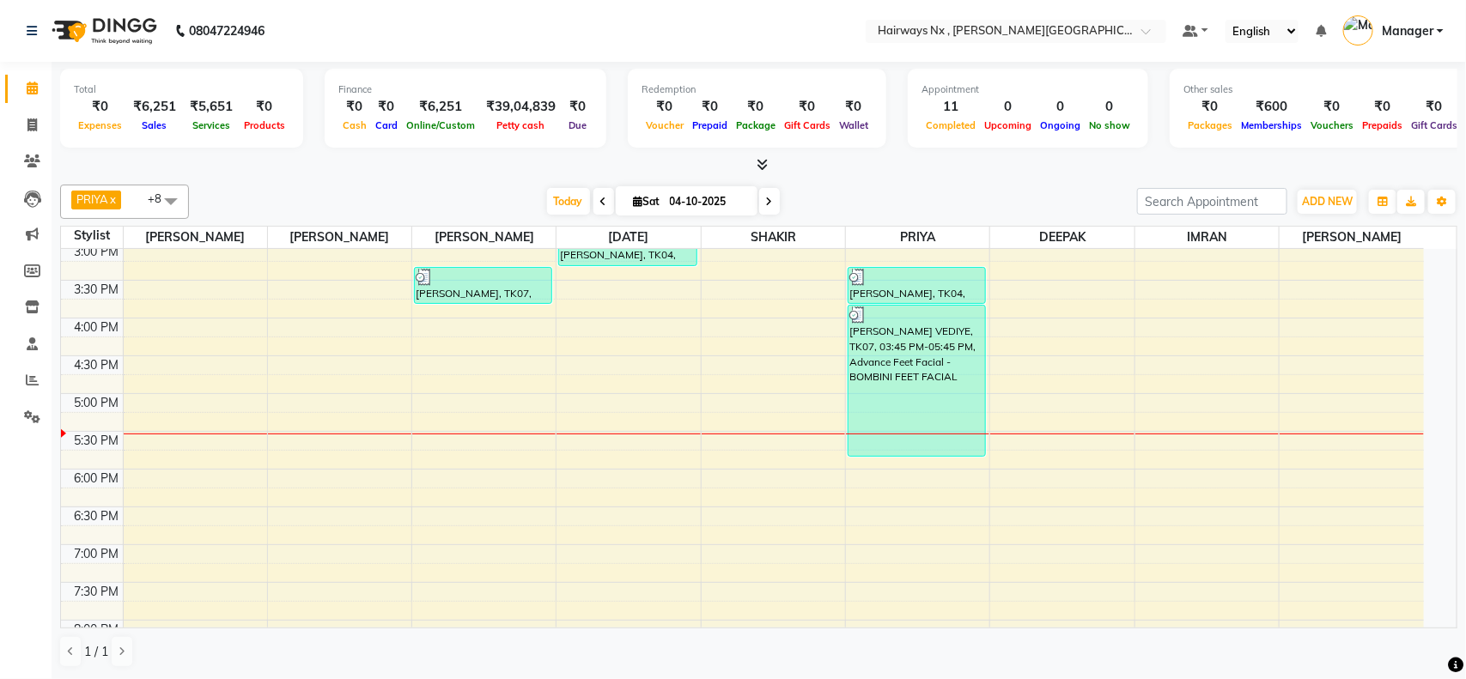
select select "service"
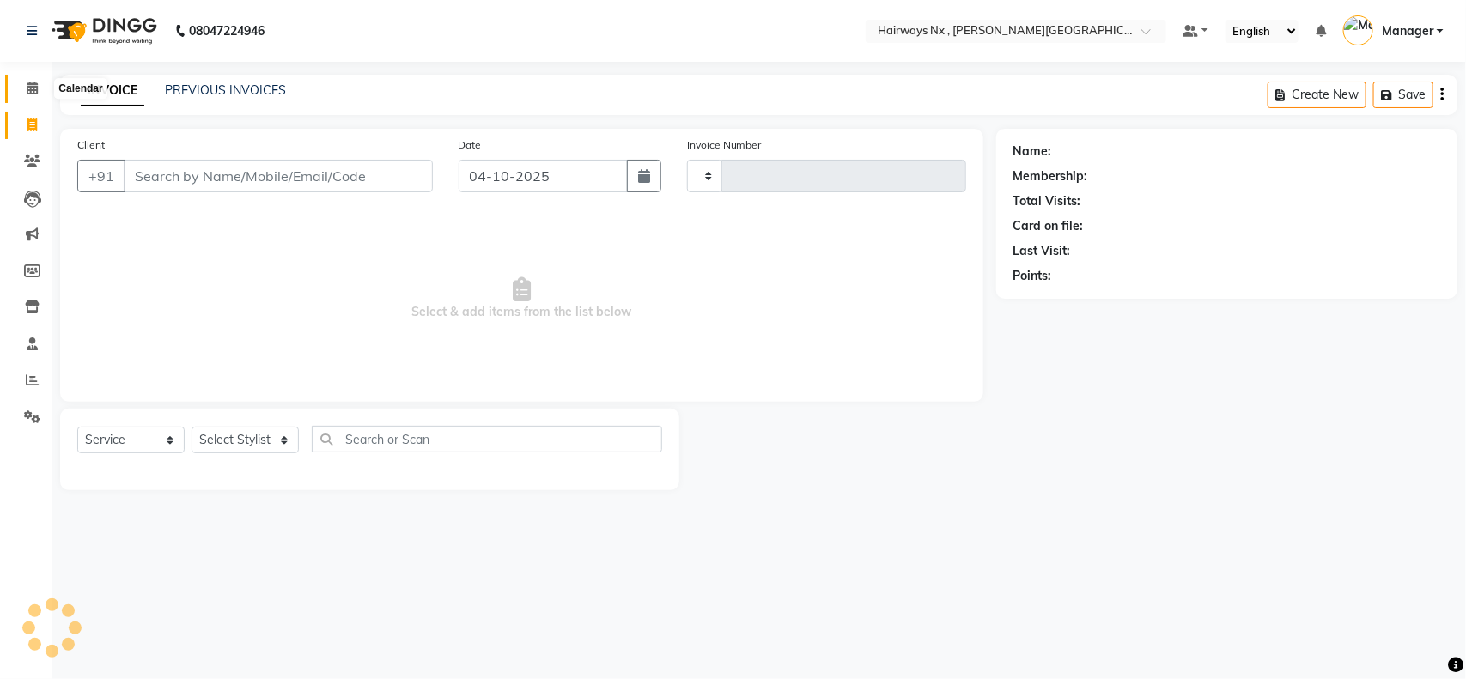
click at [32, 91] on icon at bounding box center [32, 88] width 11 height 13
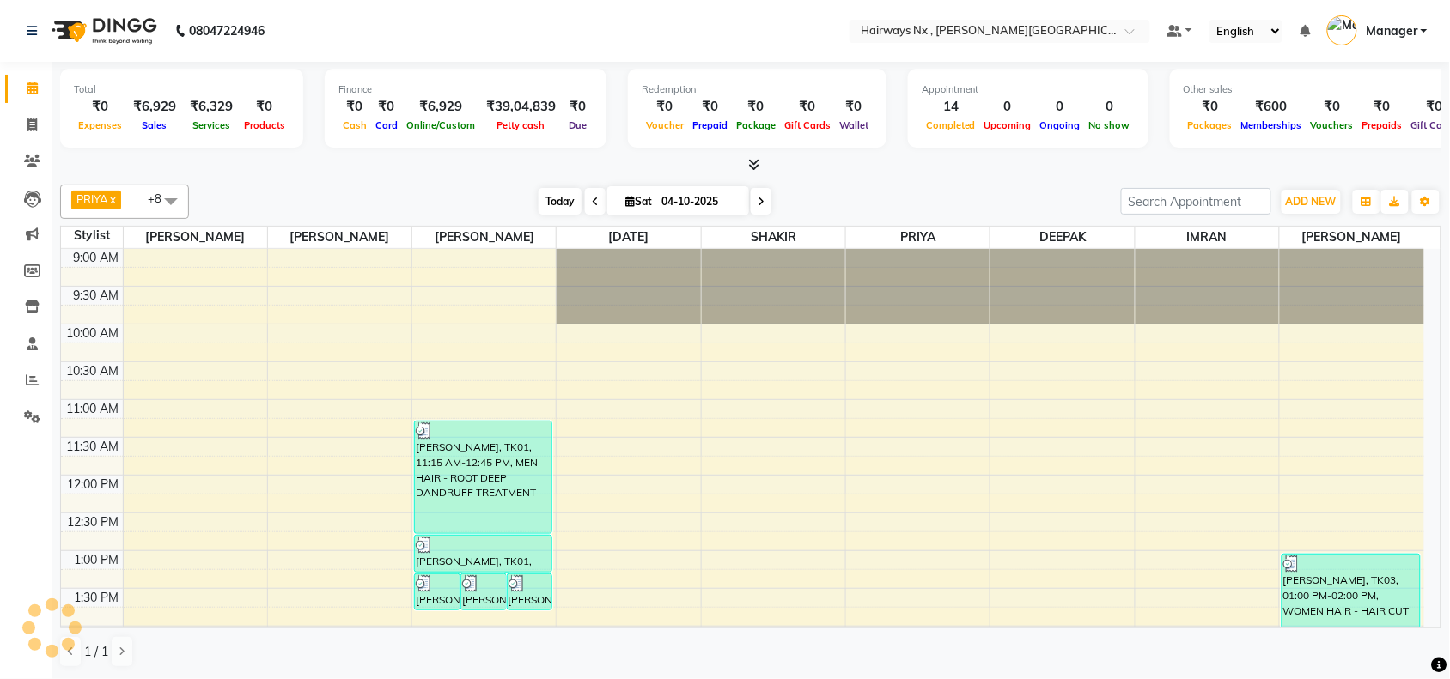
click at [550, 192] on span "Today" at bounding box center [559, 201] width 43 height 27
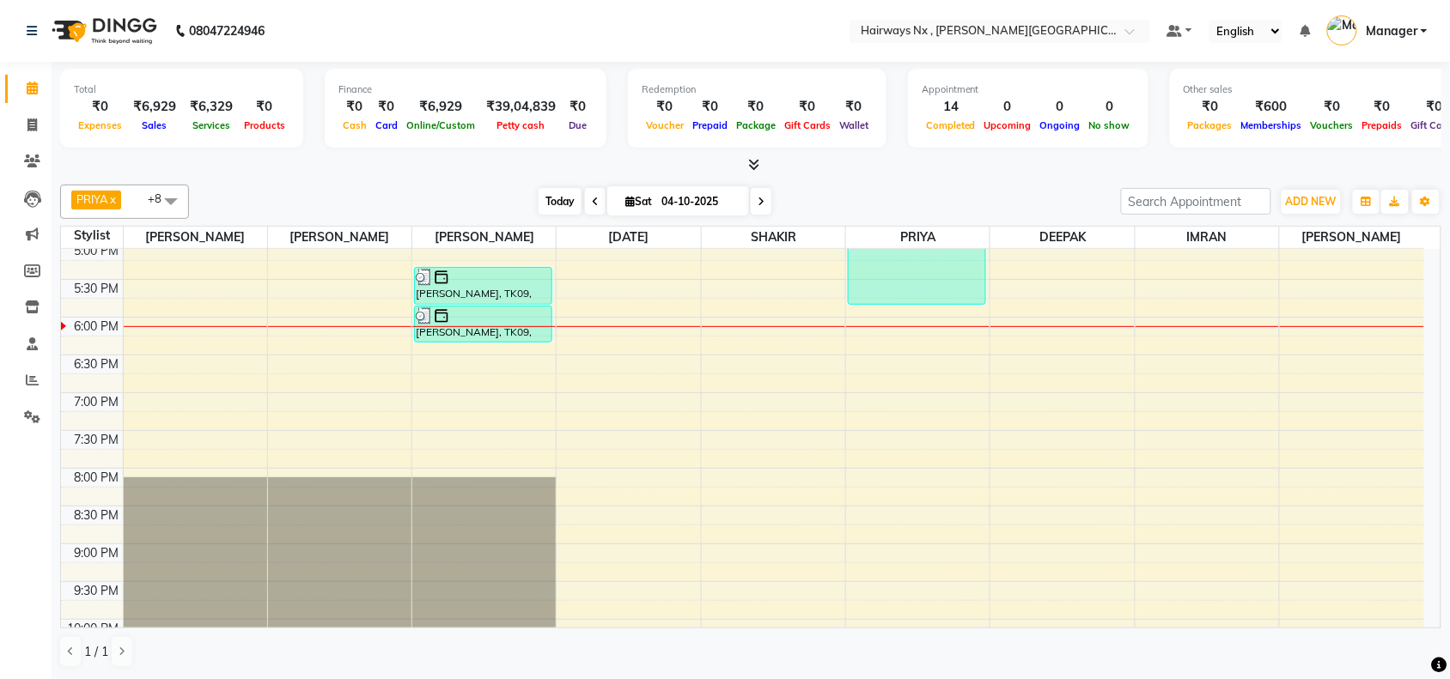
click at [556, 198] on span "Today" at bounding box center [559, 201] width 43 height 27
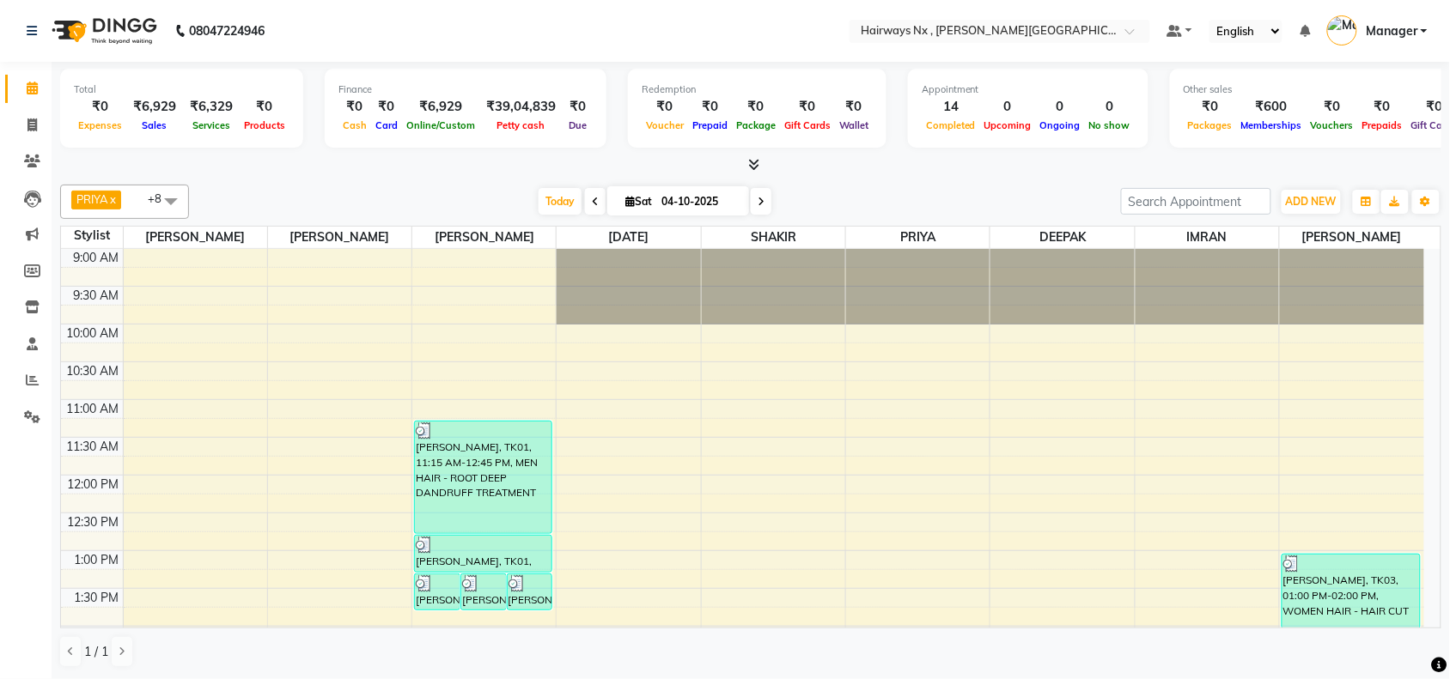
scroll to position [611, 0]
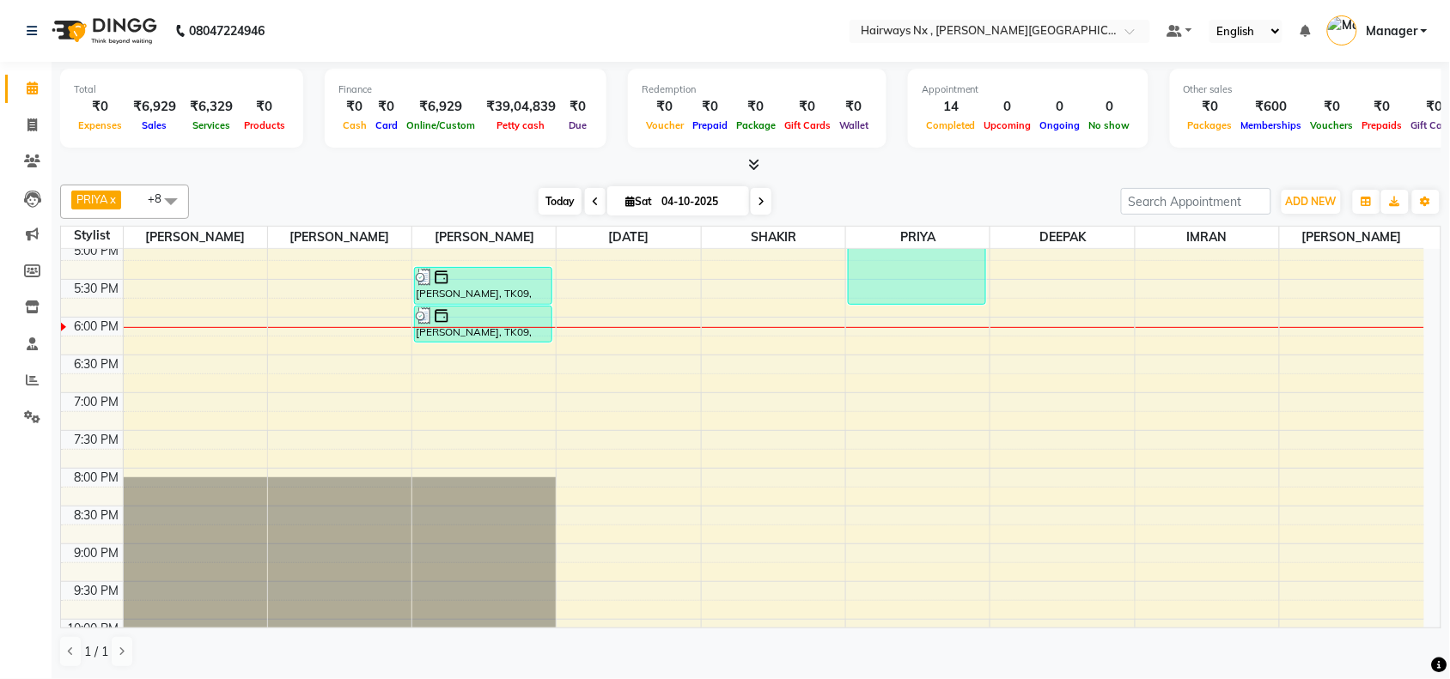
click at [550, 199] on span "Today" at bounding box center [559, 201] width 43 height 27
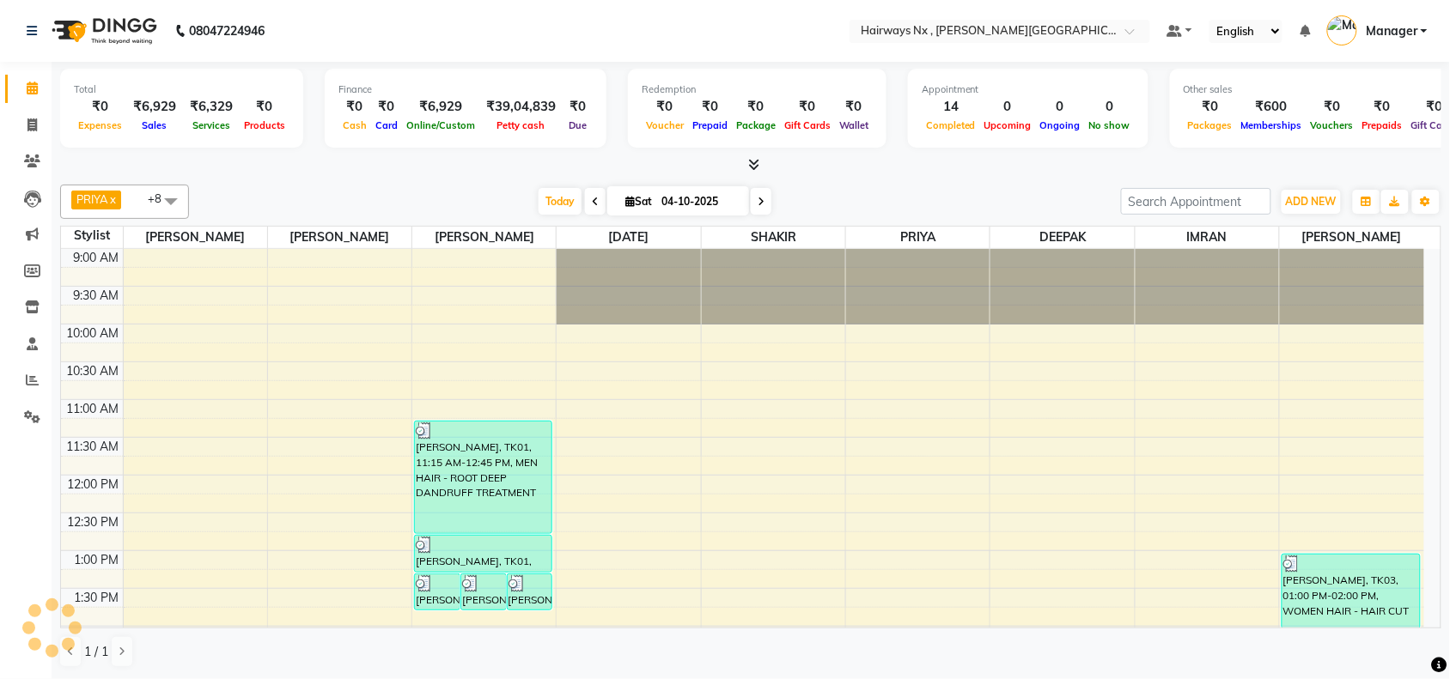
scroll to position [689, 0]
